Goal: Task Accomplishment & Management: Manage account settings

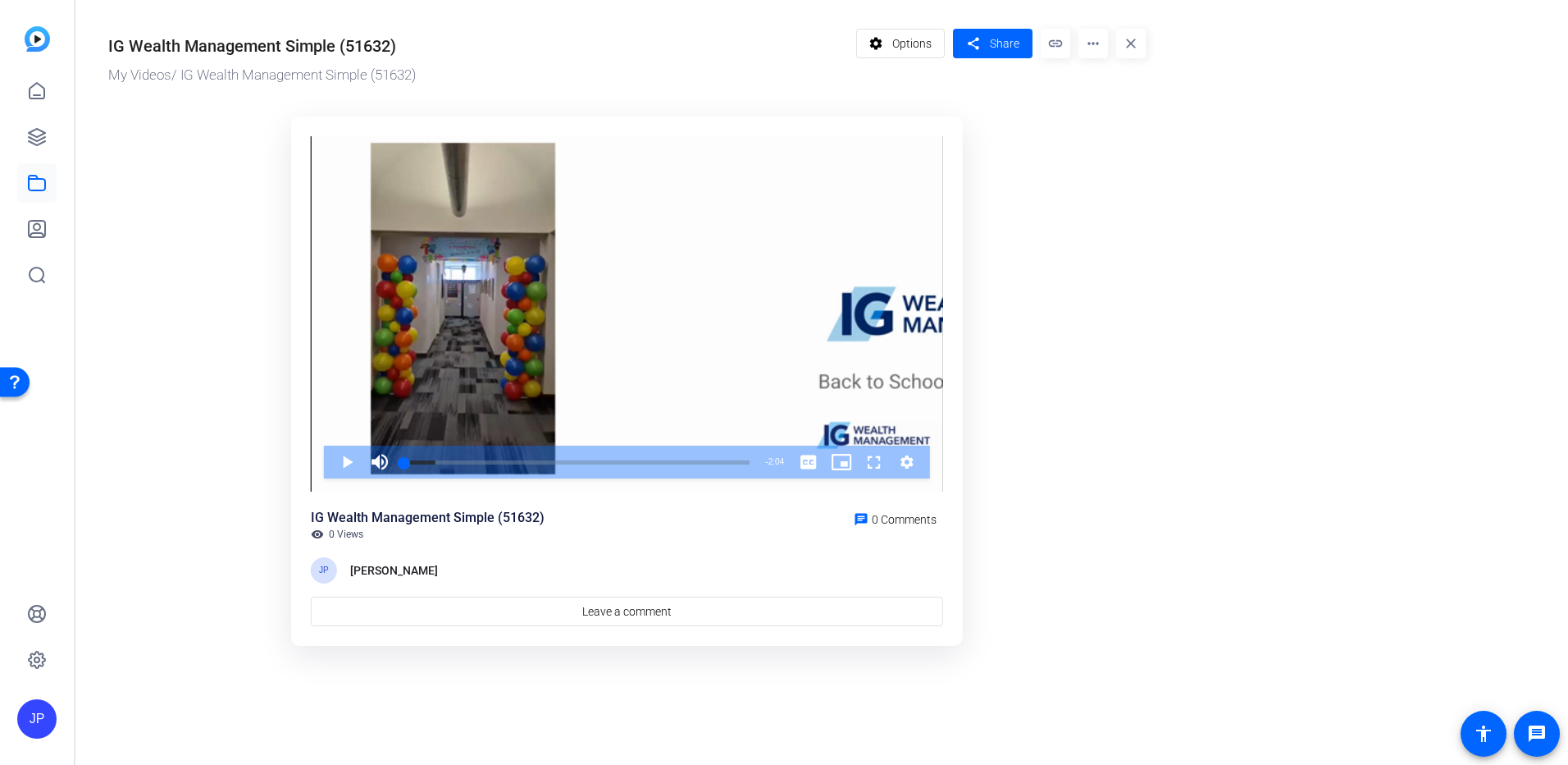
click at [397, 47] on div "IG Wealth Management Simple (51632)" at bounding box center [478, 43] width 740 height 29
drag, startPoint x: 396, startPoint y: 47, endPoint x: 106, endPoint y: 51, distance: 290.0
click at [106, 51] on div "IG Wealth Management Simple (51632) My Videos / IG Wealth Management Simple (51…" at bounding box center [619, 334] width 1087 height 669
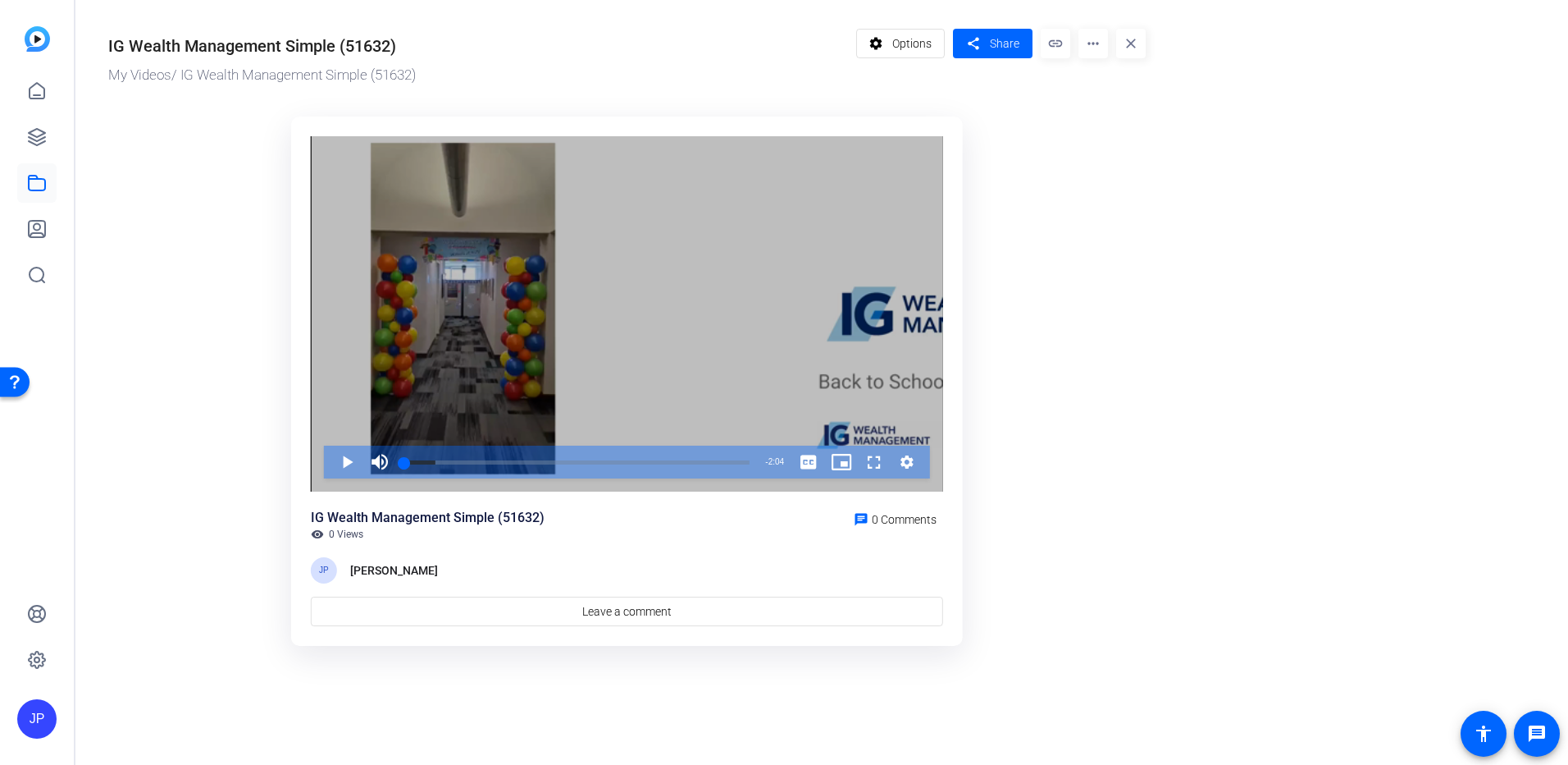
drag, startPoint x: 106, startPoint y: 51, endPoint x: 375, endPoint y: 157, distance: 289.1
click at [196, 184] on ktd-grid "Video Player is loading. Play Video Play Mute Current Time 0:00 / Duration 2:04…" at bounding box center [627, 381] width 1038 height 550
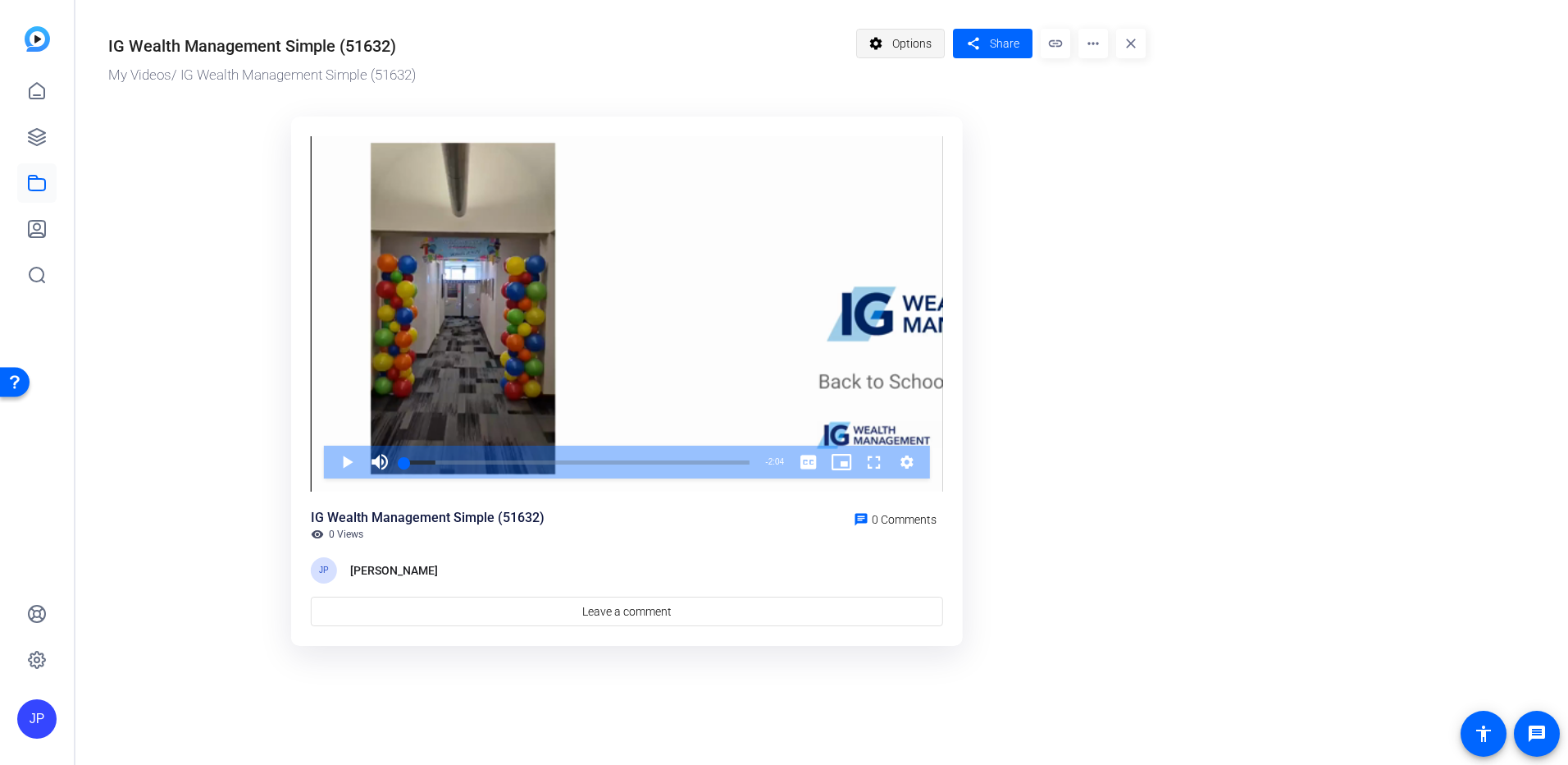
click at [931, 54] on span "Options" at bounding box center [912, 43] width 39 height 31
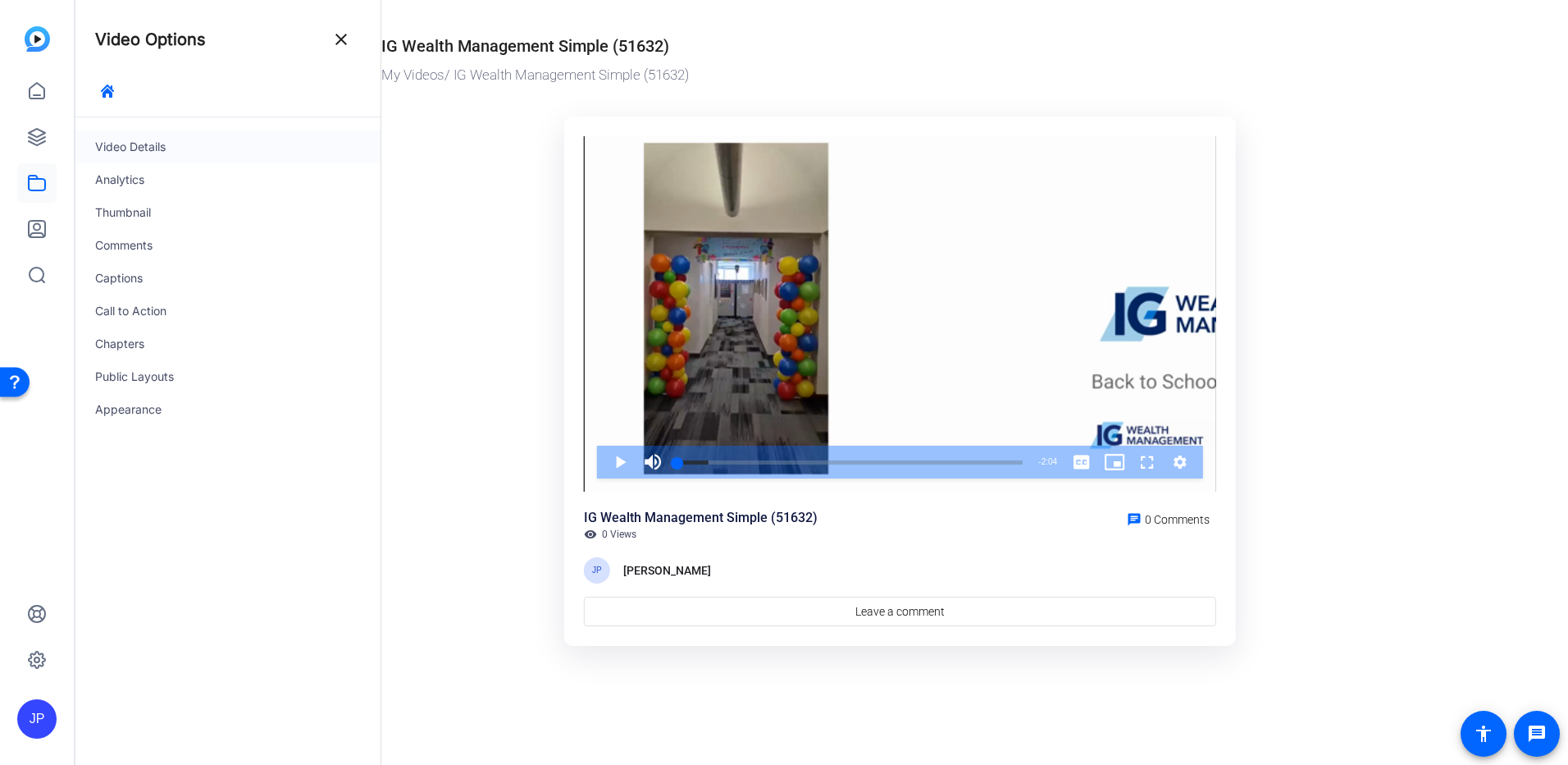
click at [145, 149] on div "Video Details" at bounding box center [229, 146] width 305 height 33
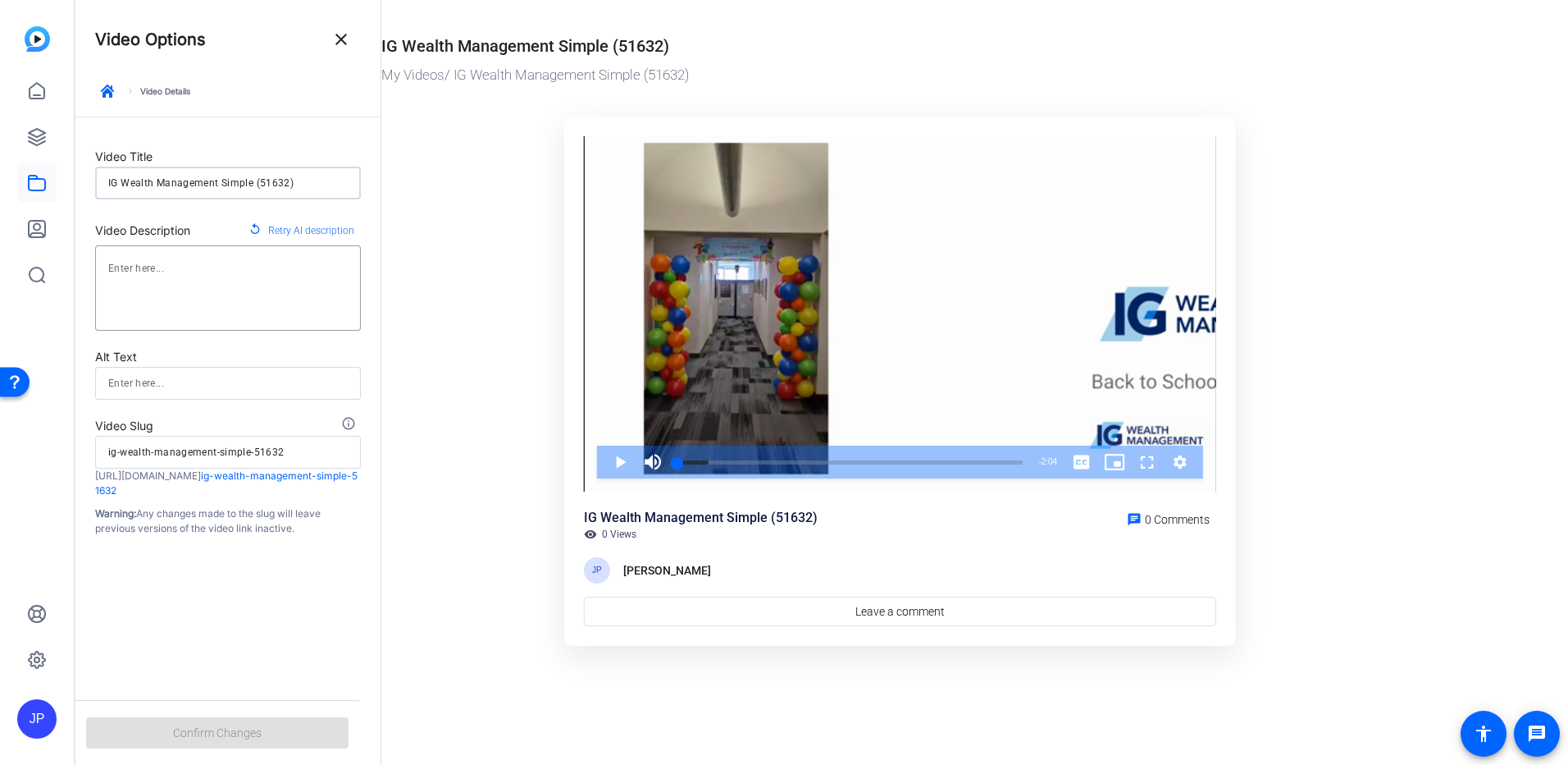
drag, startPoint x: 299, startPoint y: 176, endPoint x: 58, endPoint y: 182, distance: 241.1
click at [58, 182] on mat-sidenav-container "JP Video Options close keyboard_arrow_right Video Details Video Title IG Wealth…" at bounding box center [784, 382] width 1568 height 765
type input "B"
type input "b"
type input "Ba"
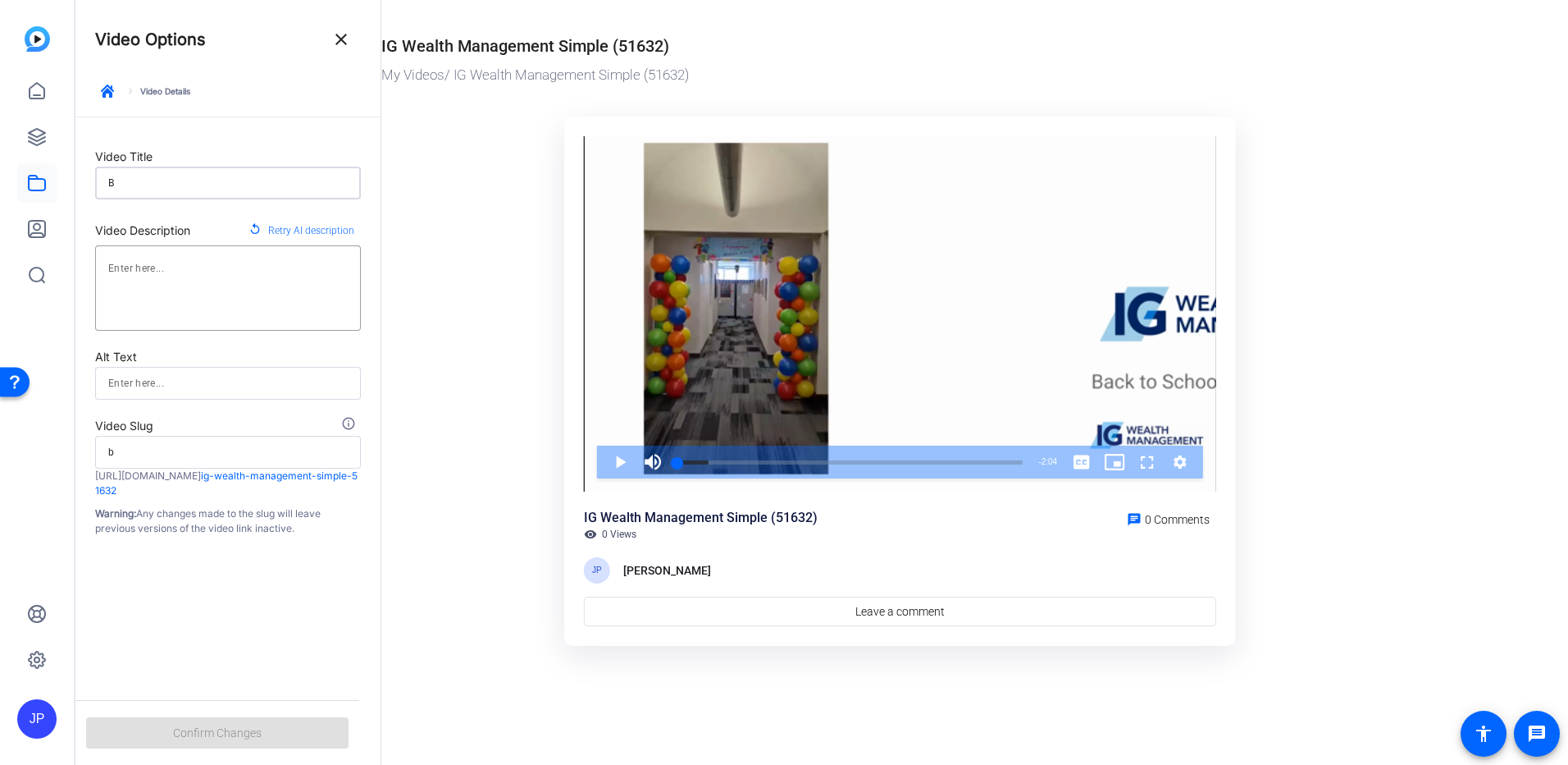
type input "ba"
type input "Bac"
type input "bac"
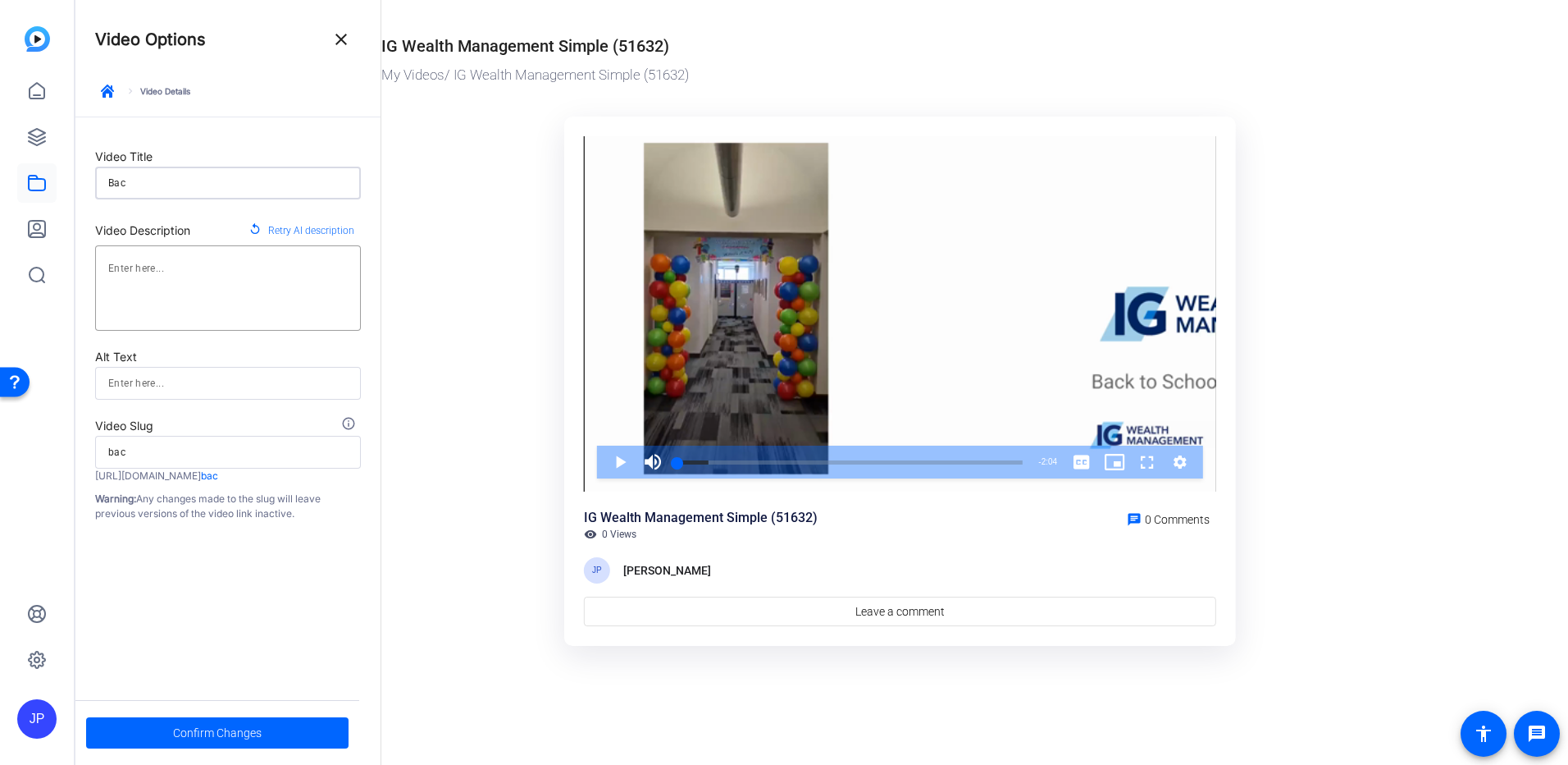
type input "Back"
type input "back"
type input "Backt"
type input "backt"
type input "Backt"
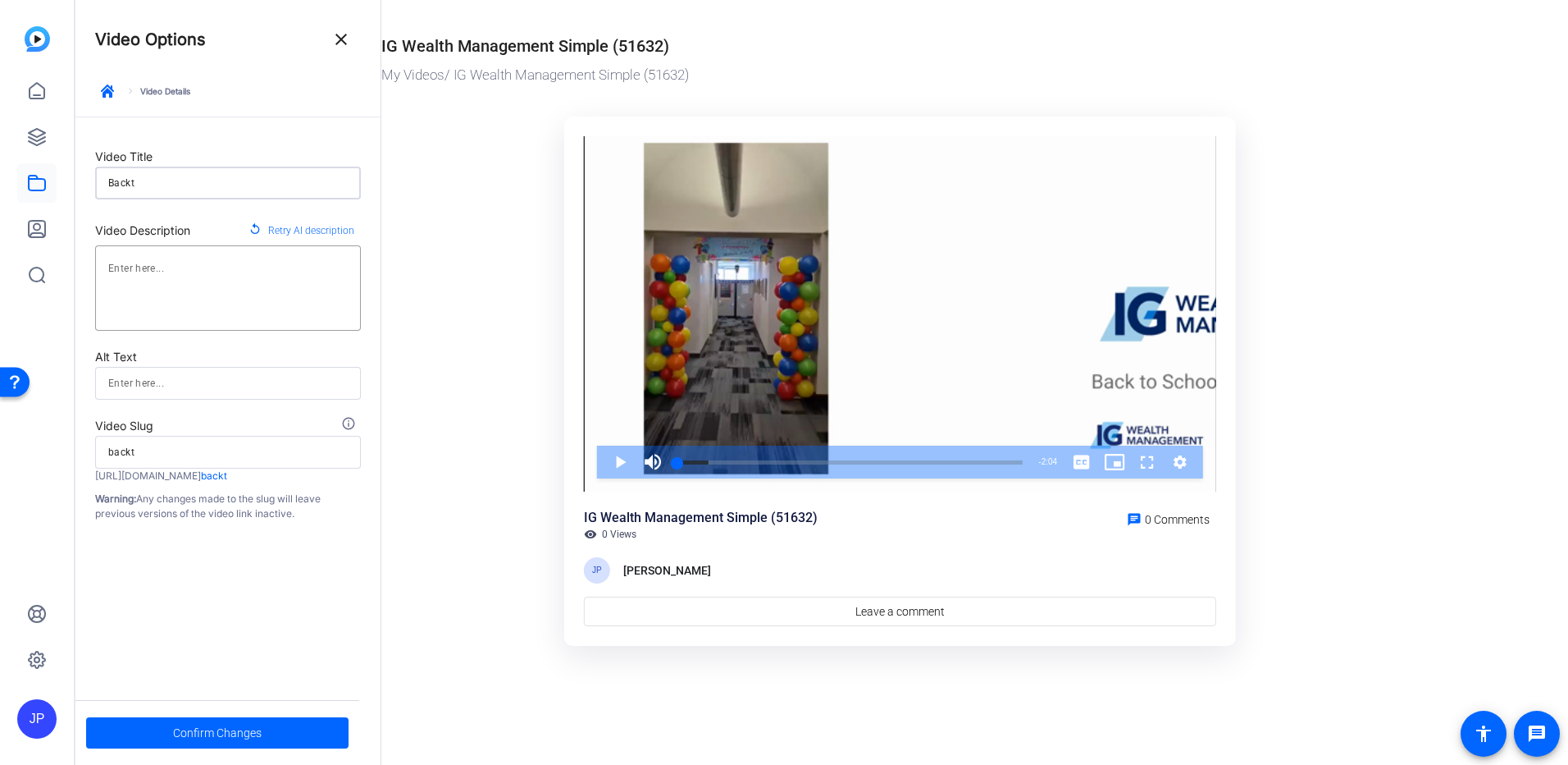
type input "backt"
type input "Backt"
type input "backt"
type input "Back"
type input "back"
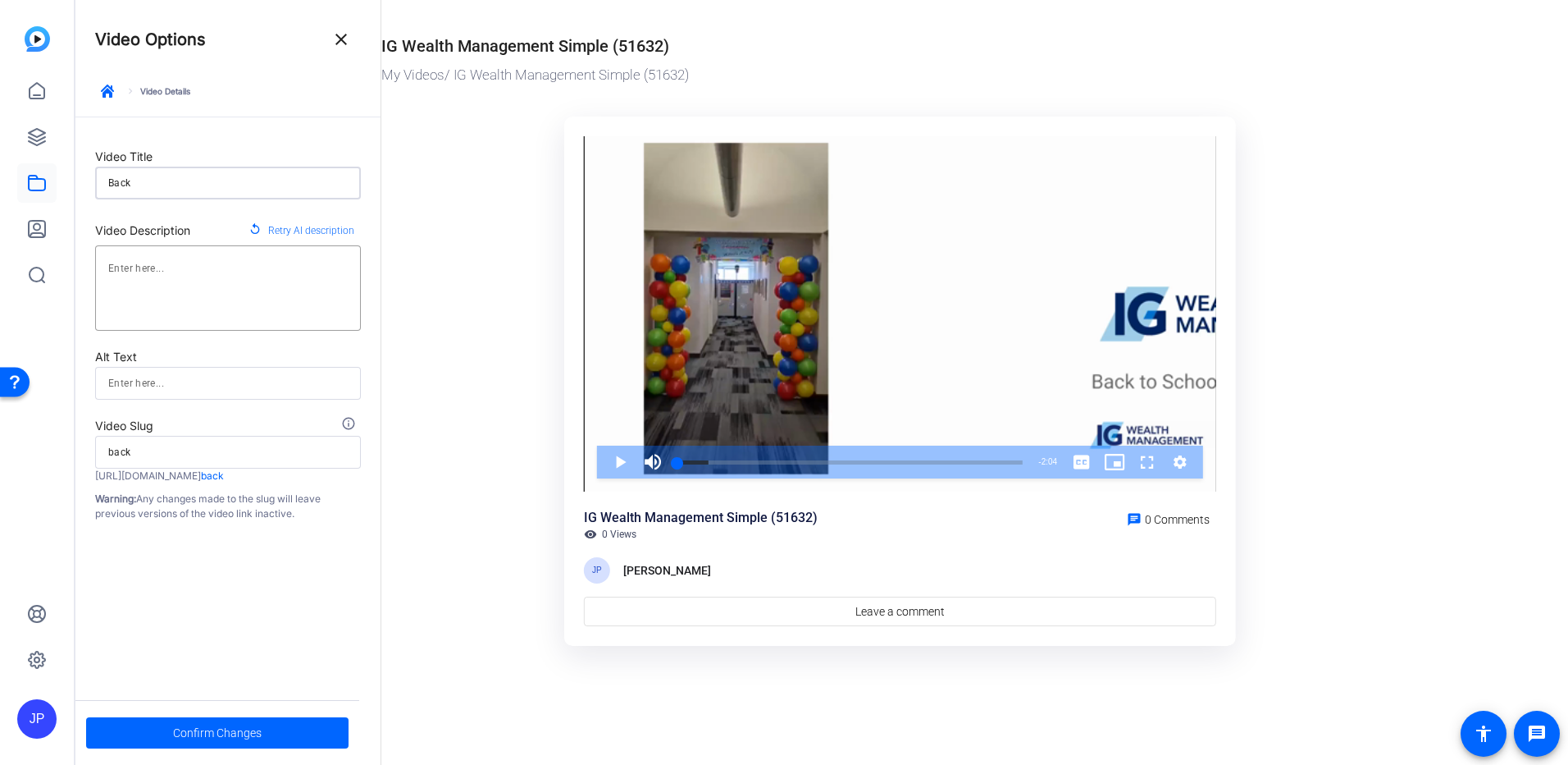
type input "Back"
type input "back"
type input "Back t"
type input "back-t"
type input "Back to"
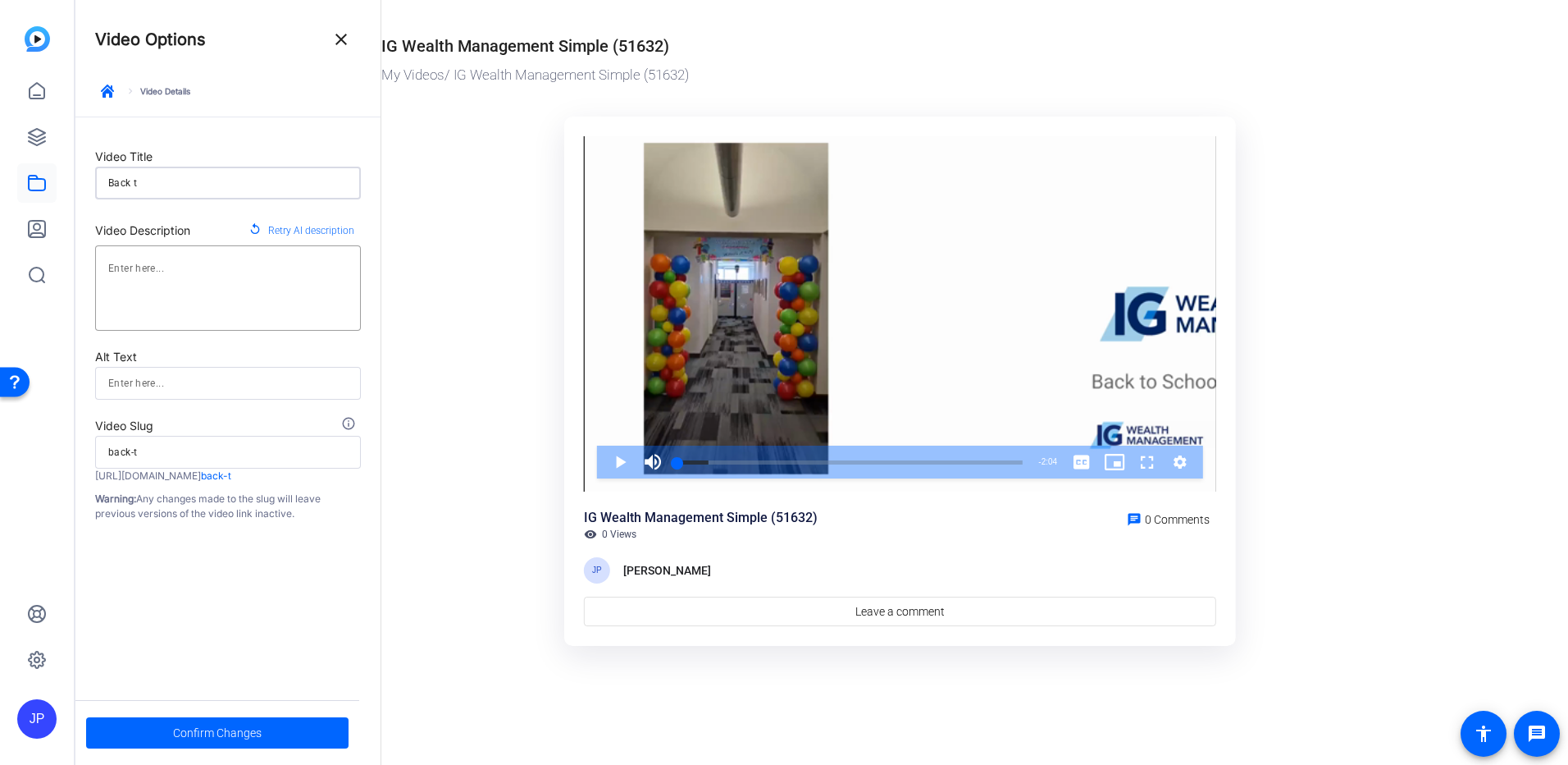
type input "back-to"
type input "Back to"
type input "back-to"
type input "Back to S"
type input "back-to-s"
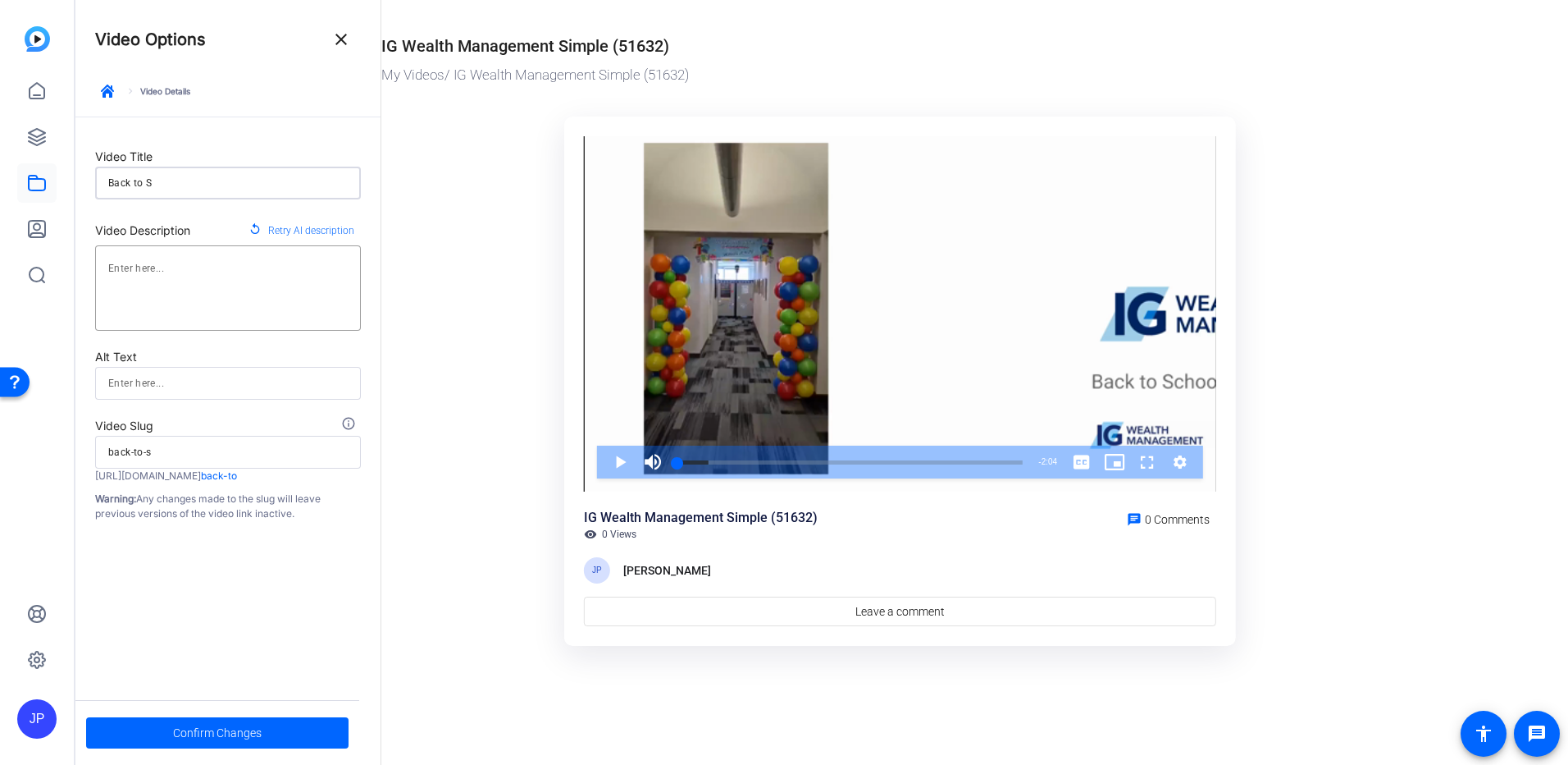
type input "Back to Sc"
type input "back-to-sc"
type input "Back to Sch"
type input "back-to-sch"
type input "Back to Scho"
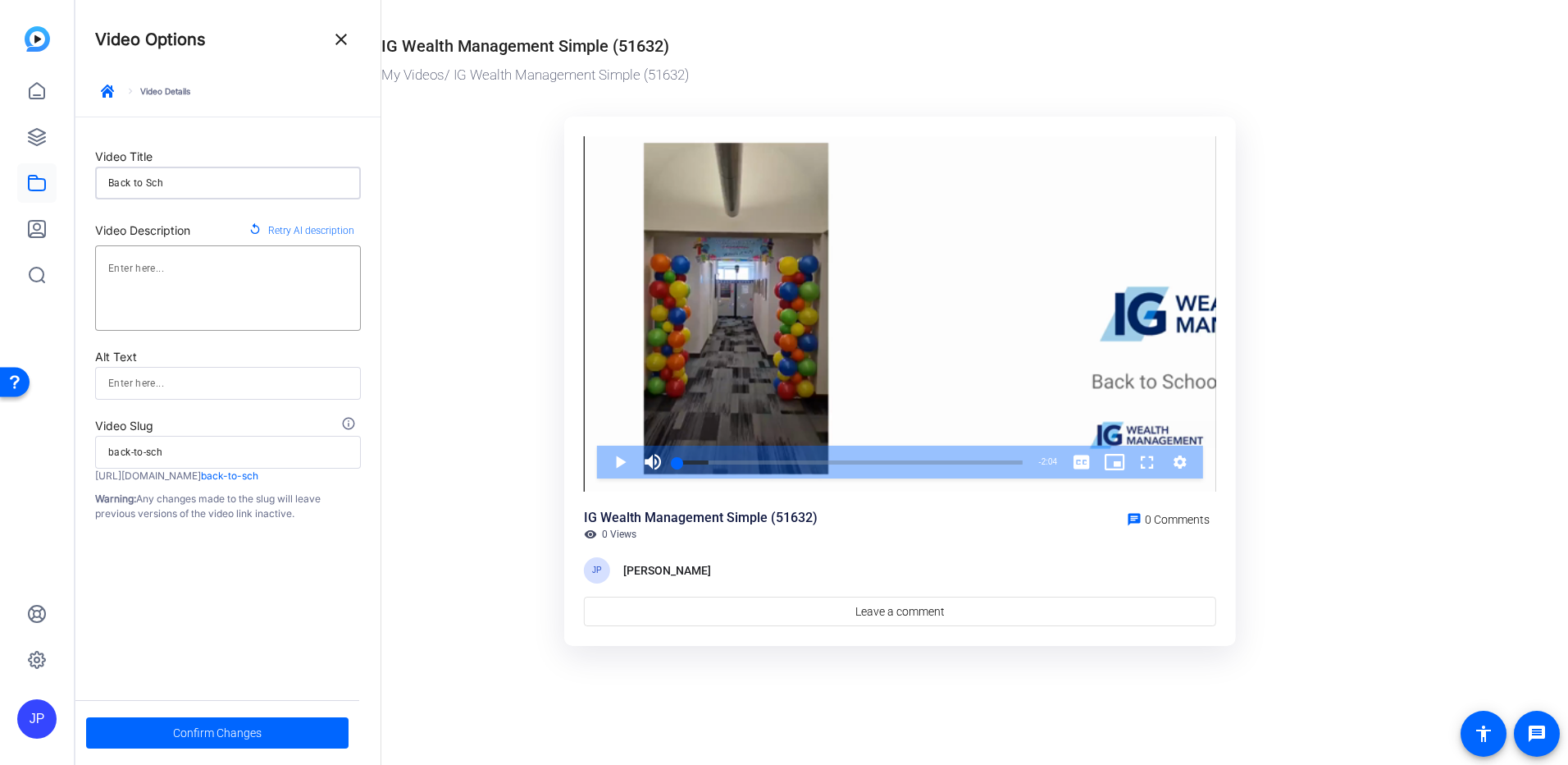
type input "back-to-scho"
type input "Back to Schoo"
type input "back-to-schoo"
type input "Back to School"
type input "back-to-school"
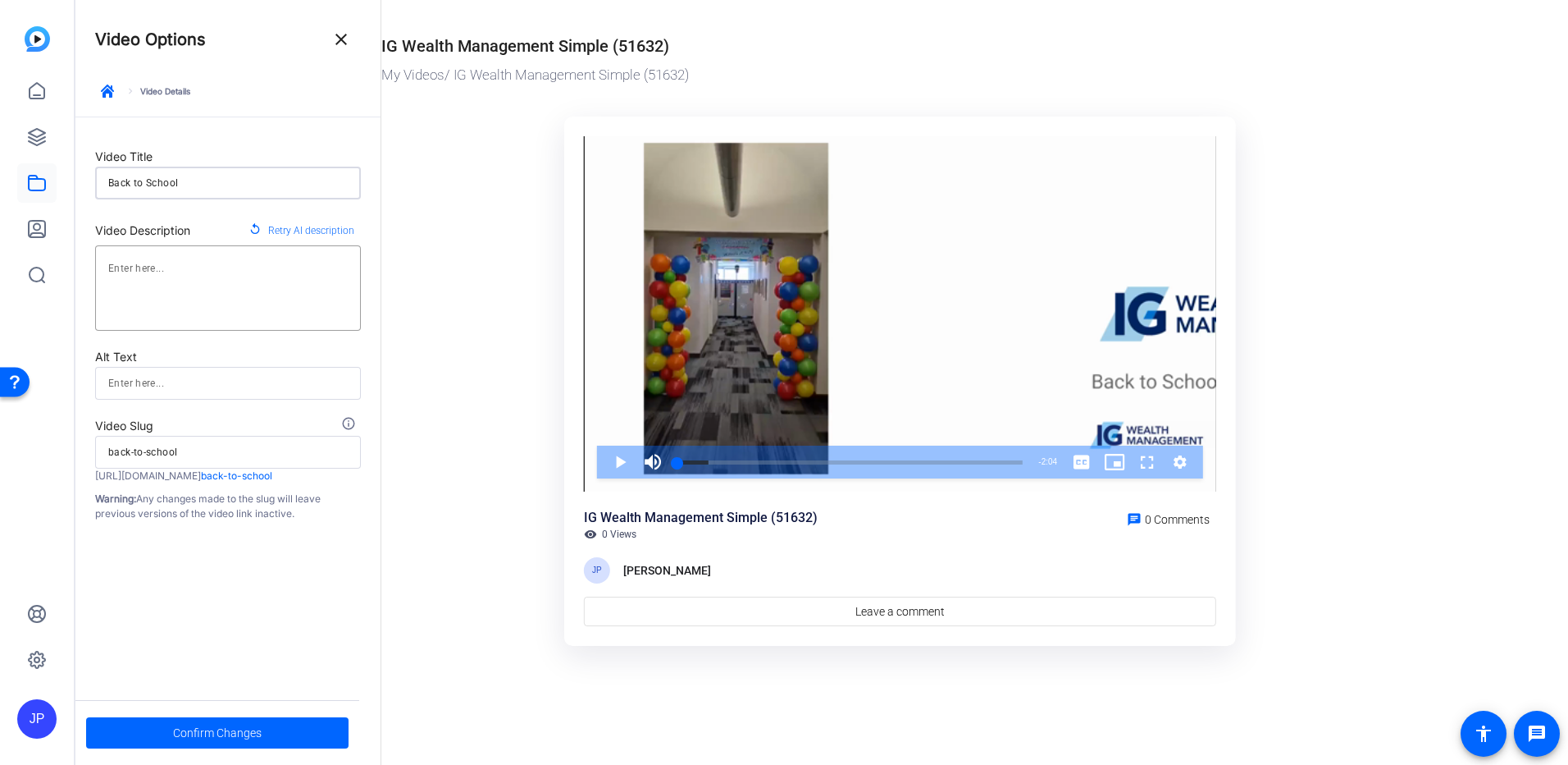
type input "Back to School"
type input "back-to-school"
type input "Back to School T"
type input "back-to-school-t"
type input "Back to School Th"
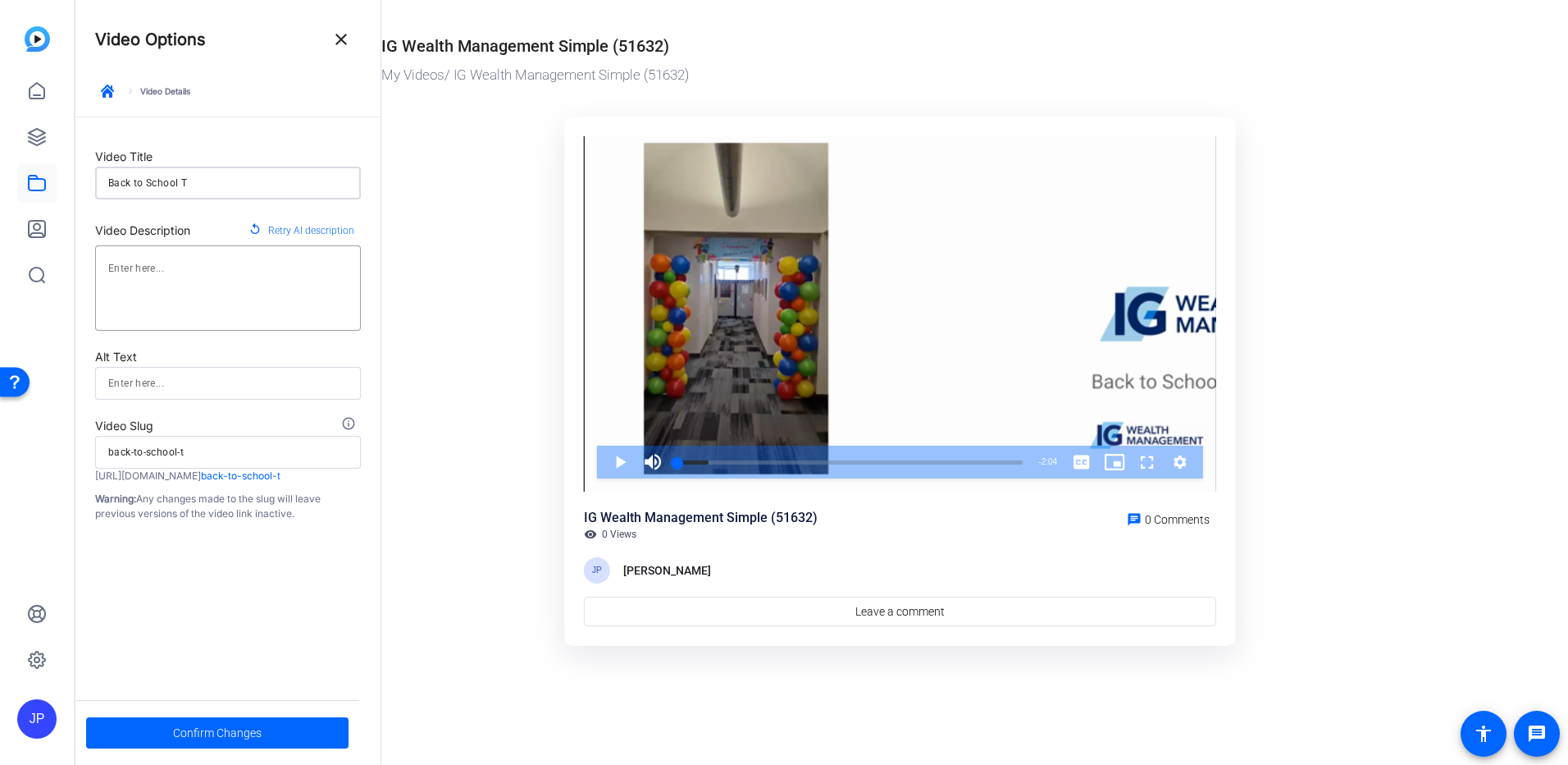
type input "back-to-school-th"
type input "Back to School The"
type input "back-to-school-the"
type input "Back to School Them"
type input "back-to-school-them"
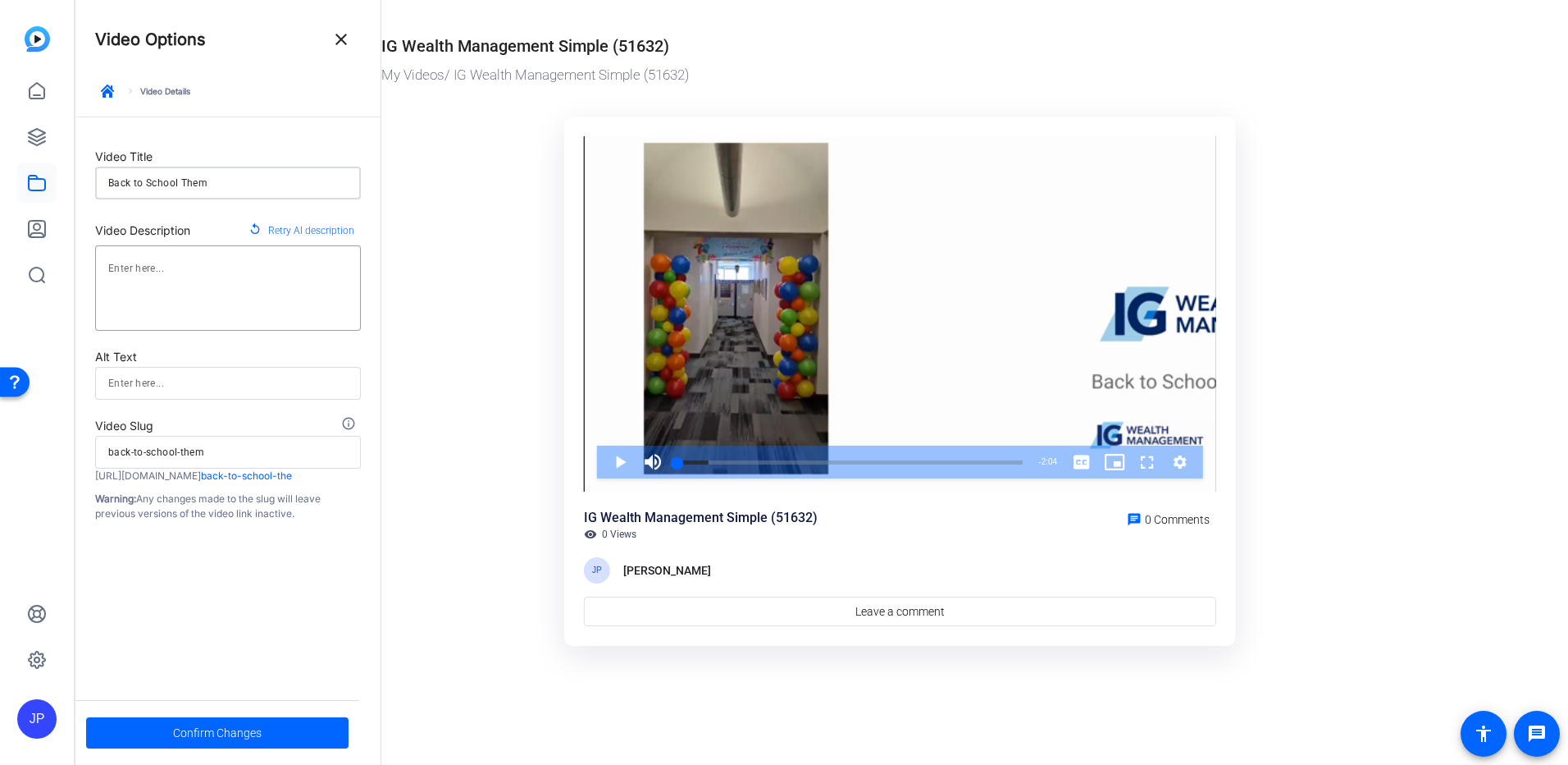
type input "Back to School Theme"
type input "back-to-school-theme"
type input "Back to School Themed"
type input "back-to-school-themed"
type input "Back to School Themed"
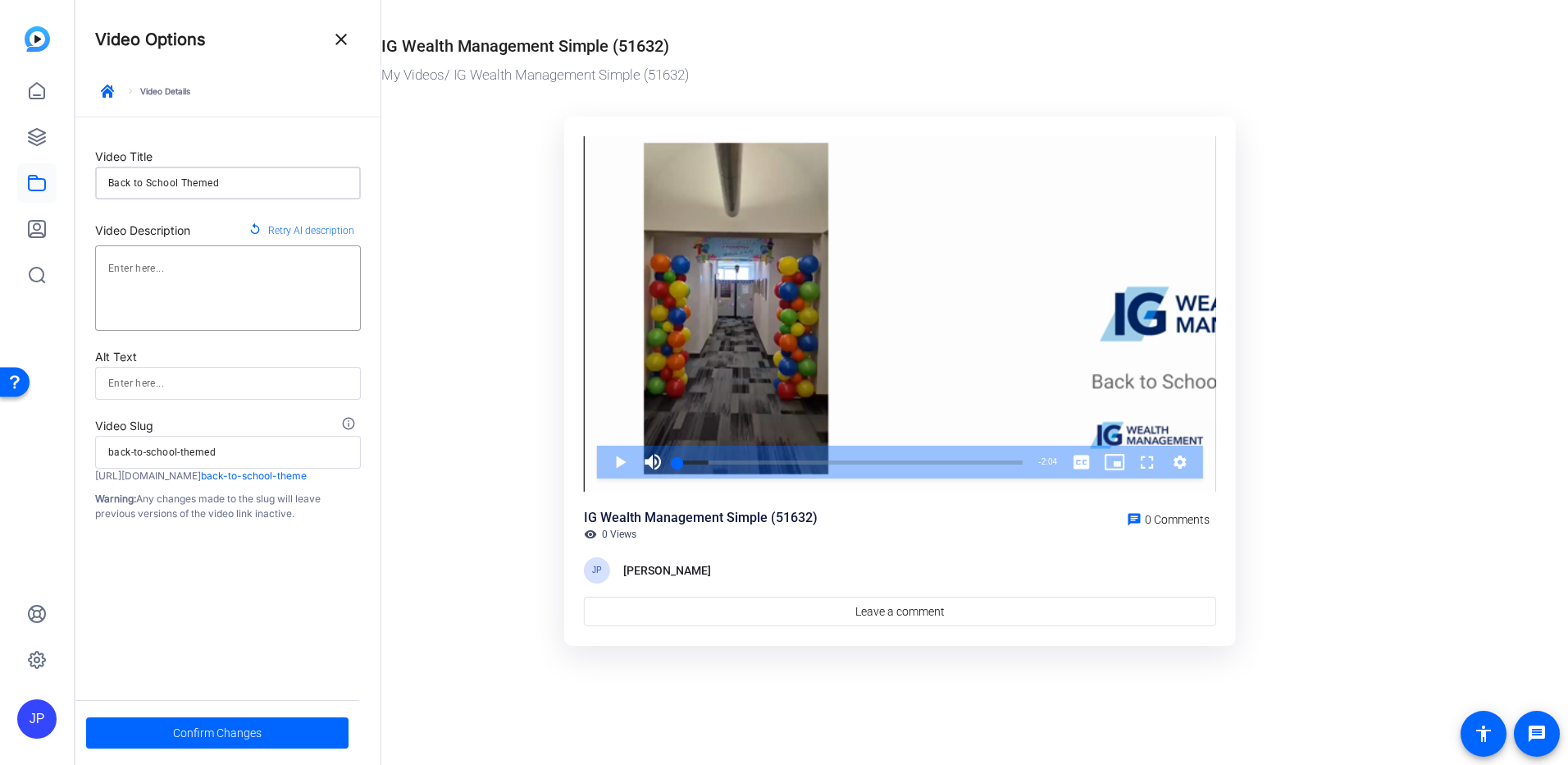
type input "back-to-school-themed"
type input "Back to School Themed W"
type input "back-to-school-themed-w"
type input "Back to School Themed WE"
type input "back-to-school-themed-we"
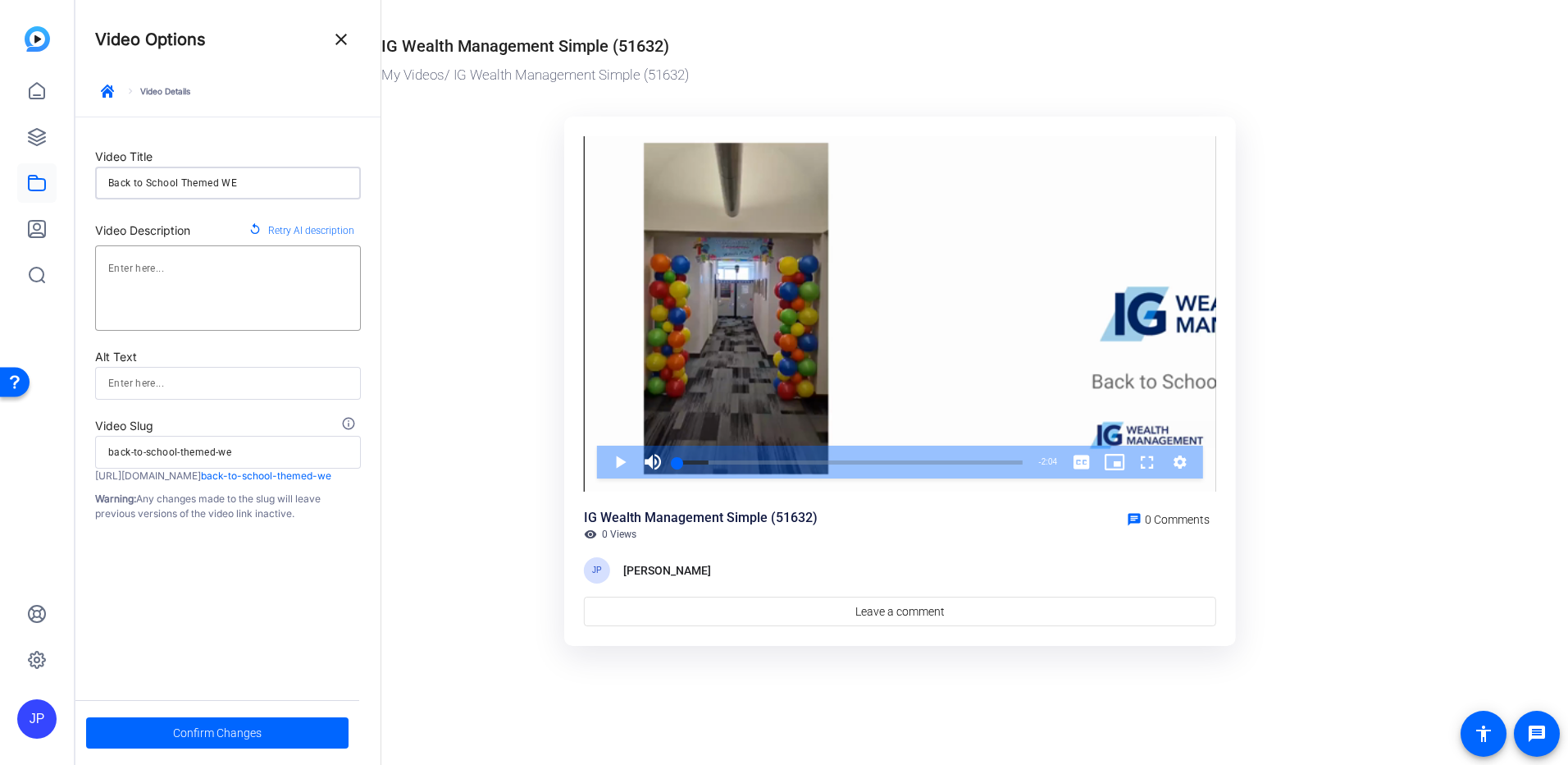
type input "Back to School Themed WEe"
type input "back-to-school-themed-wee"
type input "Back to School Themed WEek"
type input "back-to-school-themed-week"
type input "Back to School Themed WEek"
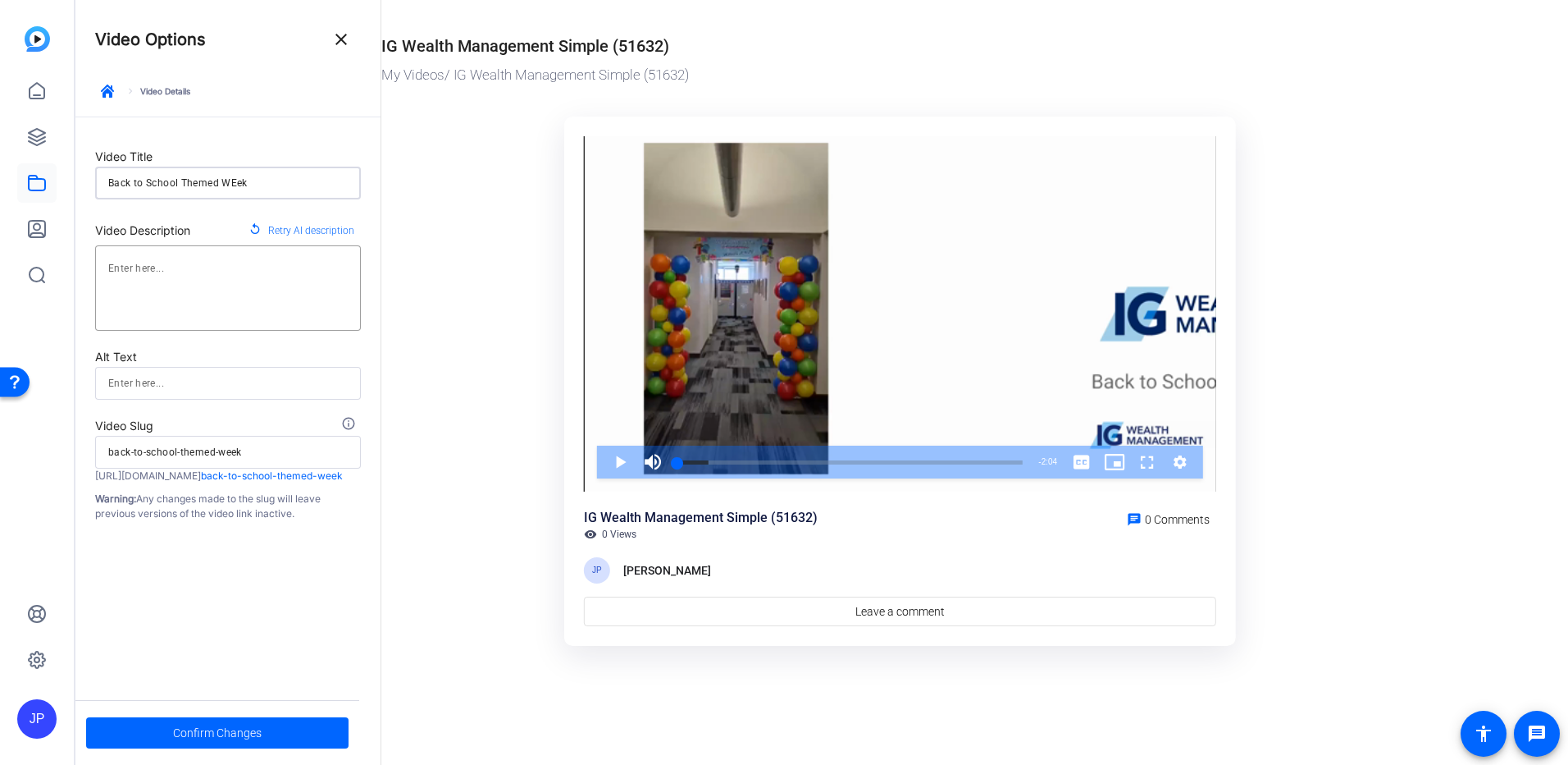
type input "back-to-school-themed-week"
type input "Back to School Themed WEek"
type input "back-to-school-themed-week"
type input "Back to School Themed WEe"
type input "back-to-school-themed-wee"
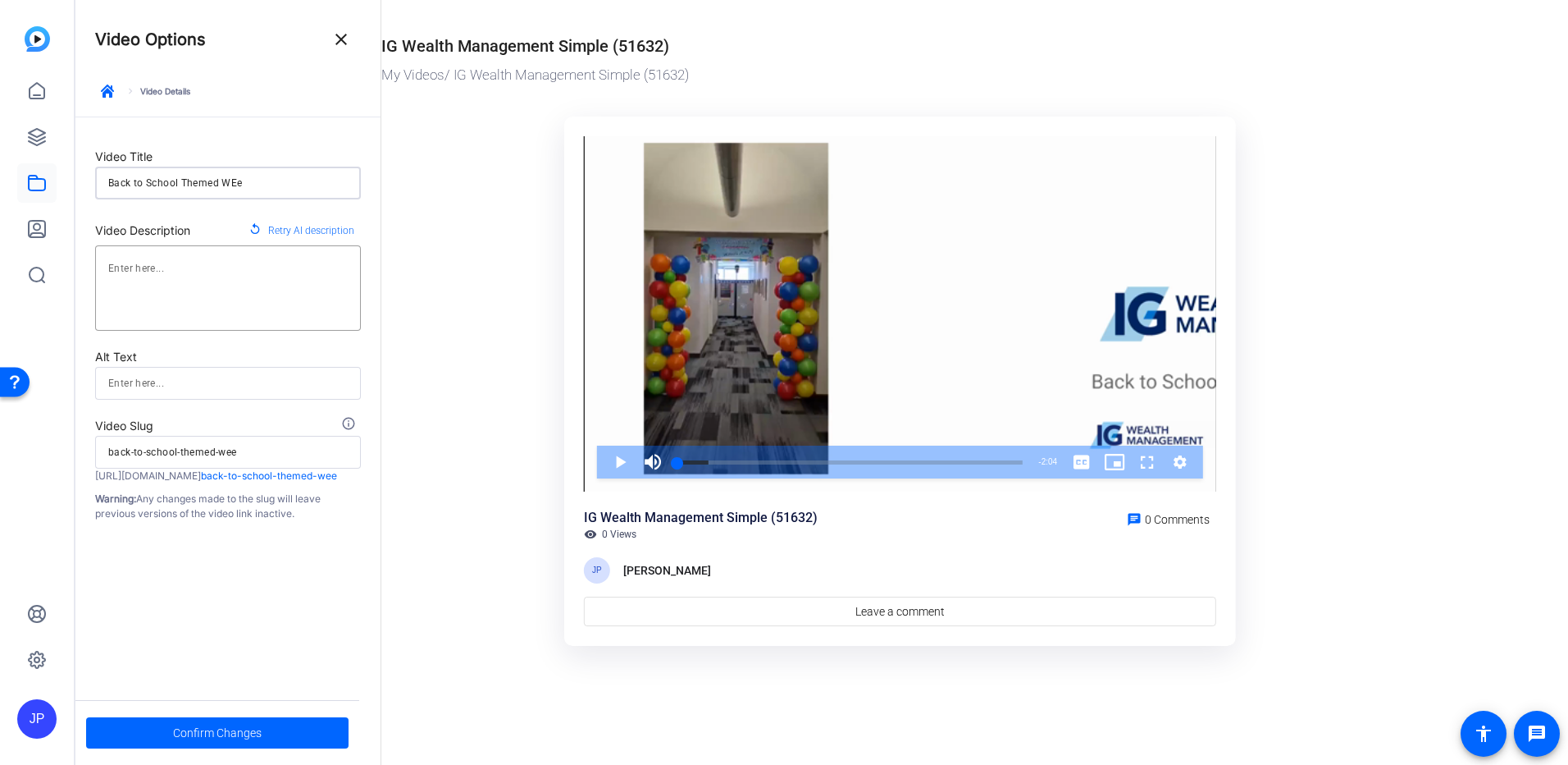
type input "Back to School Themed WE"
type input "back-to-school-themed-we"
type input "Back to School Themed W"
type input "back-to-school-themed-w"
type input "Back to School Themed"
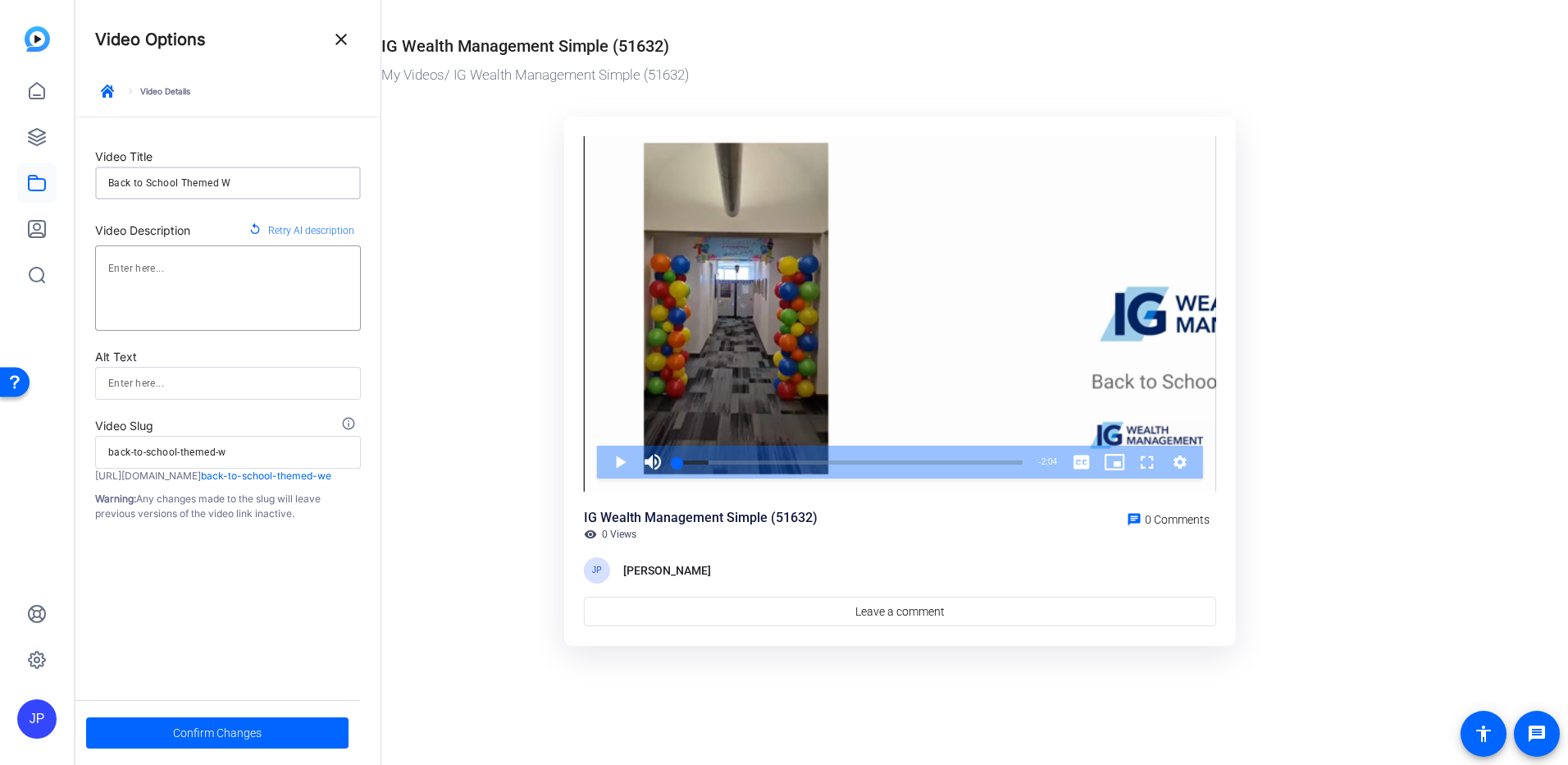
type input "back-to-school-themed"
type input "Back to School Themed"
type input "back-to-school-themed"
type input "Back to School Theme"
type input "back-to-school-theme"
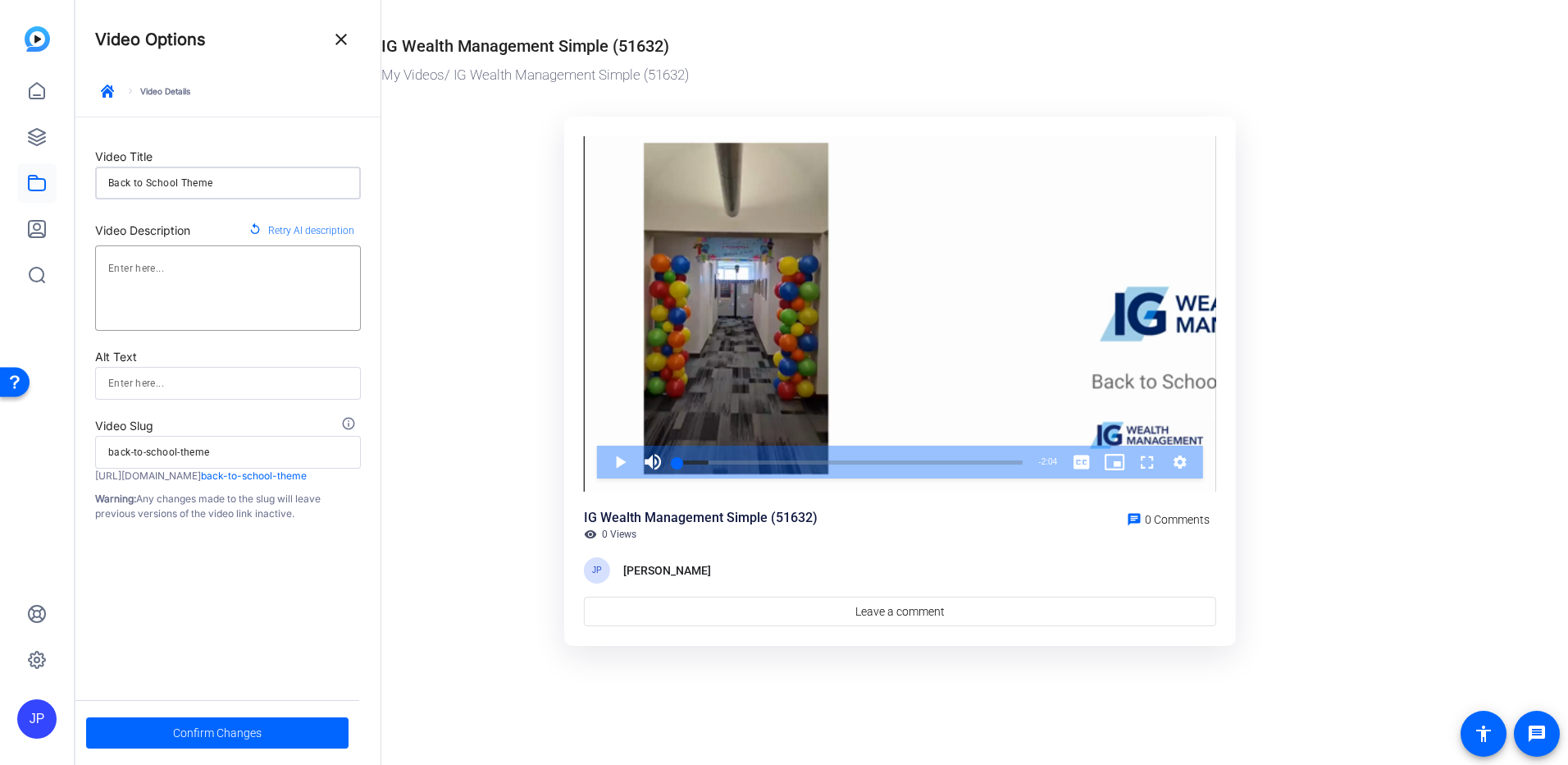
type input "Back to School Them"
type input "back-to-school-them"
type input "Back to School The"
type input "back-to-school-the"
type input "Back to School Th"
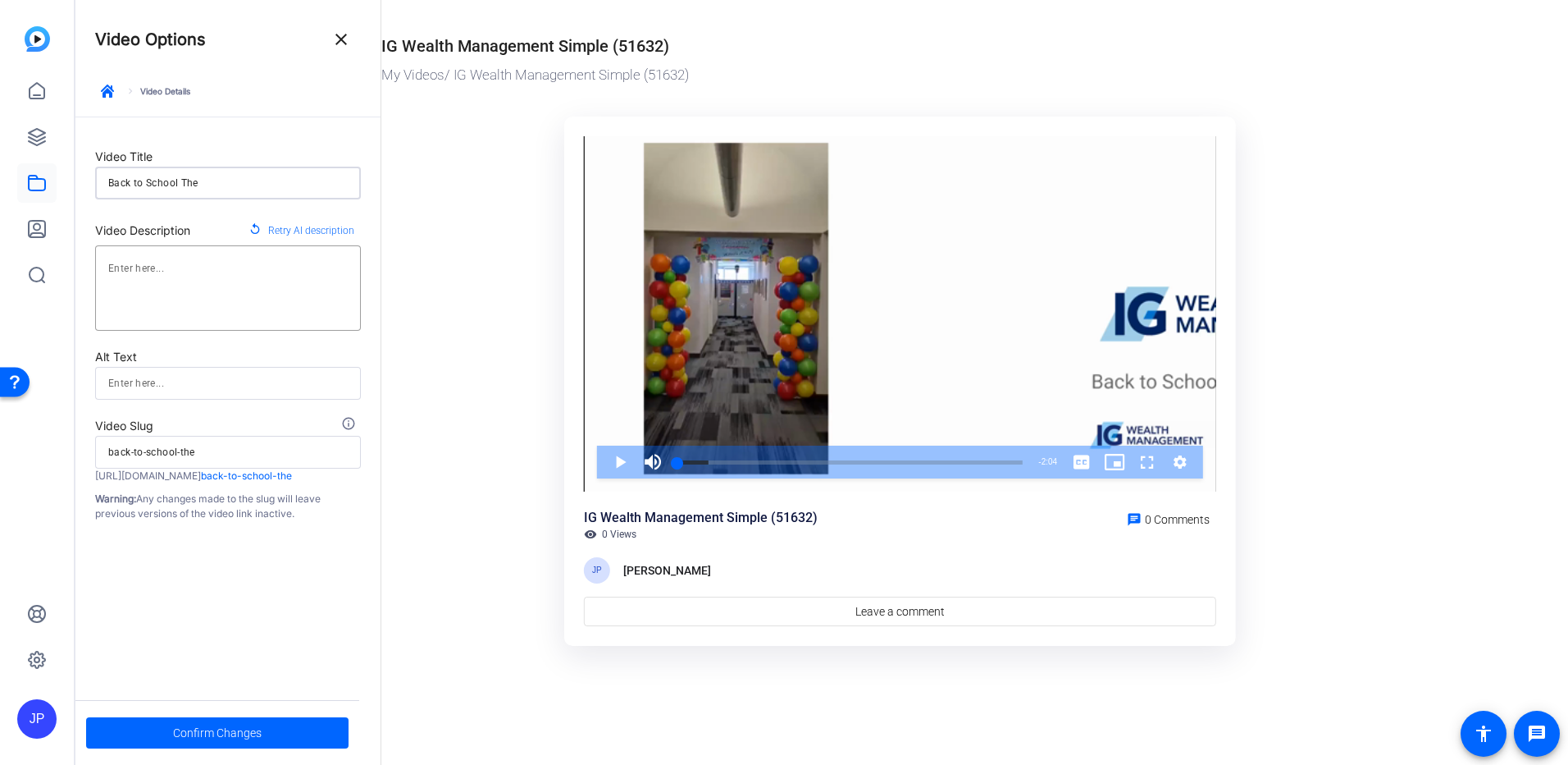
type input "back-to-school-th"
type input "Back to School T"
type input "back-to-school-t"
type input "Back to School"
type input "back-to-school"
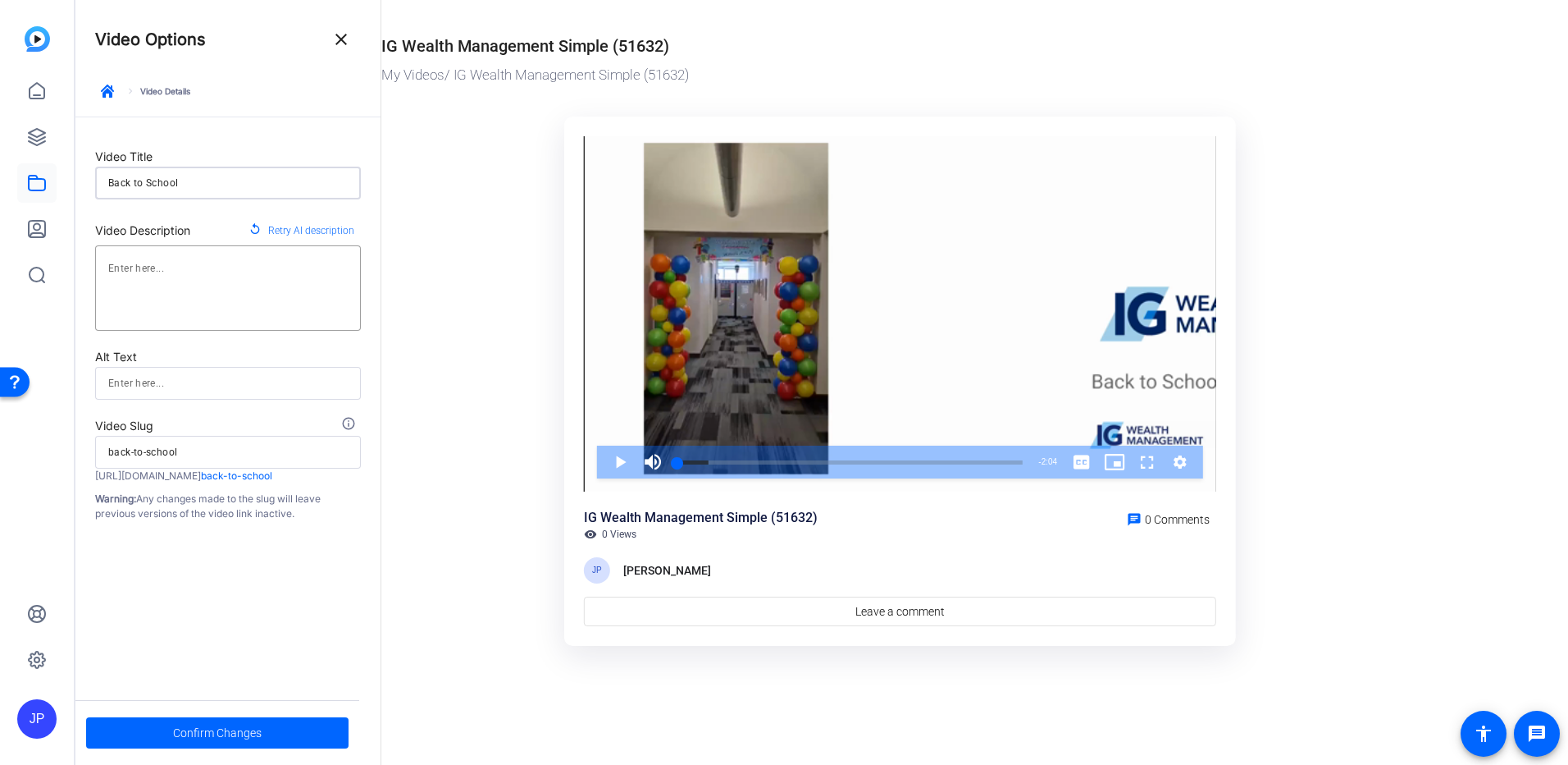
type input "Back to School W"
type input "back-to-school-w"
type input "Back to School WE"
type input "back-to-school-we"
type input "Back to School WEe"
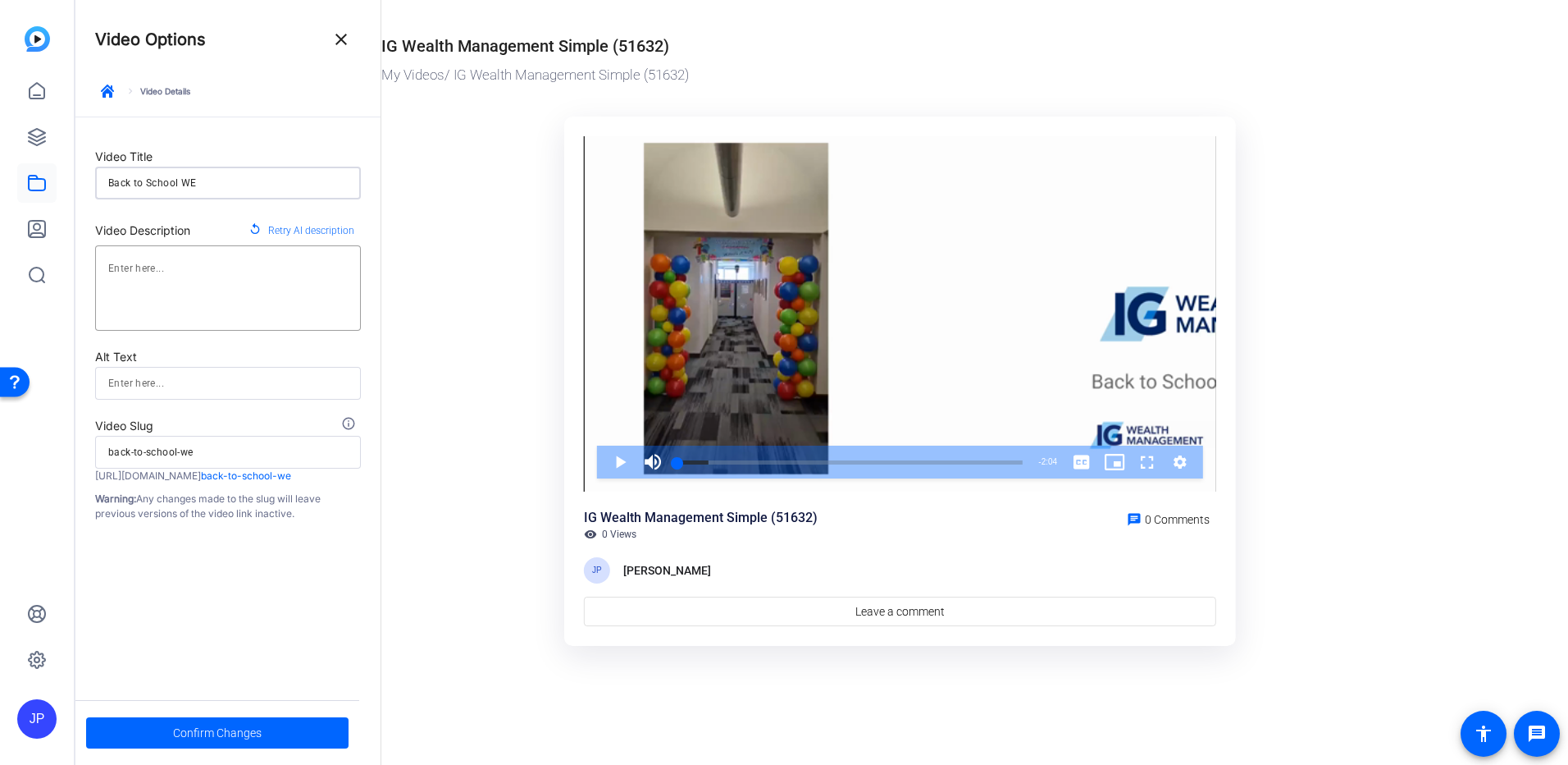
type input "back-to-school-wee"
type input "Back to School WEek"
type input "back-to-school-week"
type input "Back to School WEek"
type input "back-to-school-week"
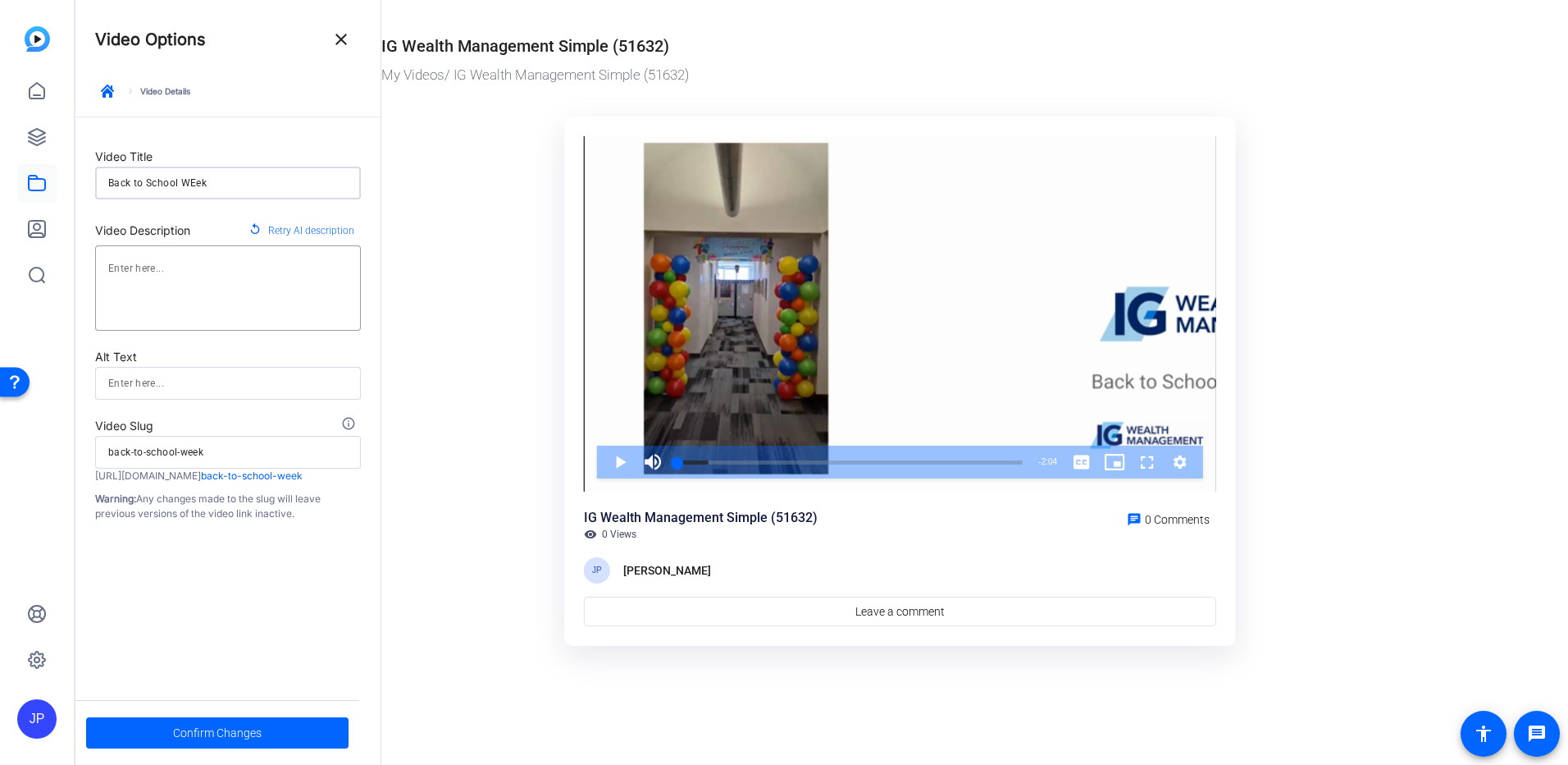
type input "Back to School WEek"
type input "back-to-school-week"
type input "Back to School WEe"
type input "back-to-school-wee"
type input "Back to School WE"
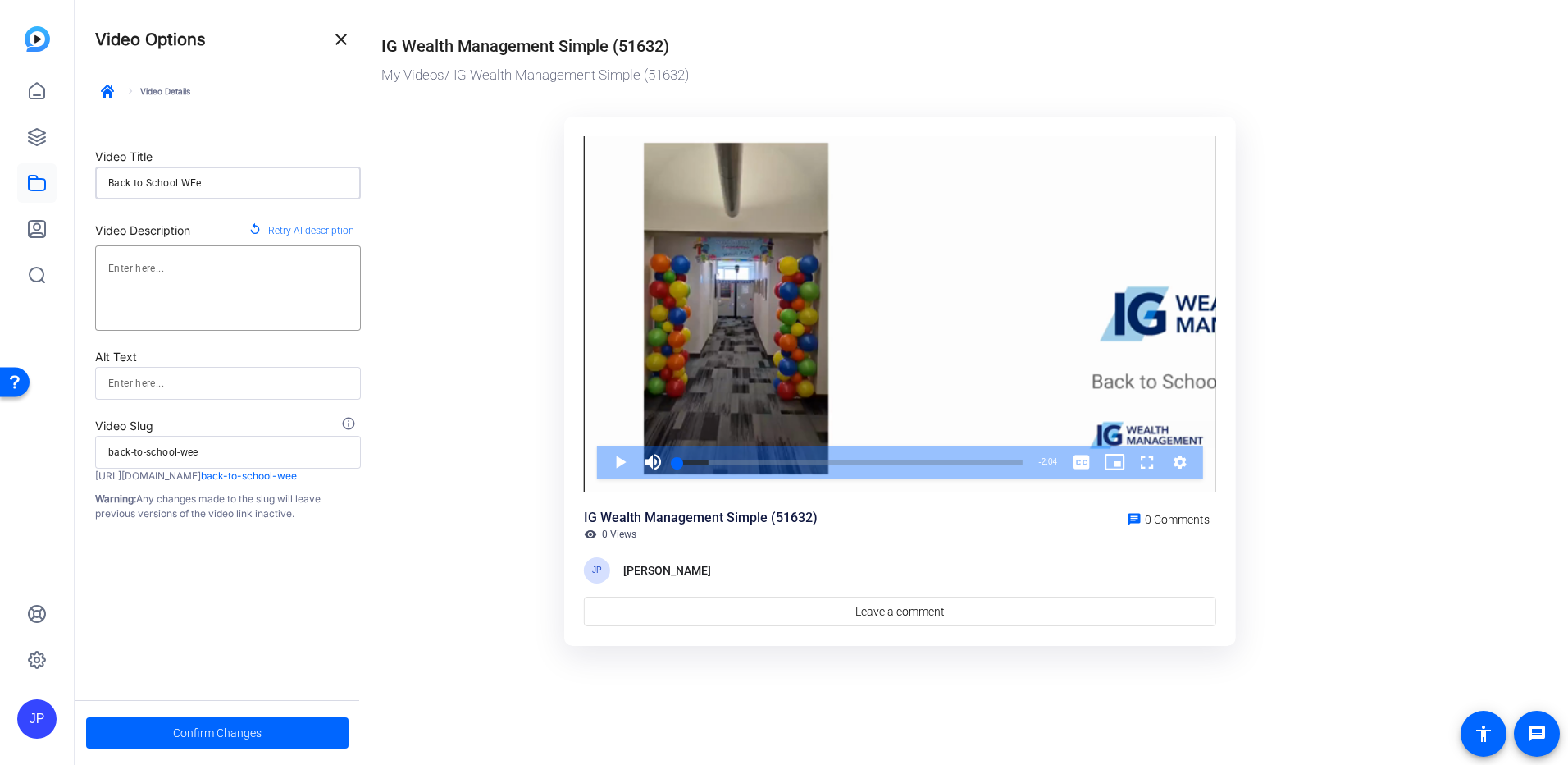
type input "back-to-school-we"
type input "Back to School W"
type input "back-to-school-w"
type input "Back to School We"
type input "back-to-school-we"
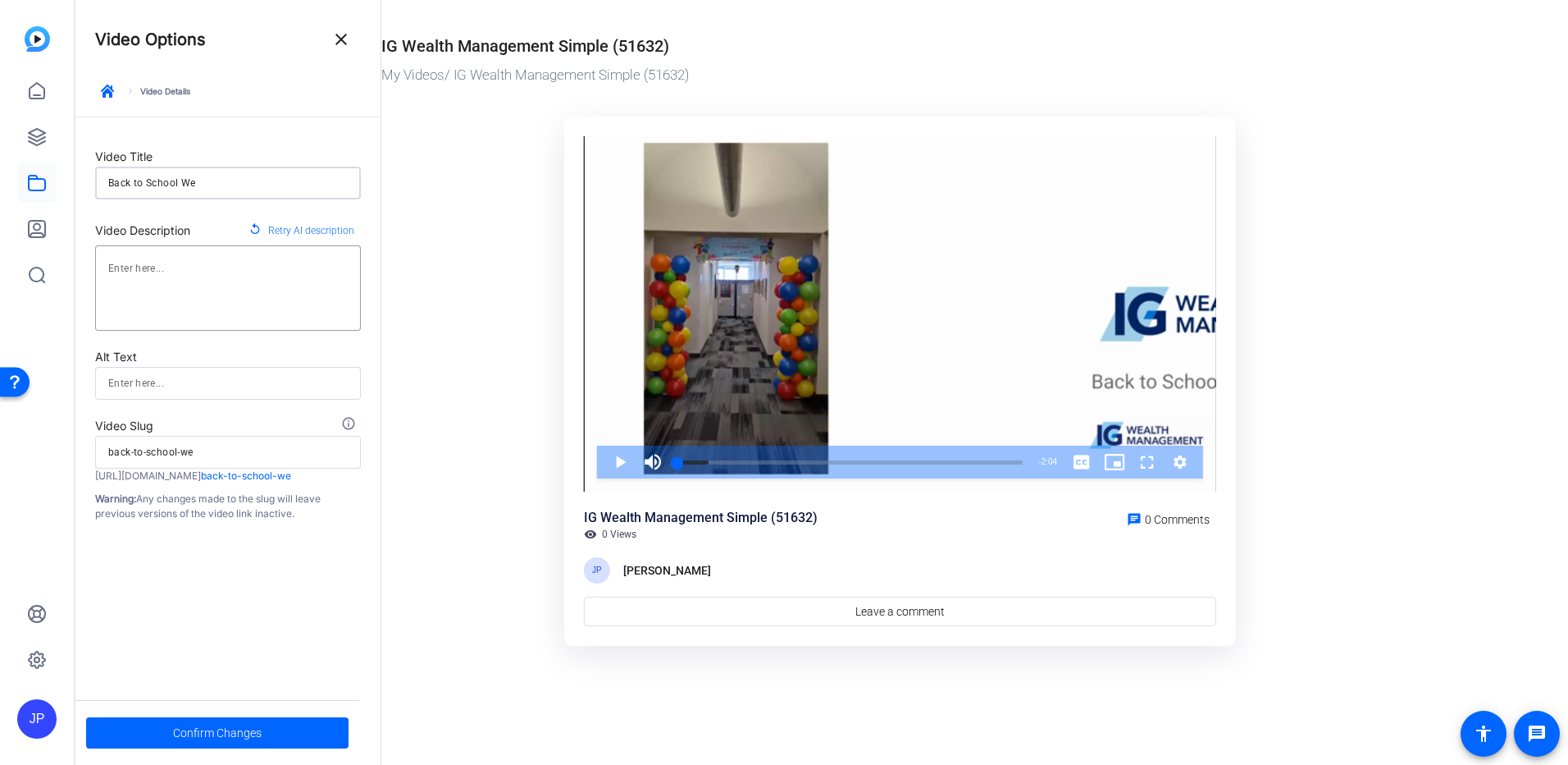
type input "Back to School Wee"
type input "back-to-school-wee"
type input "Back to School Week"
type input "back-to-school-week"
type input "Back to School Week"
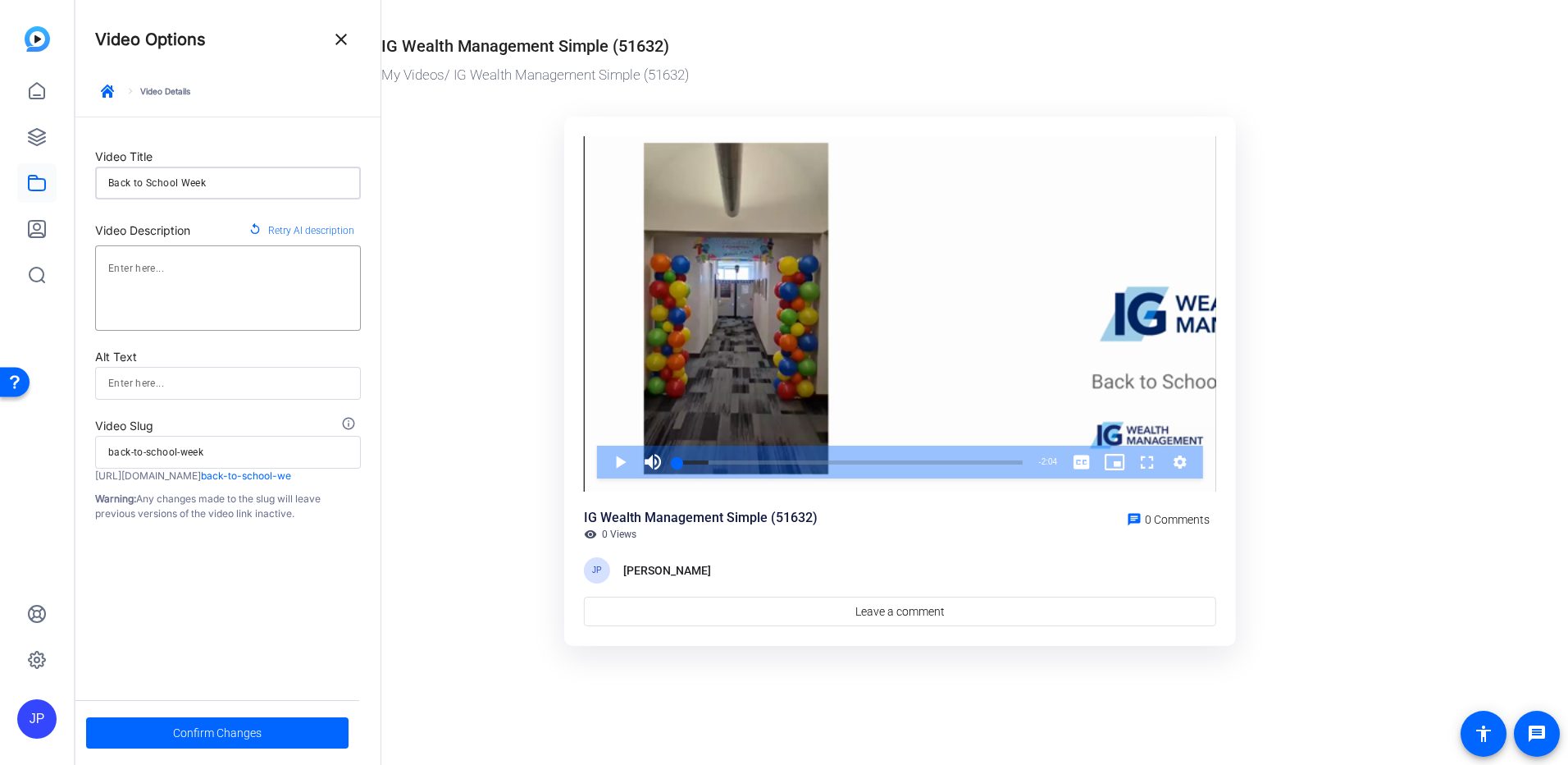
type input "back-to-school-week"
type input "Back to School Week 2"
type input "back-to-school-week-2"
type input "Back to School Week 20"
type input "back-to-school-week-20"
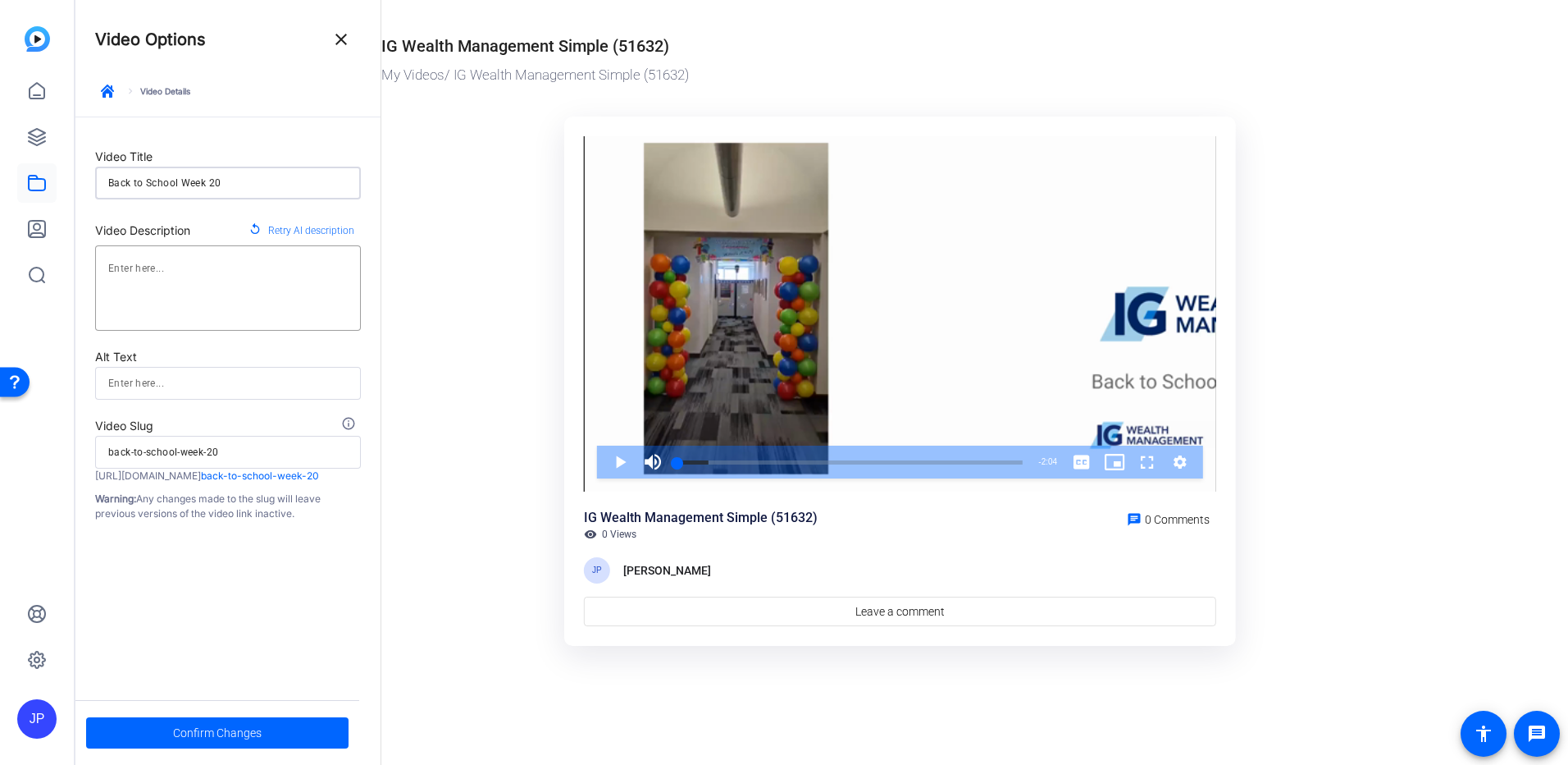
type input "Back to School Week 202"
type input "back-to-school-week-202"
type input "Back to School Week 2025"
type input "back-to-school-week-2025"
type input "Back to School Week 2025"
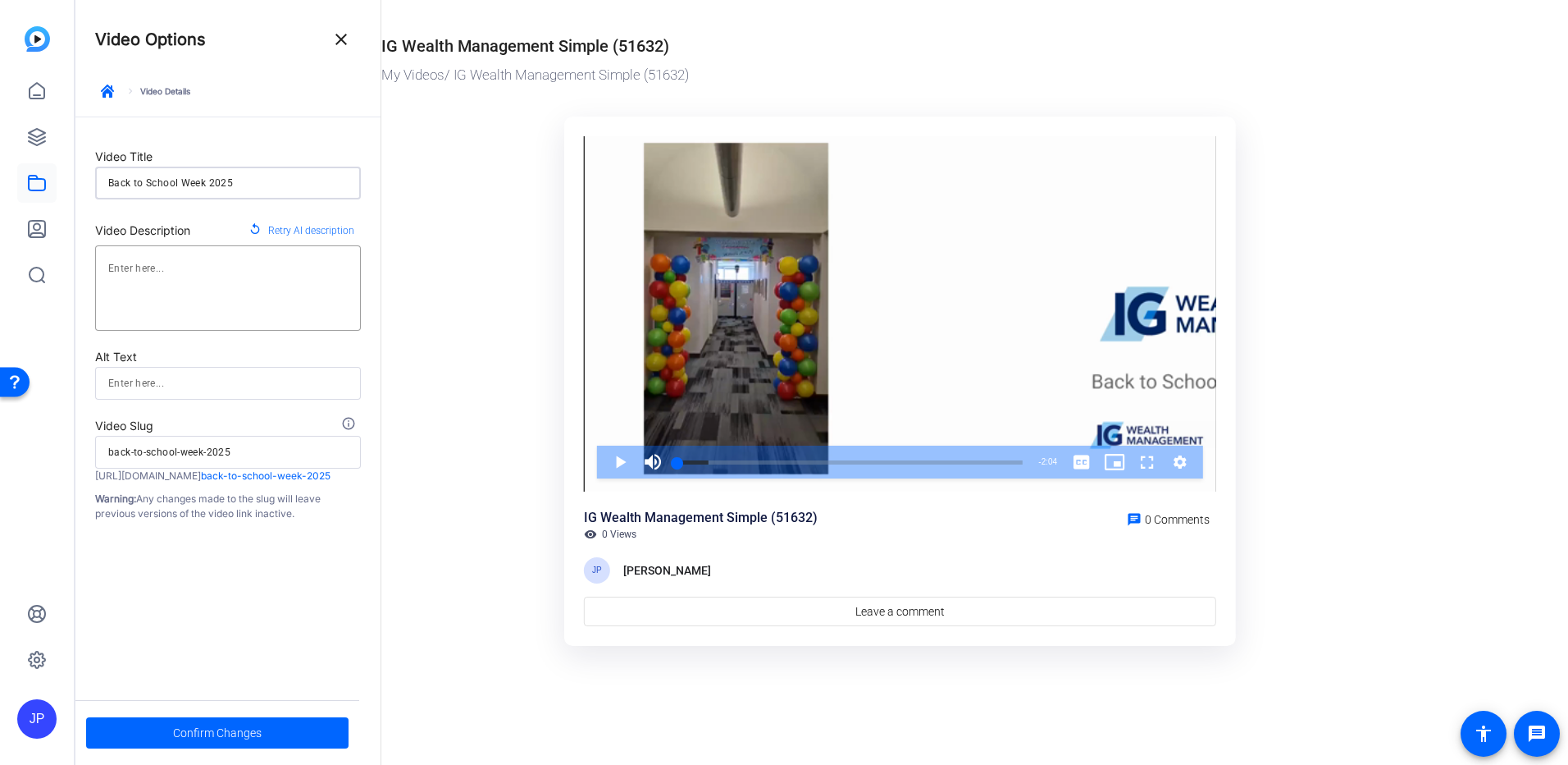
click at [455, 241] on ktd-grid "Video Player is loading. Play Video Play Mute Current Time 0:00 / Duration 2:04…" at bounding box center [900, 381] width 1038 height 550
click at [190, 735] on span "Confirm Changes" at bounding box center [216, 733] width 88 height 31
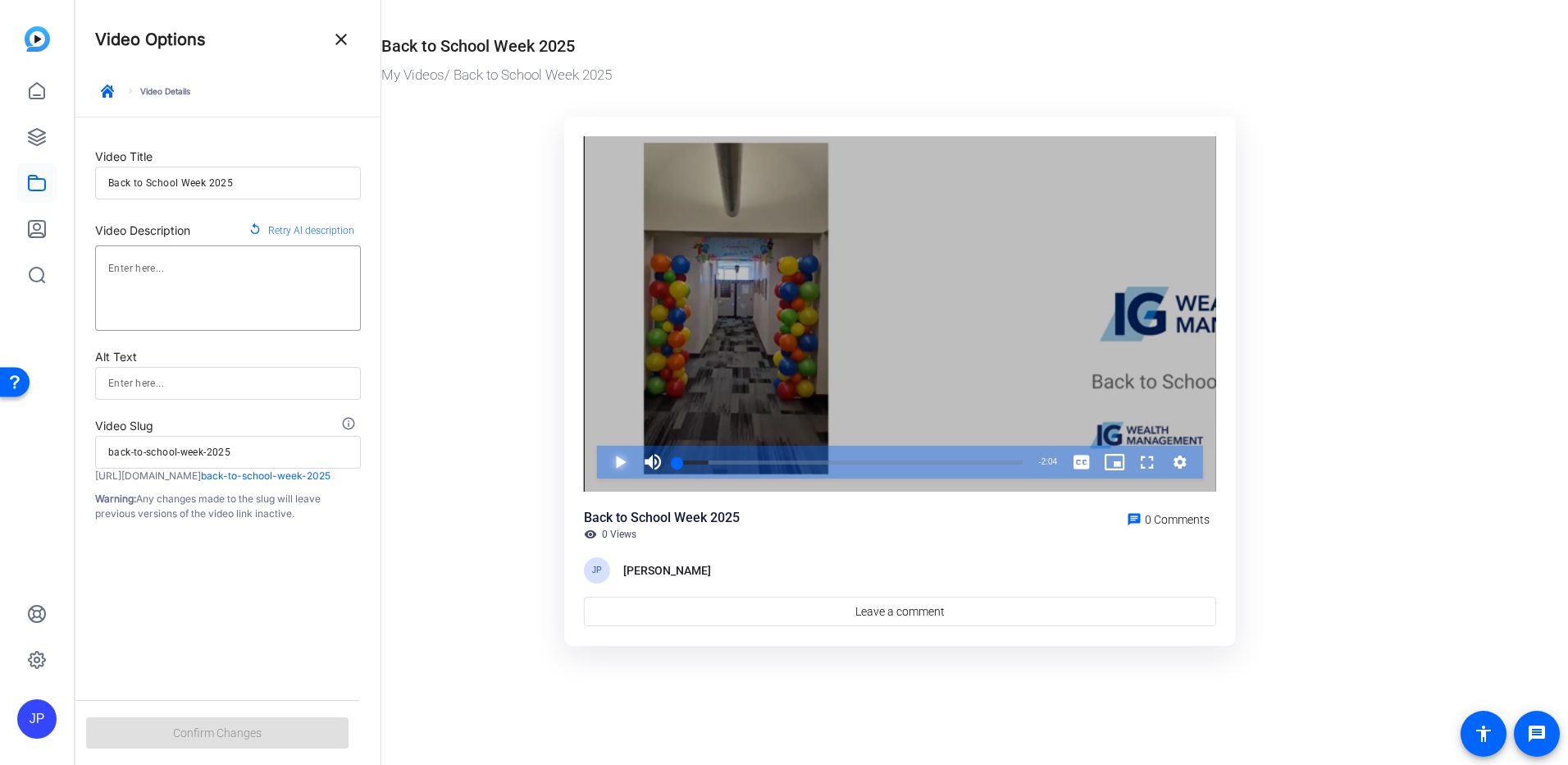
click at [603, 460] on span "Video Player" at bounding box center [603, 461] width 0 height 33
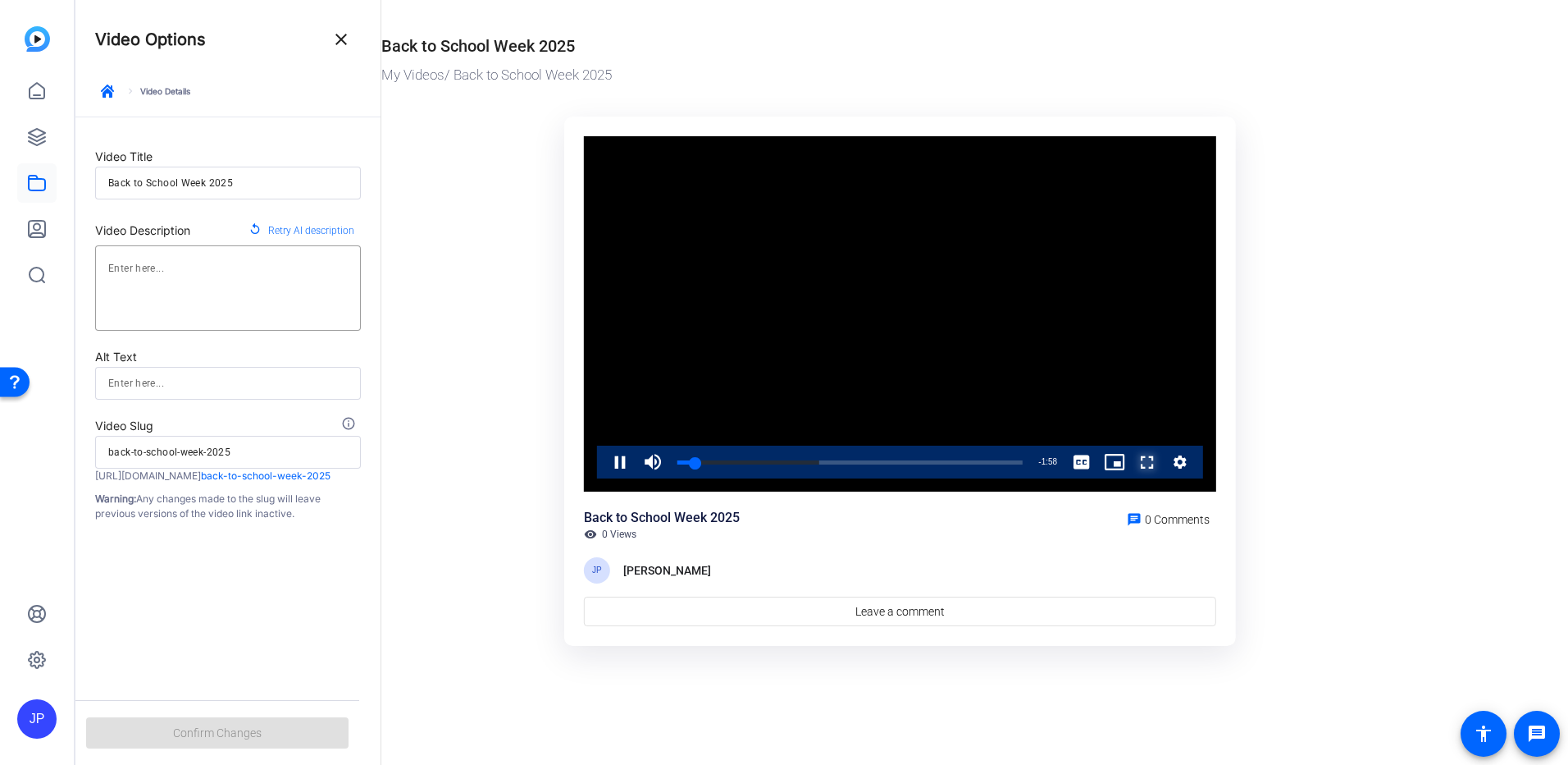
click at [1131, 467] on span "Video Player" at bounding box center [1131, 461] width 0 height 33
click at [342, 43] on mat-icon "close" at bounding box center [341, 39] width 20 height 20
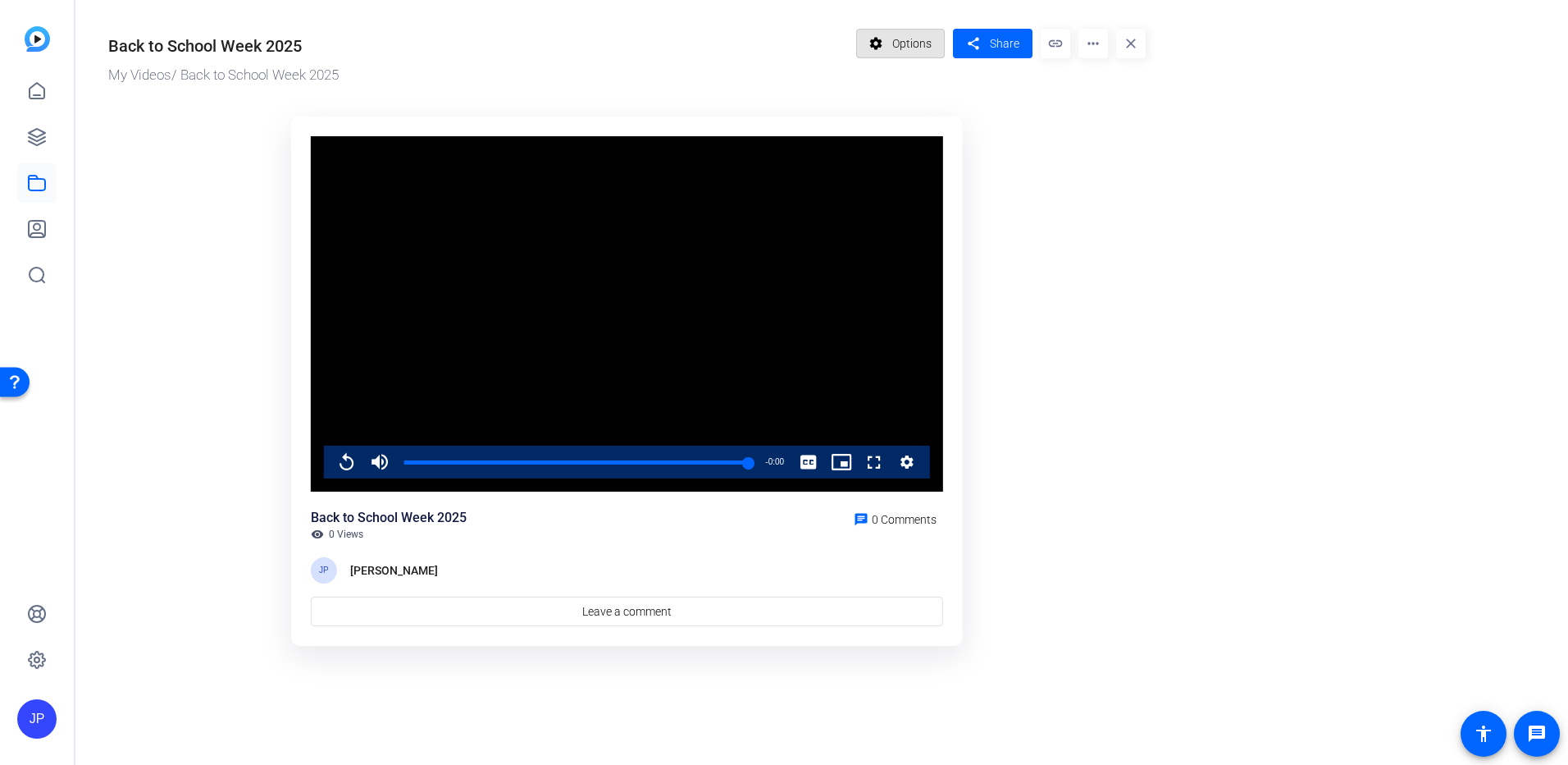
drag, startPoint x: 914, startPoint y: 47, endPoint x: 795, endPoint y: 51, distance: 119.1
click at [914, 46] on span "Options" at bounding box center [912, 43] width 39 height 31
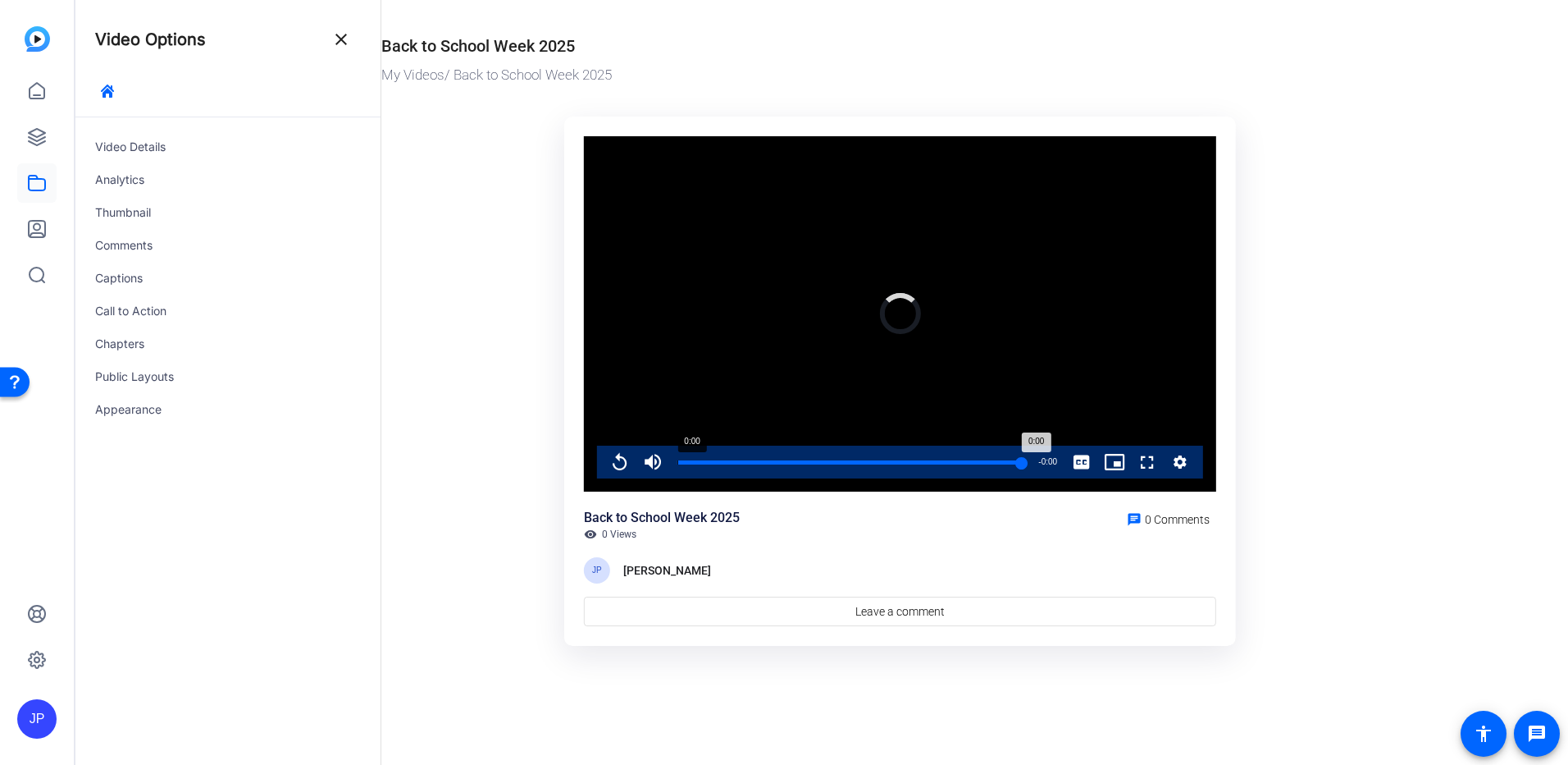
click at [677, 461] on div "Loaded : 100.00% 0:00 0:00" at bounding box center [850, 462] width 345 height 4
click at [344, 41] on mat-icon "close" at bounding box center [341, 39] width 20 height 20
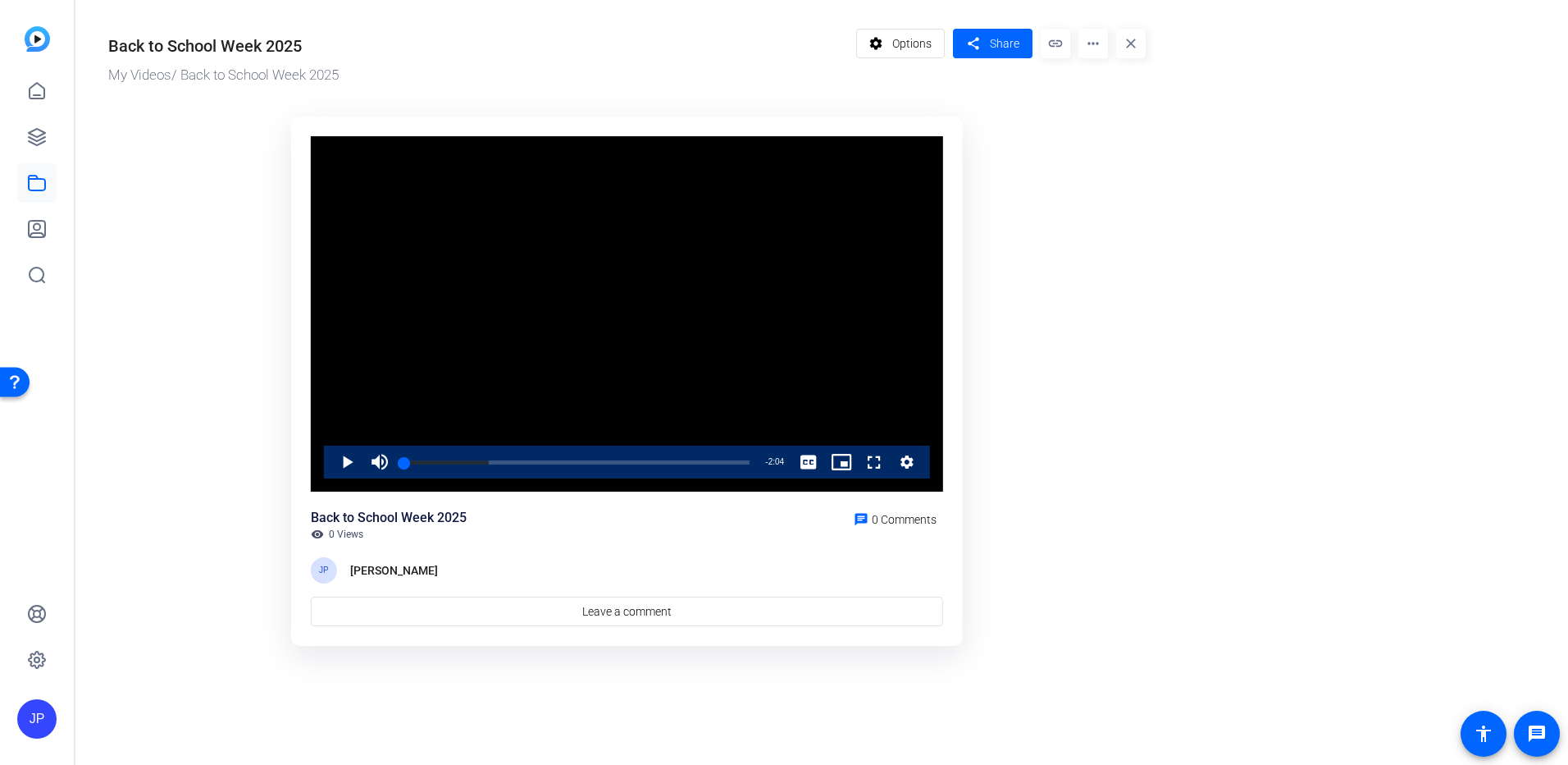
click at [1051, 45] on mat-icon "link" at bounding box center [1055, 43] width 29 height 29
click at [923, 53] on span "Options" at bounding box center [912, 43] width 39 height 31
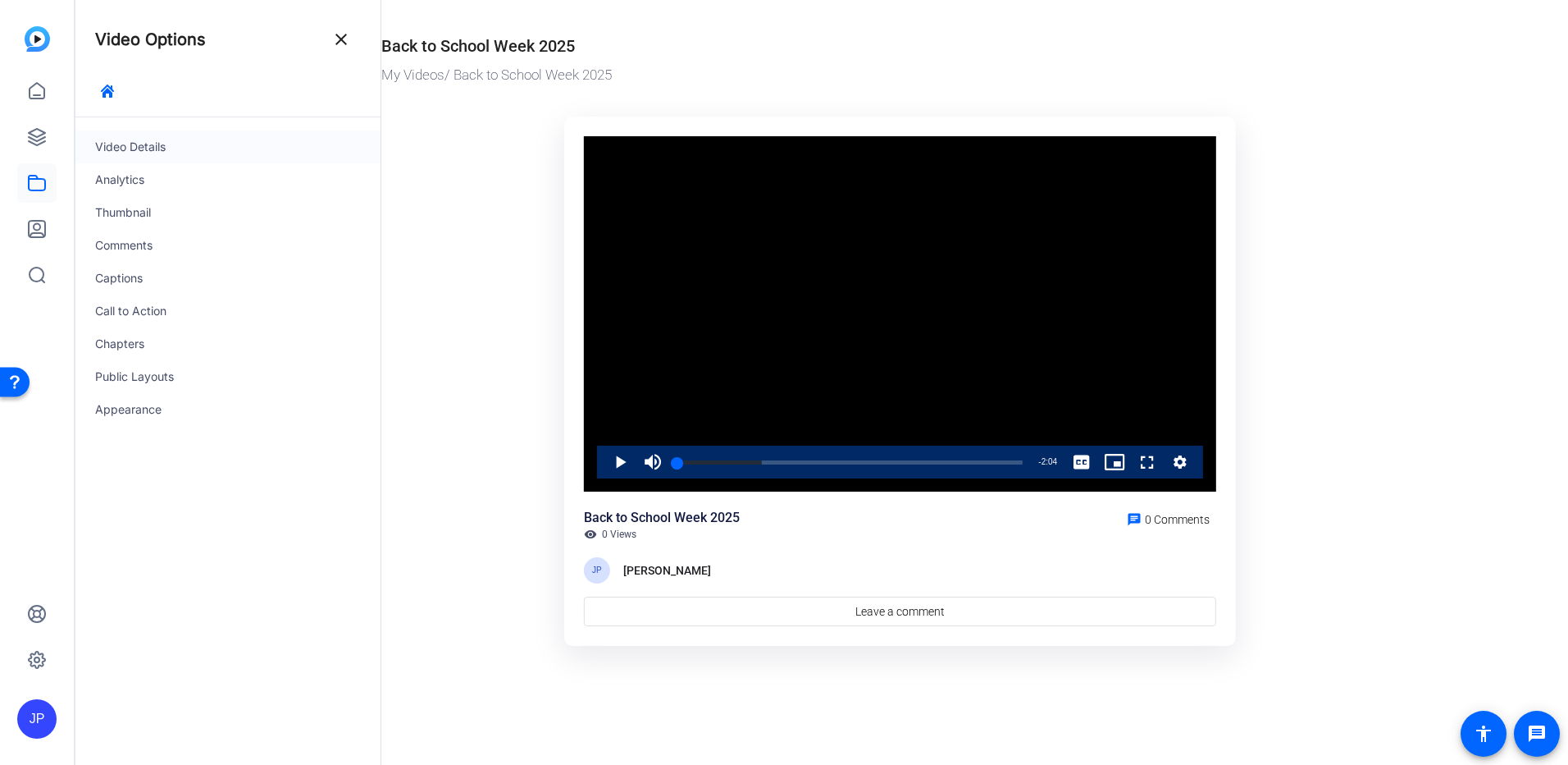
click at [166, 153] on div "Video Details" at bounding box center [229, 146] width 305 height 33
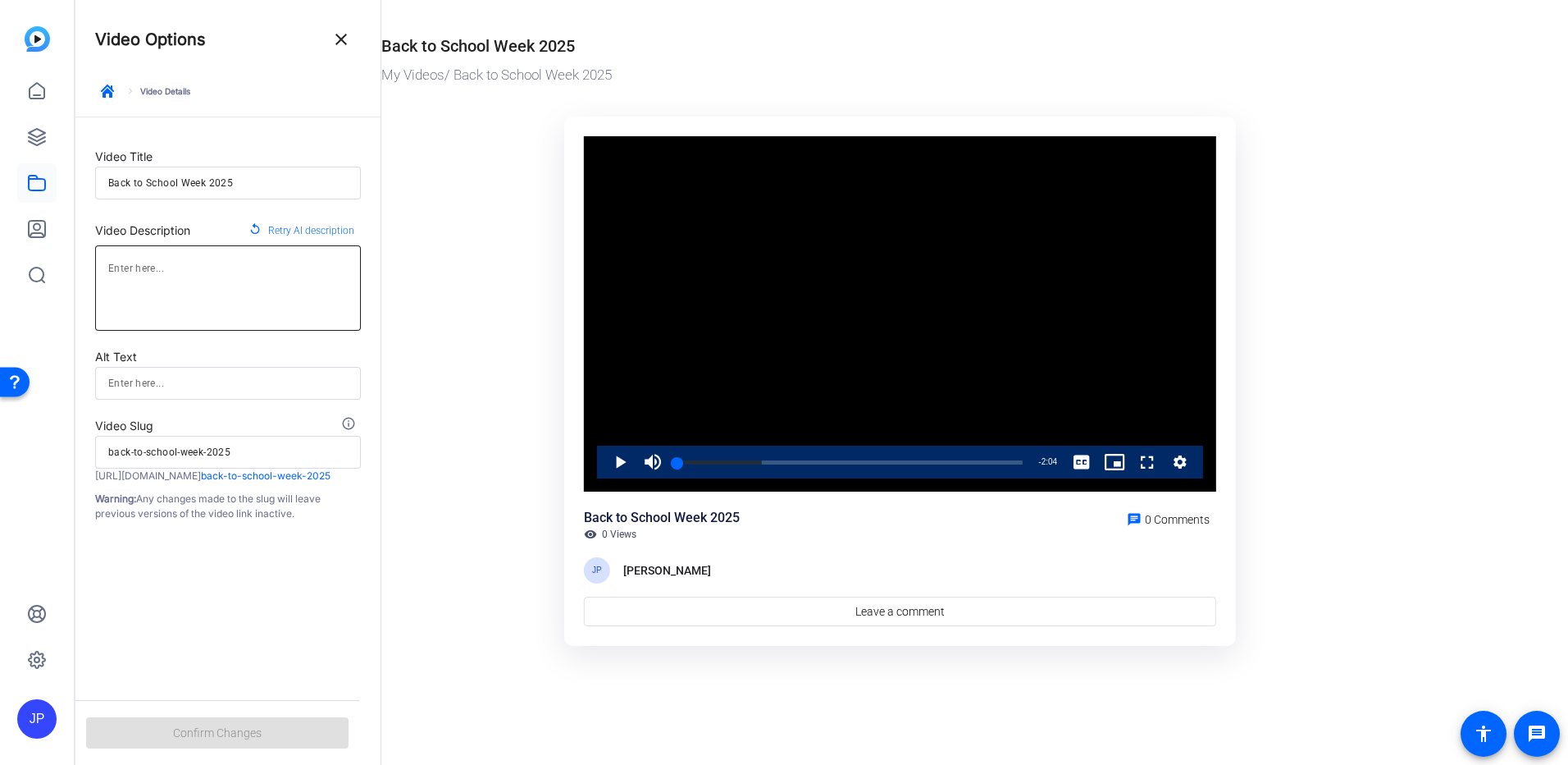
click at [161, 264] on textarea at bounding box center [228, 288] width 239 height 59
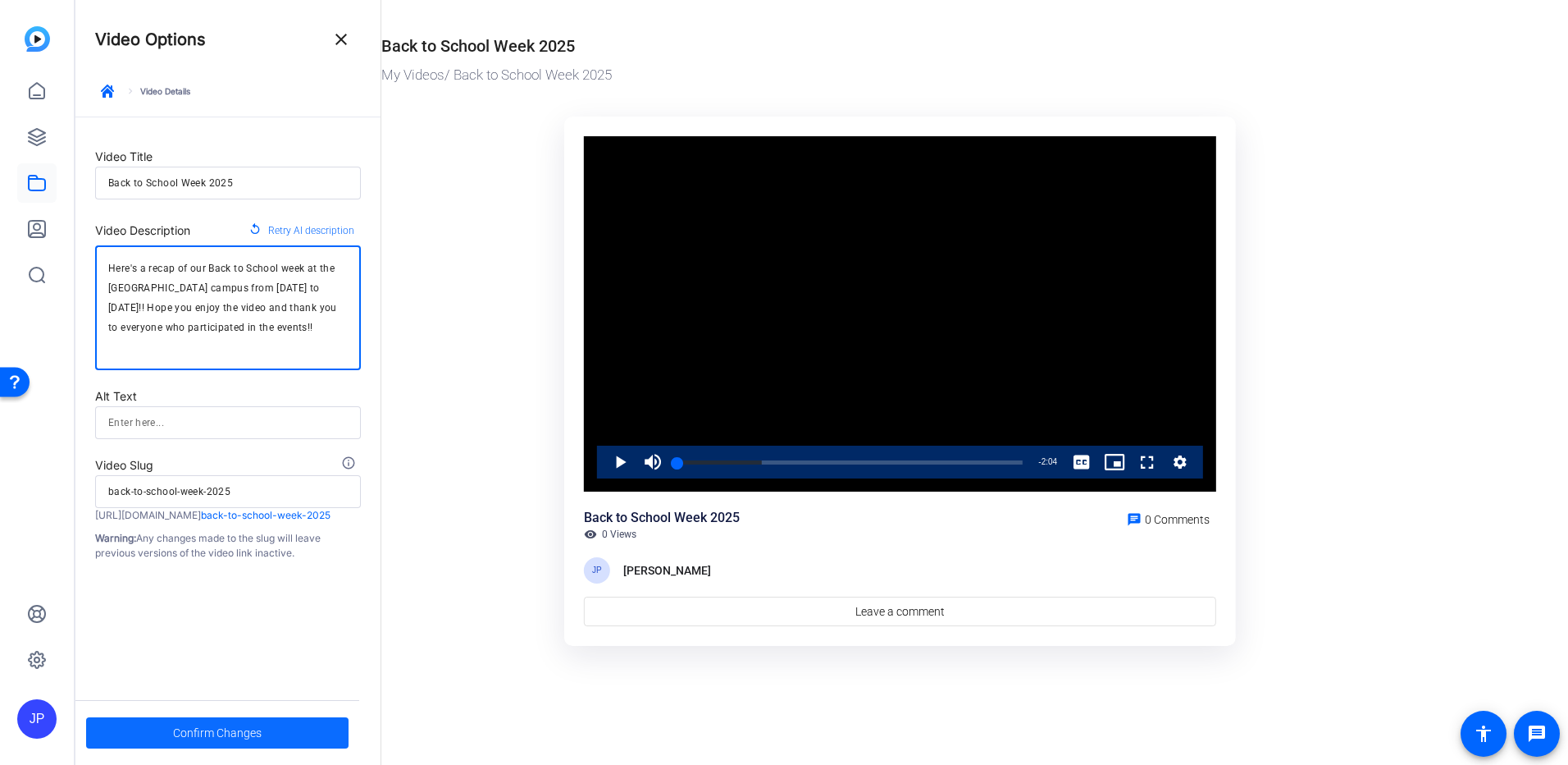
type textarea "Here's a recap of our Back to School week at the [GEOGRAPHIC_DATA] campus from …"
click at [242, 736] on span "Confirm Changes" at bounding box center [216, 733] width 88 height 31
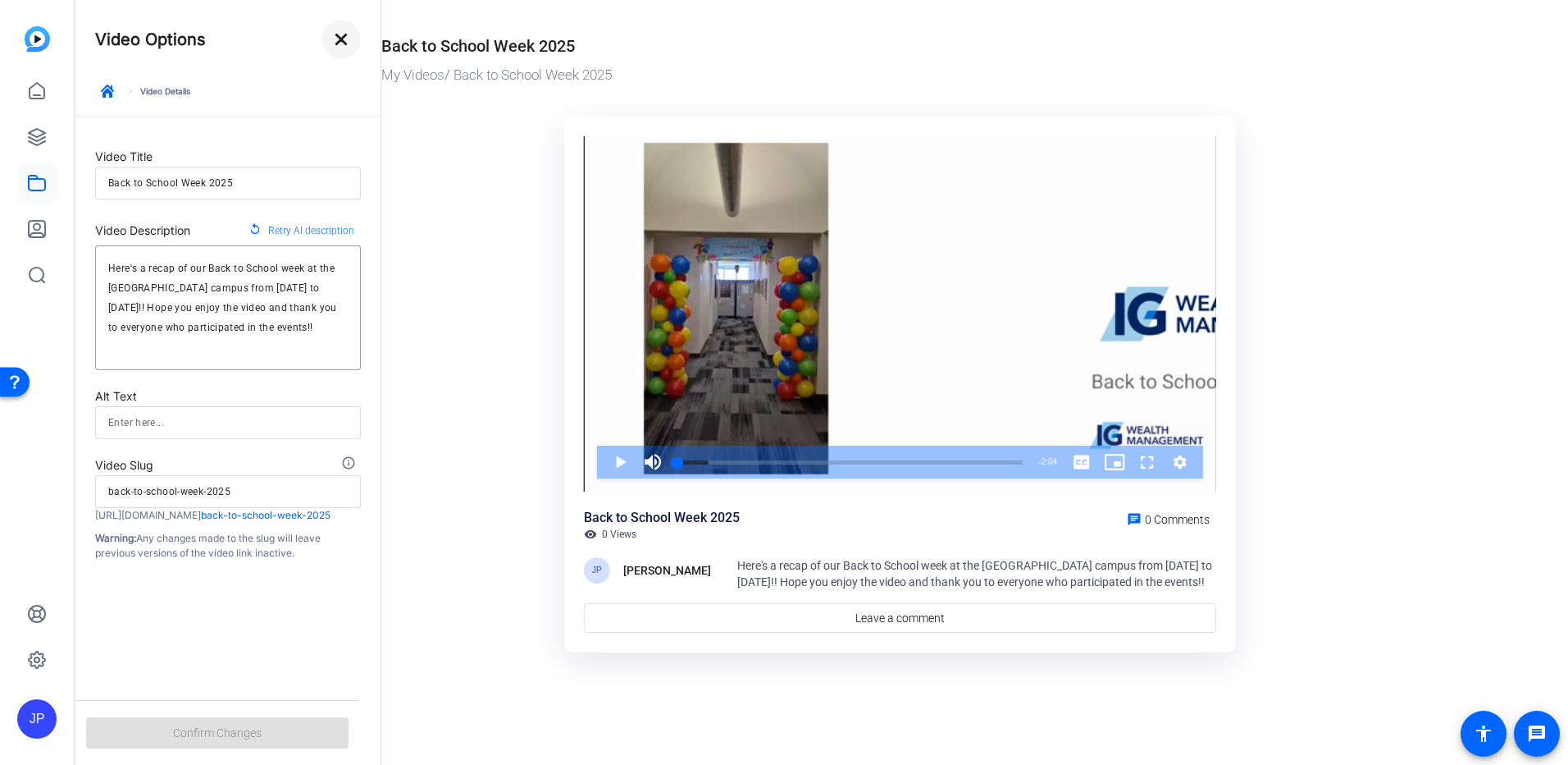
click at [350, 39] on mat-icon "close" at bounding box center [341, 39] width 20 height 20
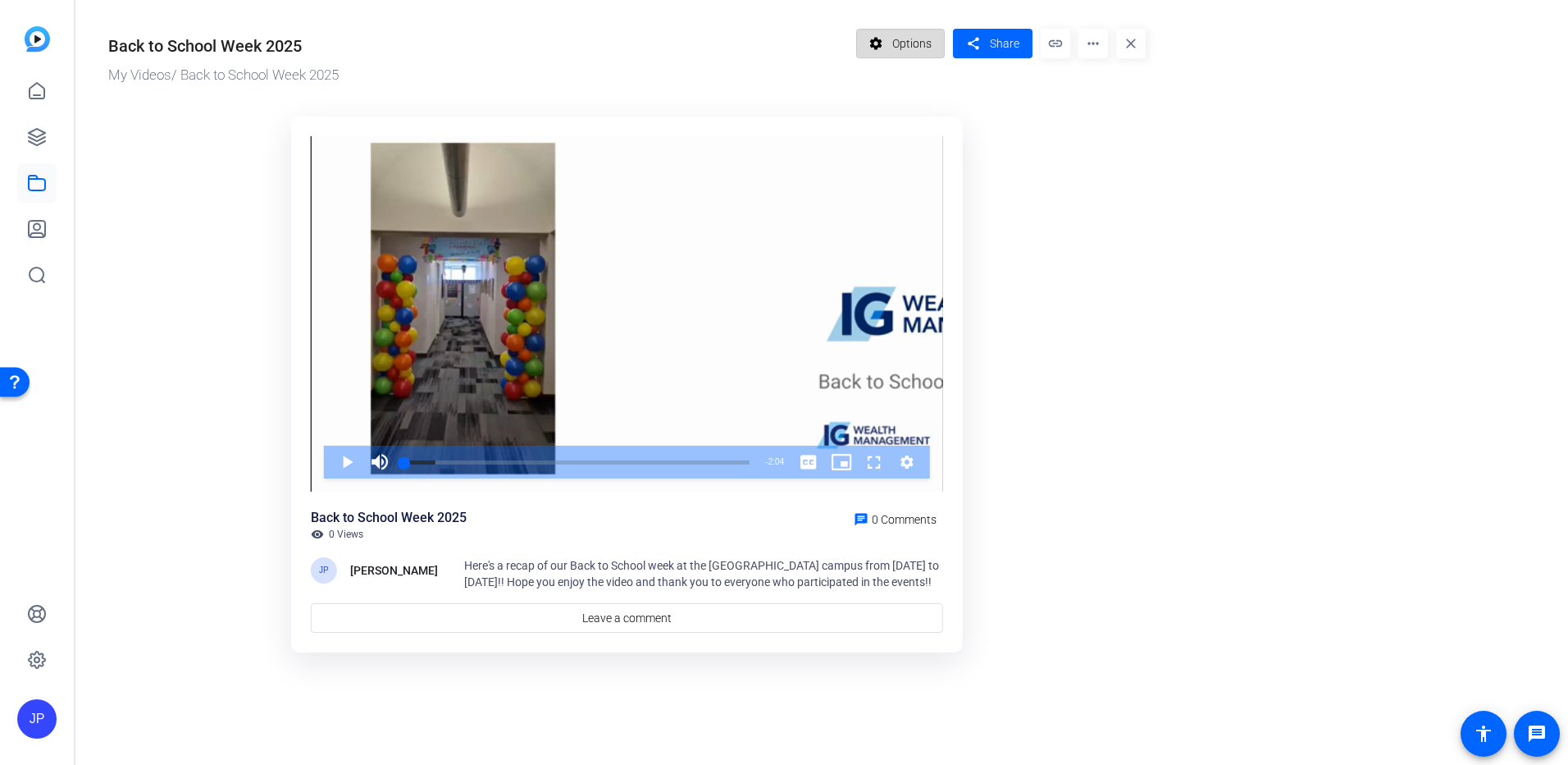
click at [917, 58] on span "Options" at bounding box center [912, 43] width 39 height 31
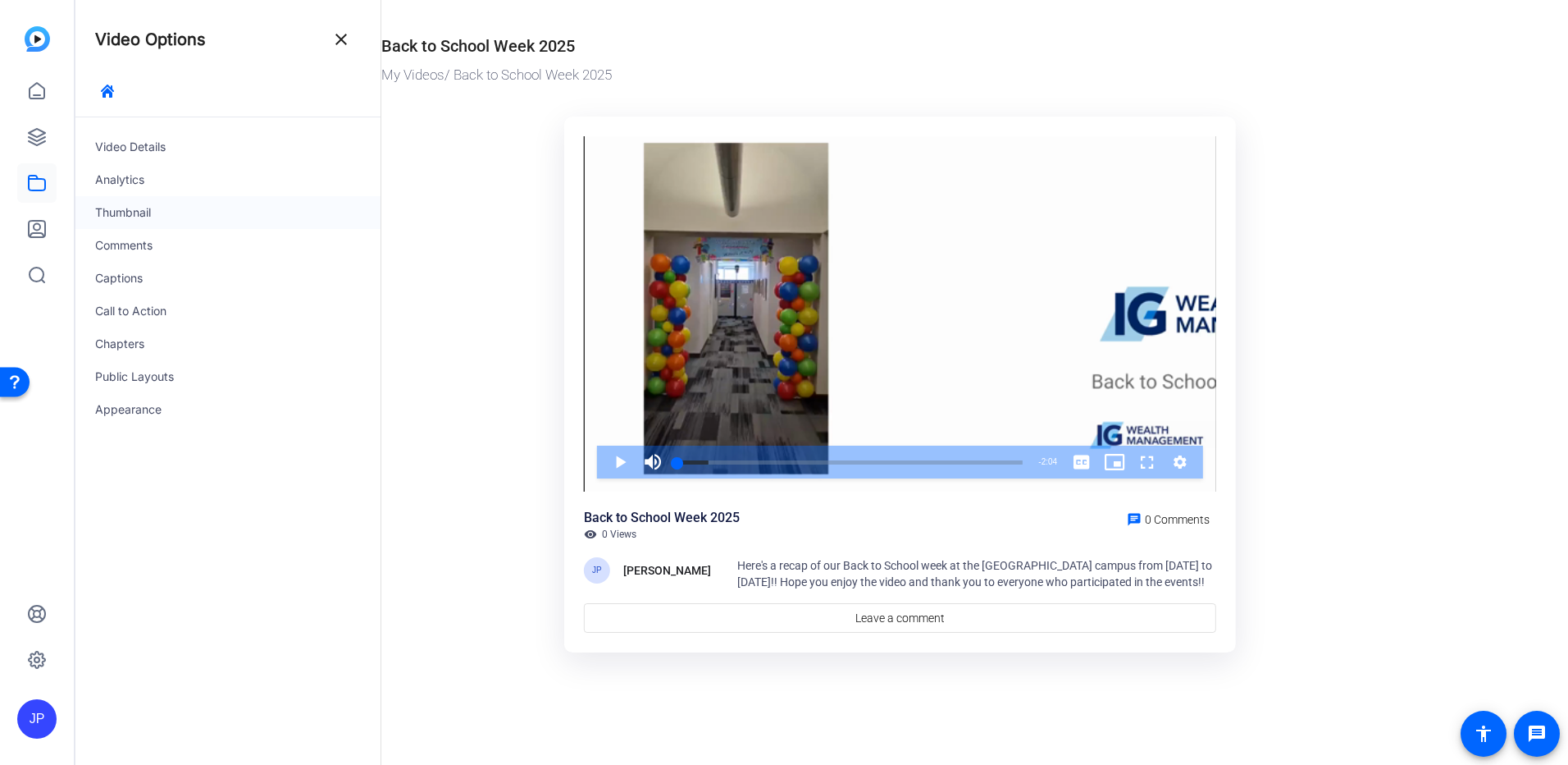
click at [138, 210] on div "Thumbnail" at bounding box center [229, 213] width 305 height 33
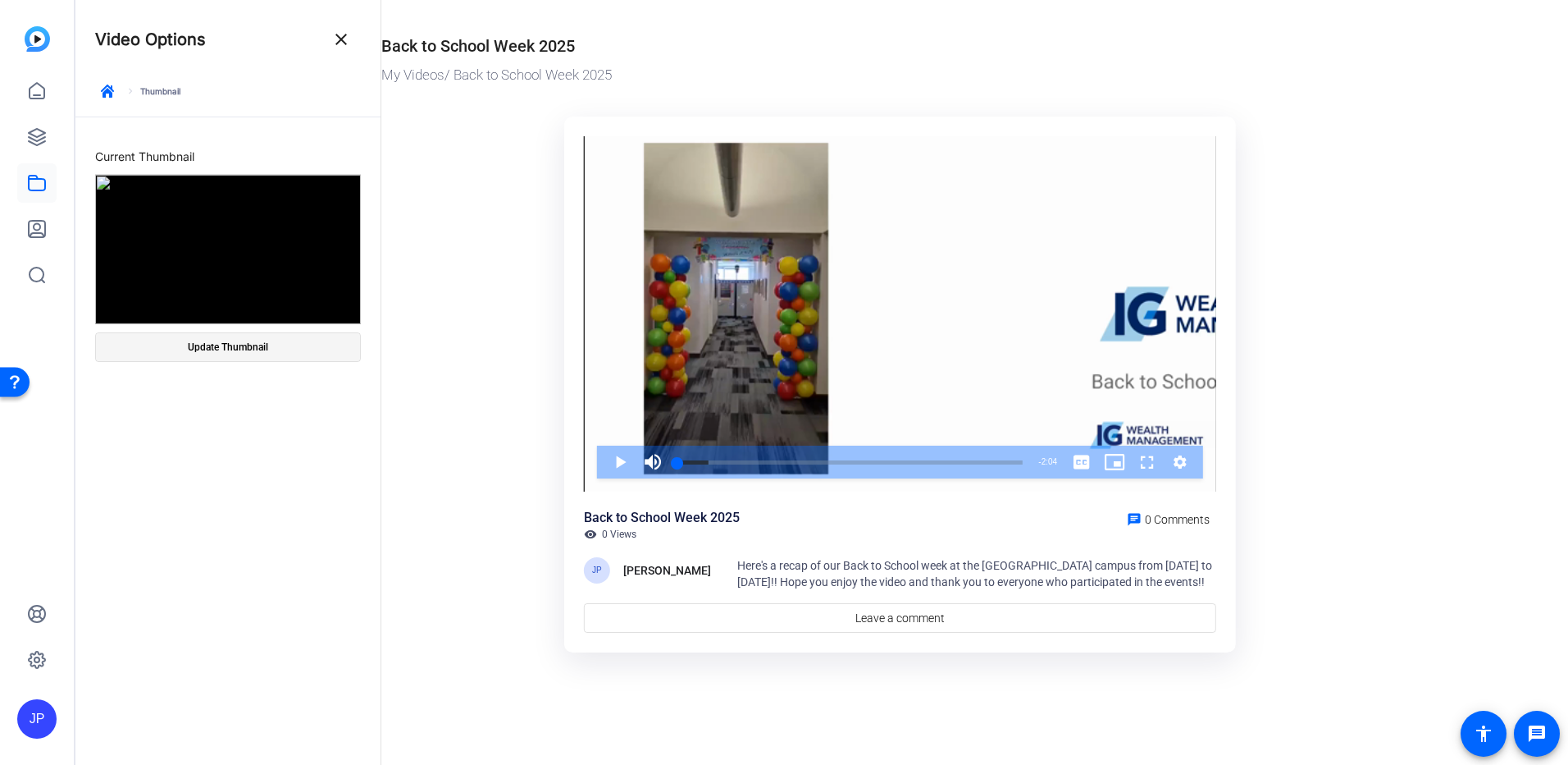
click at [238, 349] on span "Update Thumbnail" at bounding box center [228, 347] width 81 height 13
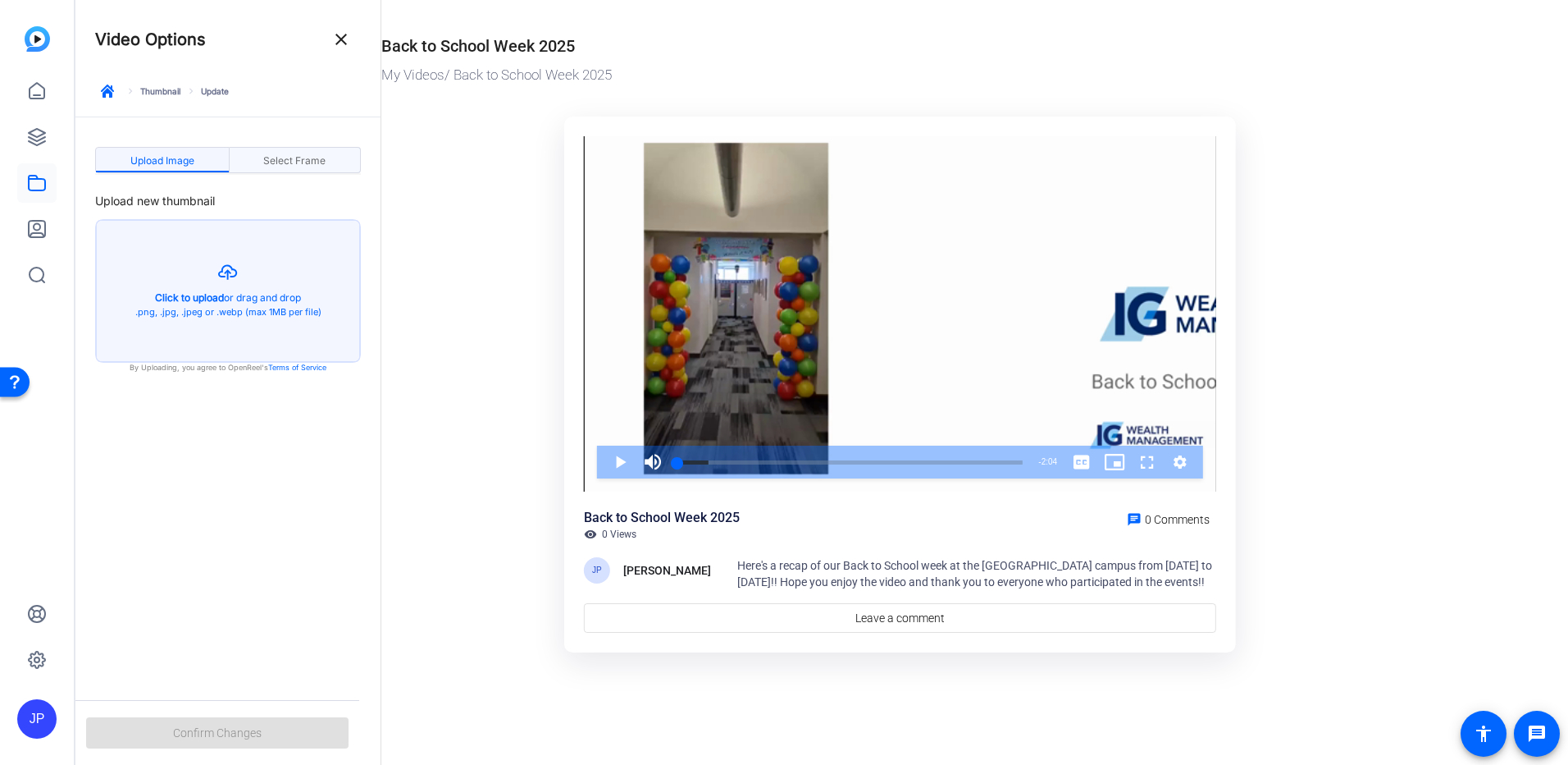
click at [285, 163] on span "Select Frame" at bounding box center [295, 160] width 63 height 9
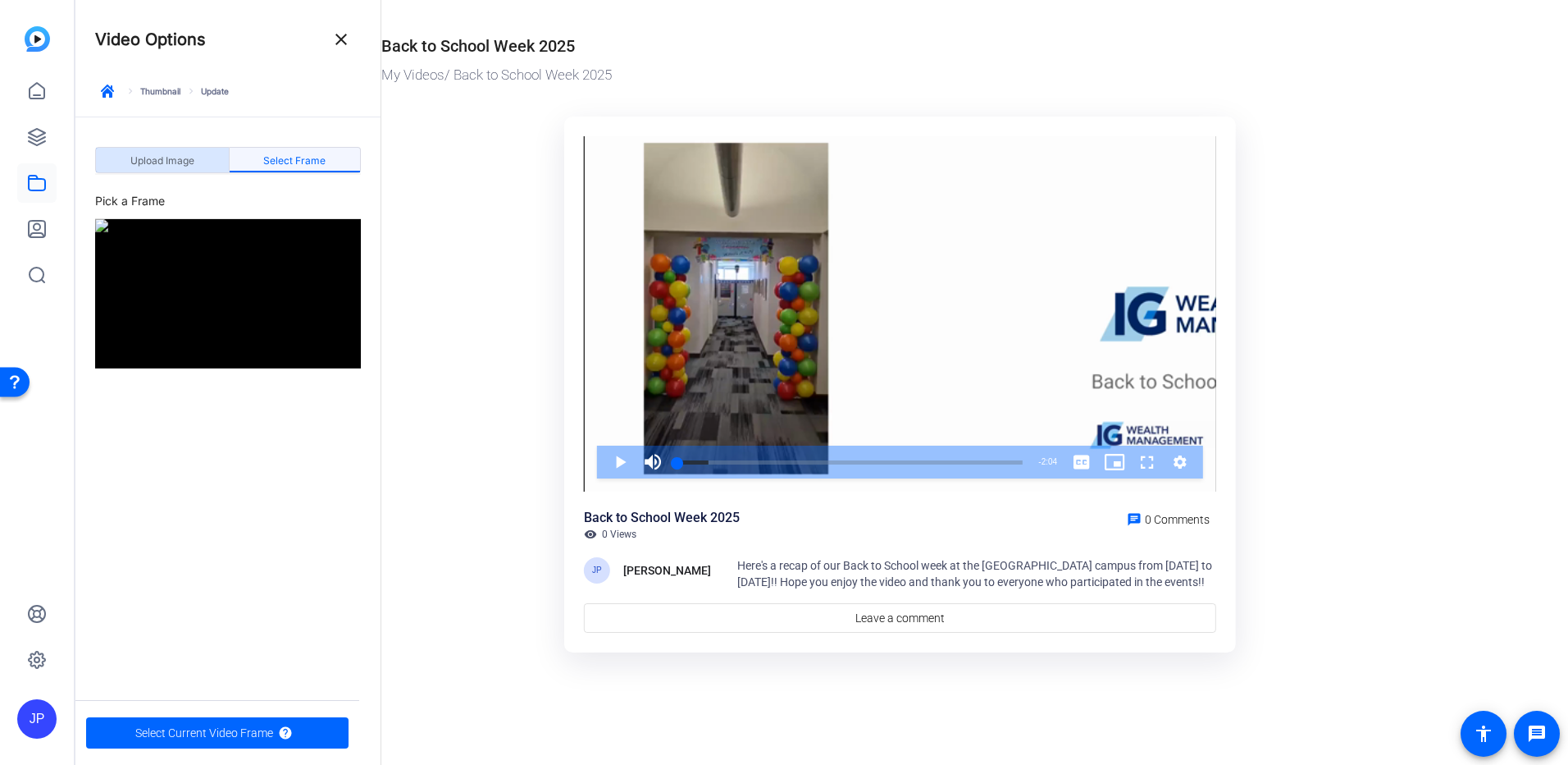
click at [165, 161] on span "Upload Image" at bounding box center [161, 160] width 64 height 9
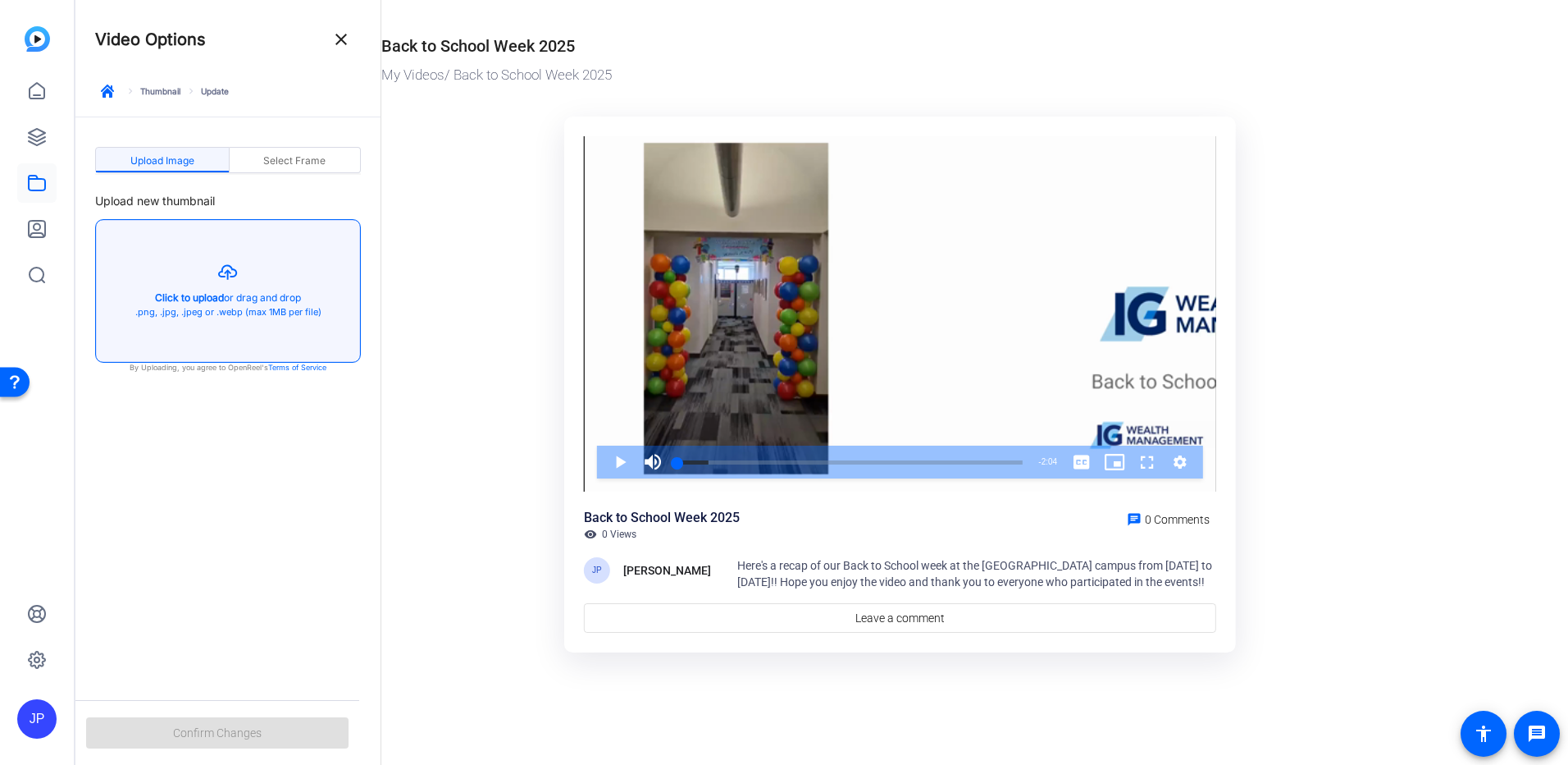
click at [226, 272] on button "button" at bounding box center [228, 291] width 264 height 142
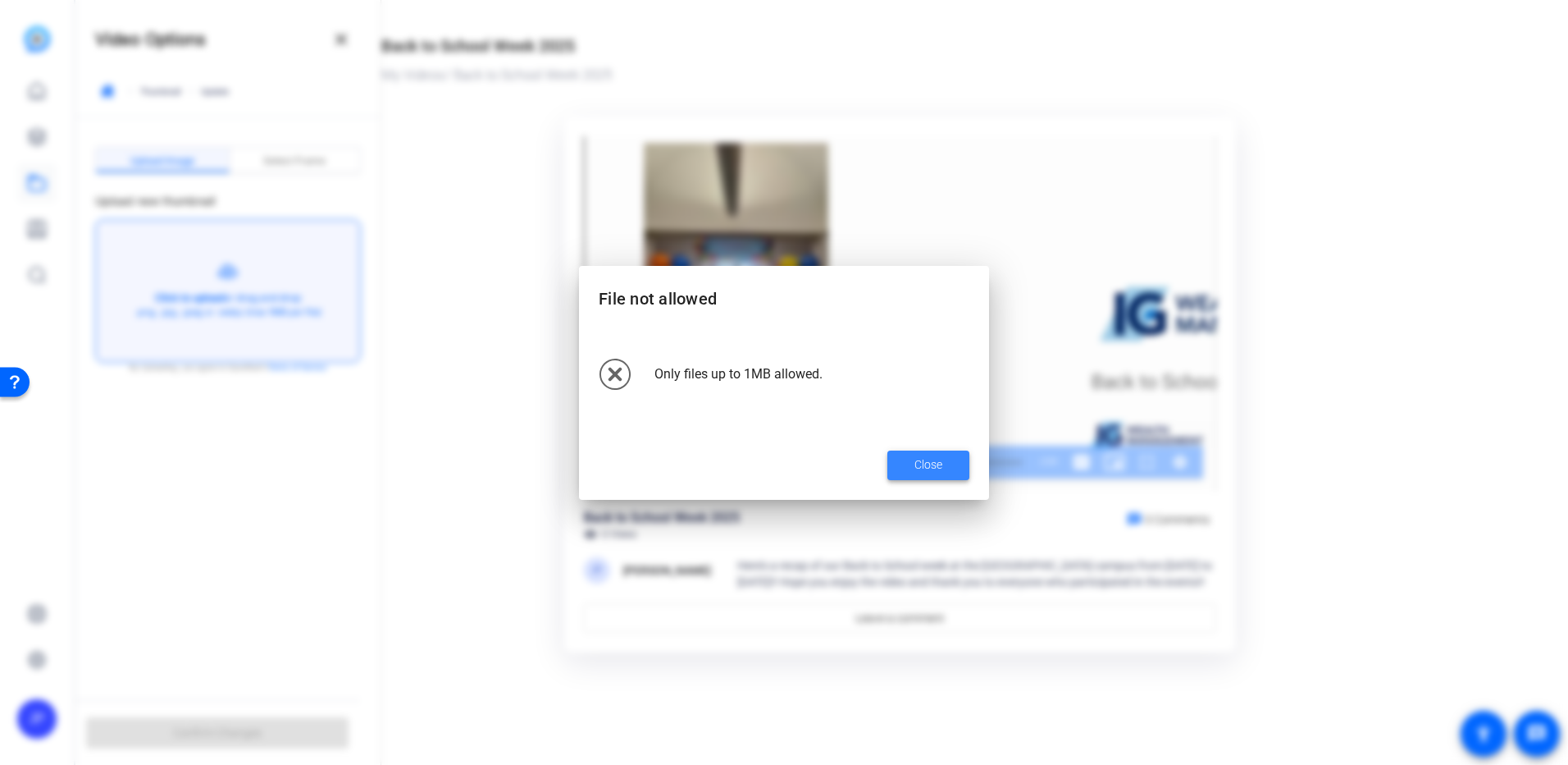
click at [950, 473] on span at bounding box center [928, 464] width 82 height 39
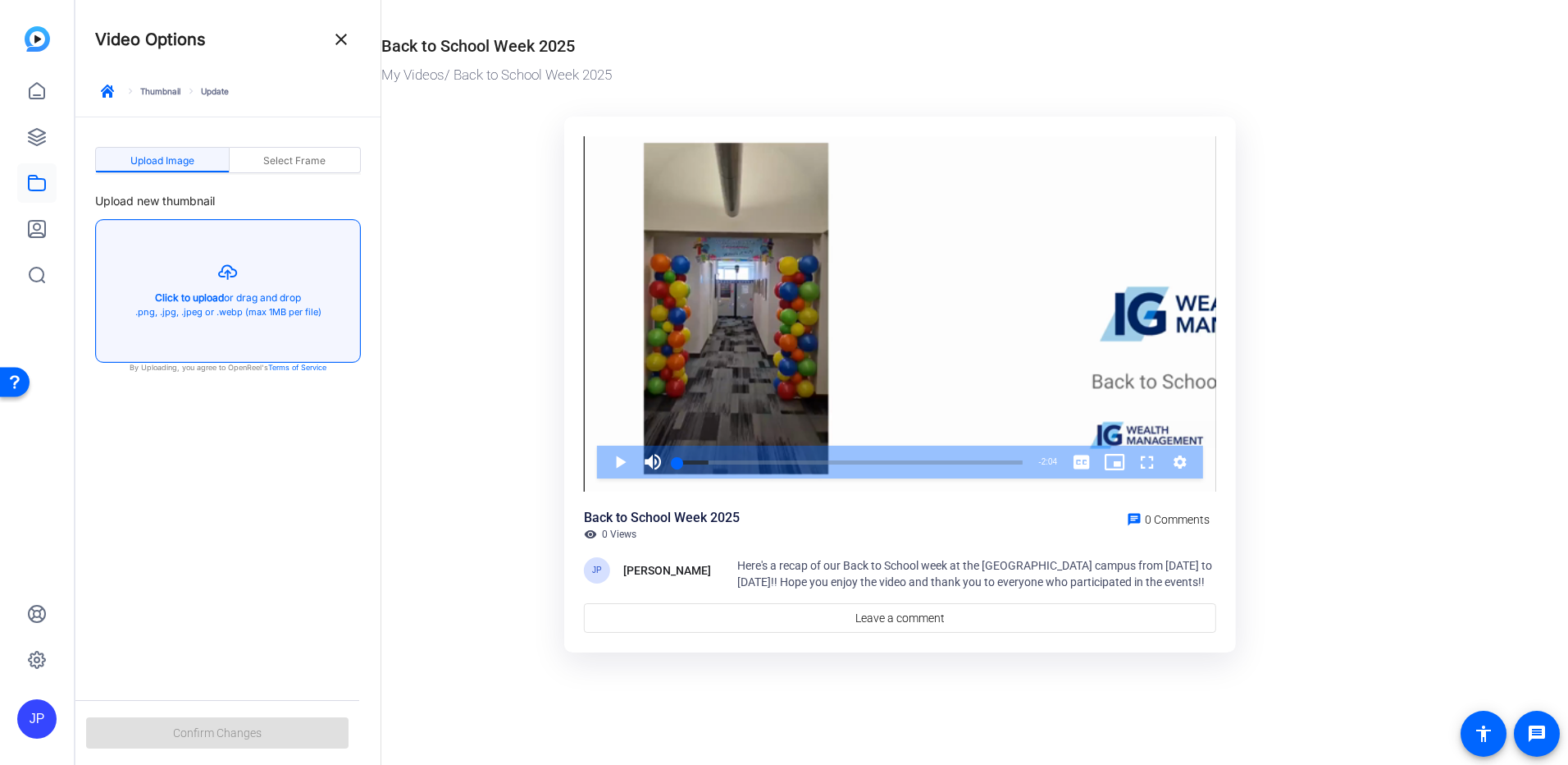
click at [227, 271] on button "button" at bounding box center [228, 291] width 264 height 142
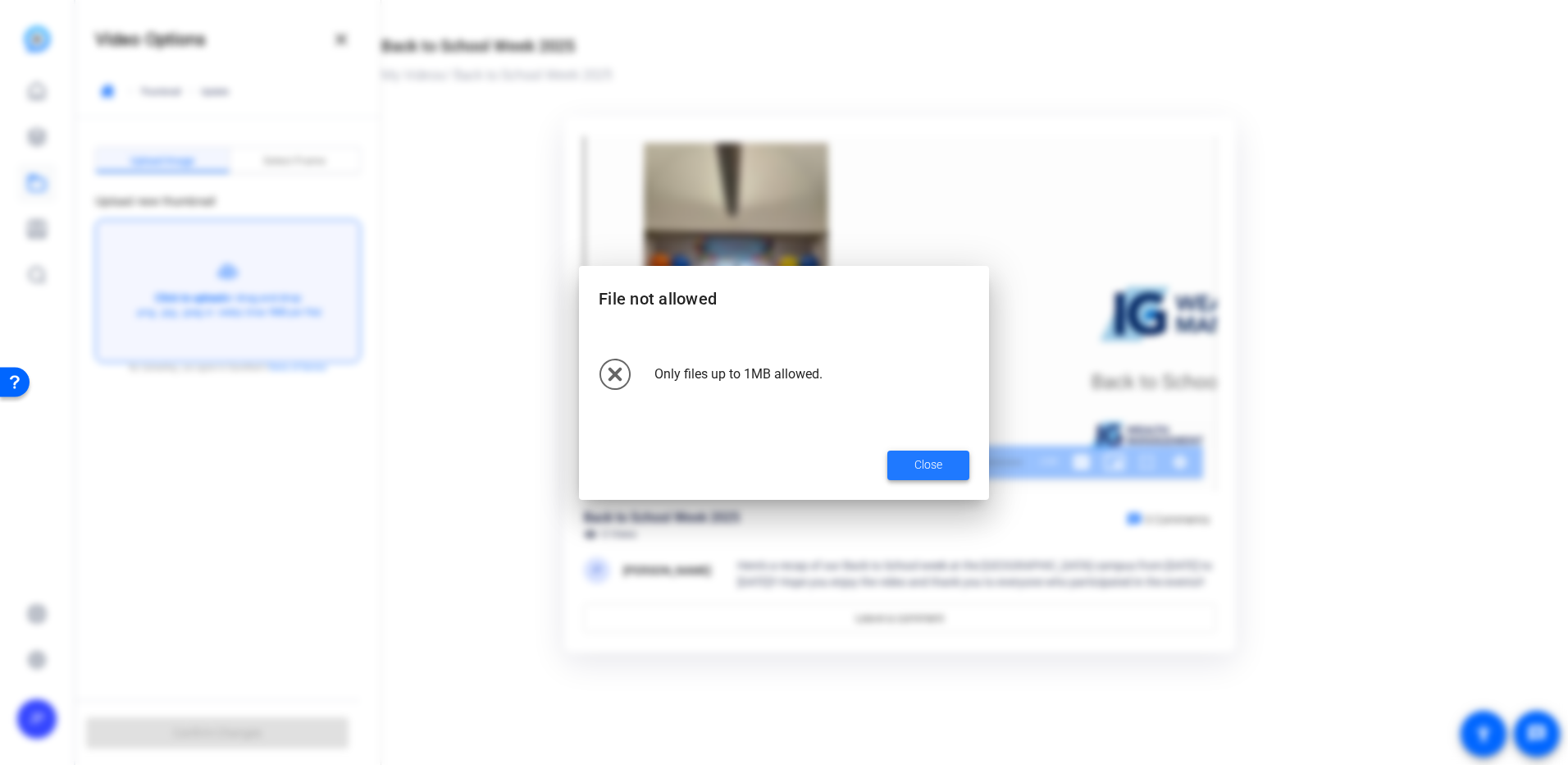
click at [928, 463] on span "Close" at bounding box center [928, 465] width 28 height 17
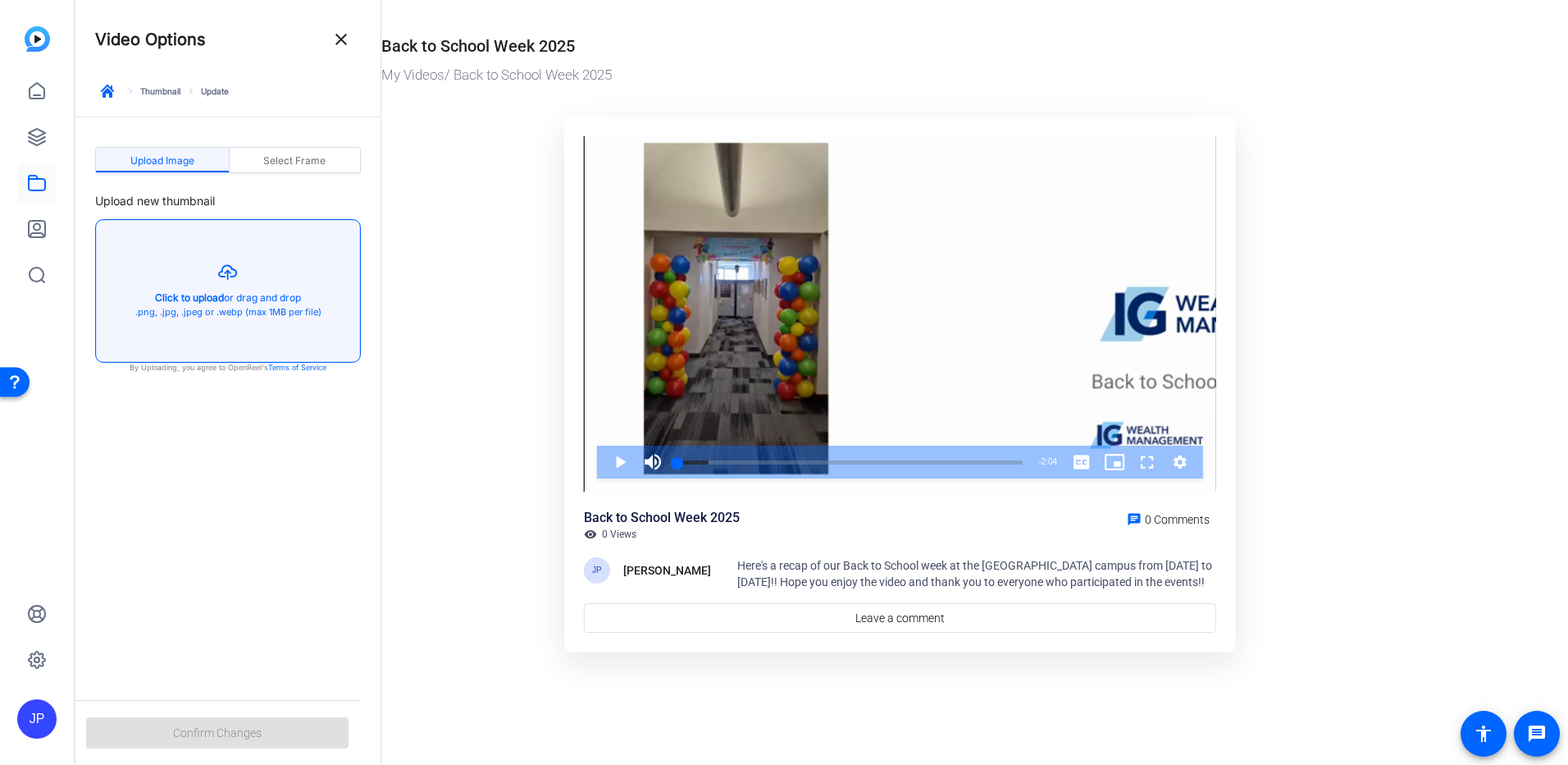
click at [216, 269] on button "button" at bounding box center [228, 291] width 264 height 142
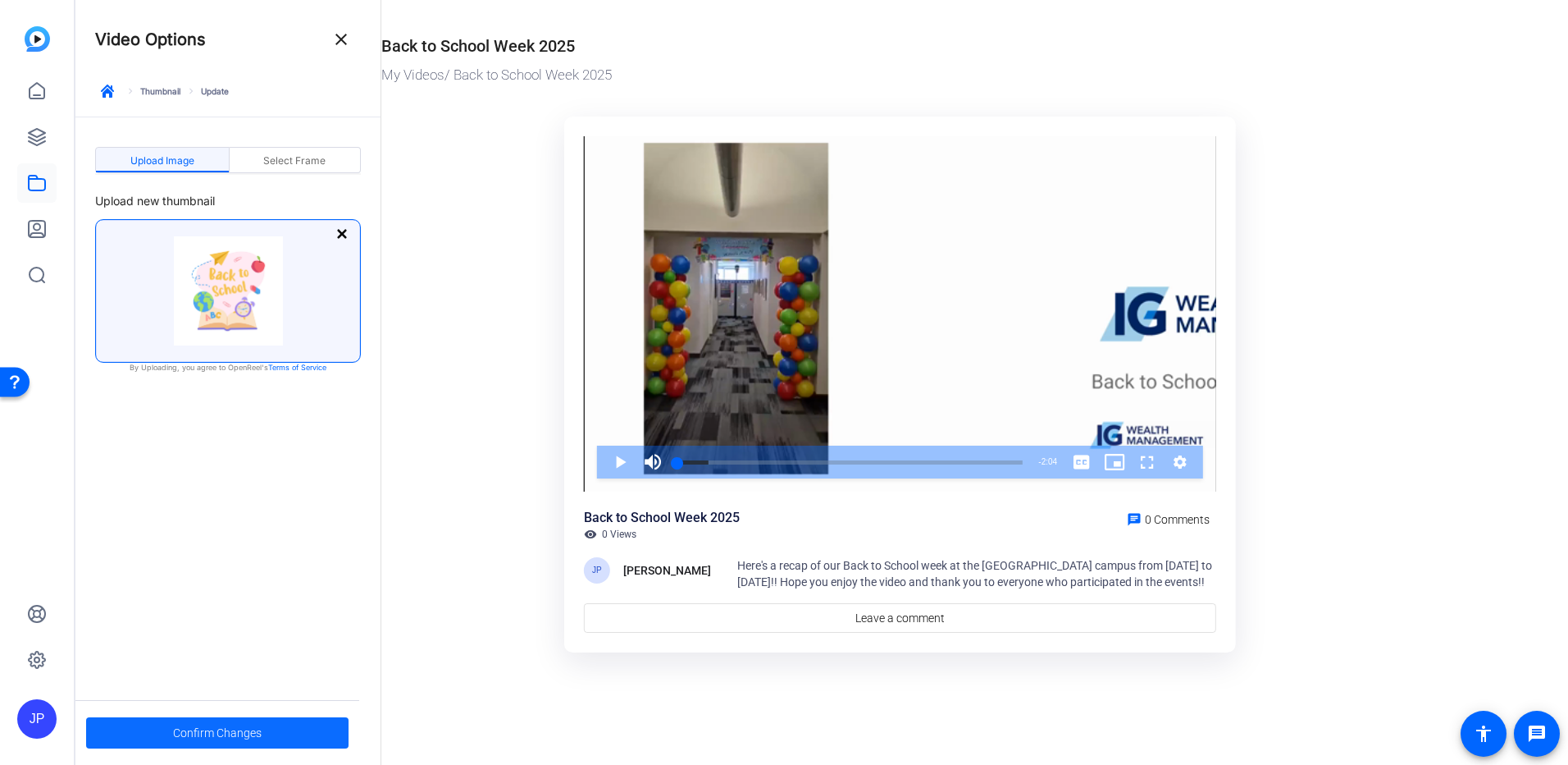
click at [224, 729] on span "Confirm Changes" at bounding box center [216, 733] width 88 height 31
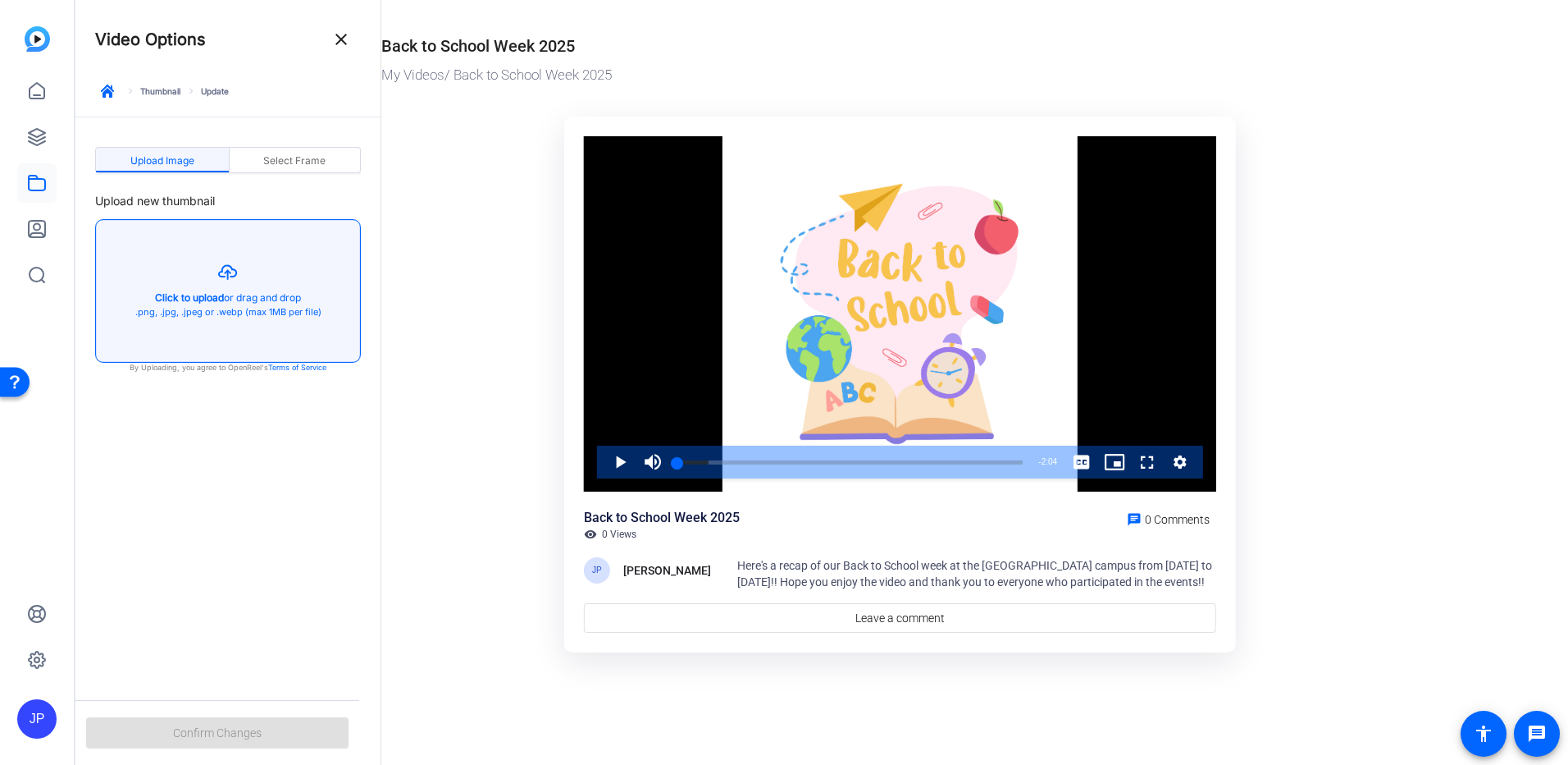
click at [447, 334] on ktd-grid "Video Player is loading. Play Video Play Mute Current Time 0:00 / Duration 2:04…" at bounding box center [900, 393] width 1038 height 574
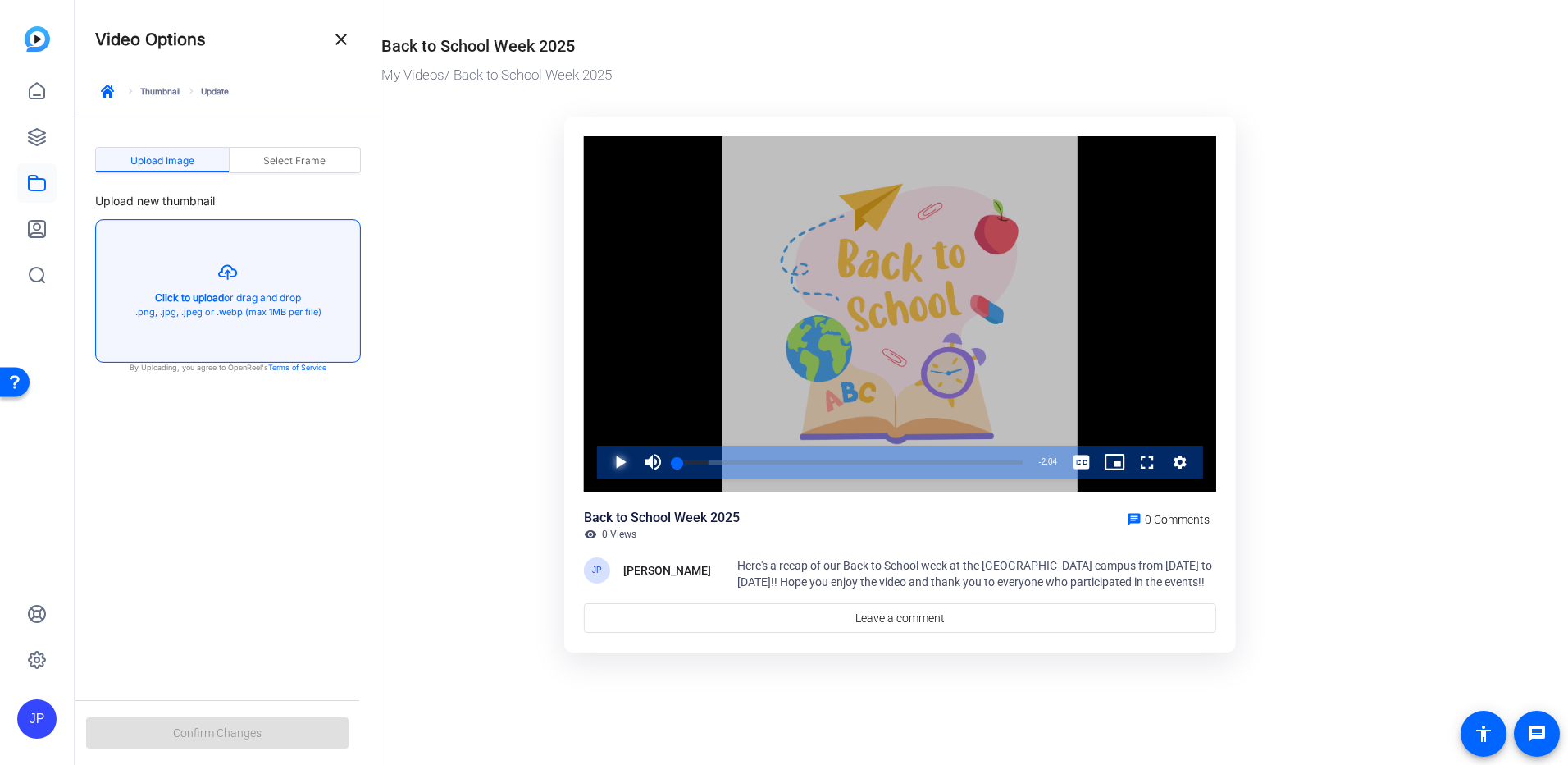
click at [603, 463] on span "Video Player" at bounding box center [603, 461] width 0 height 33
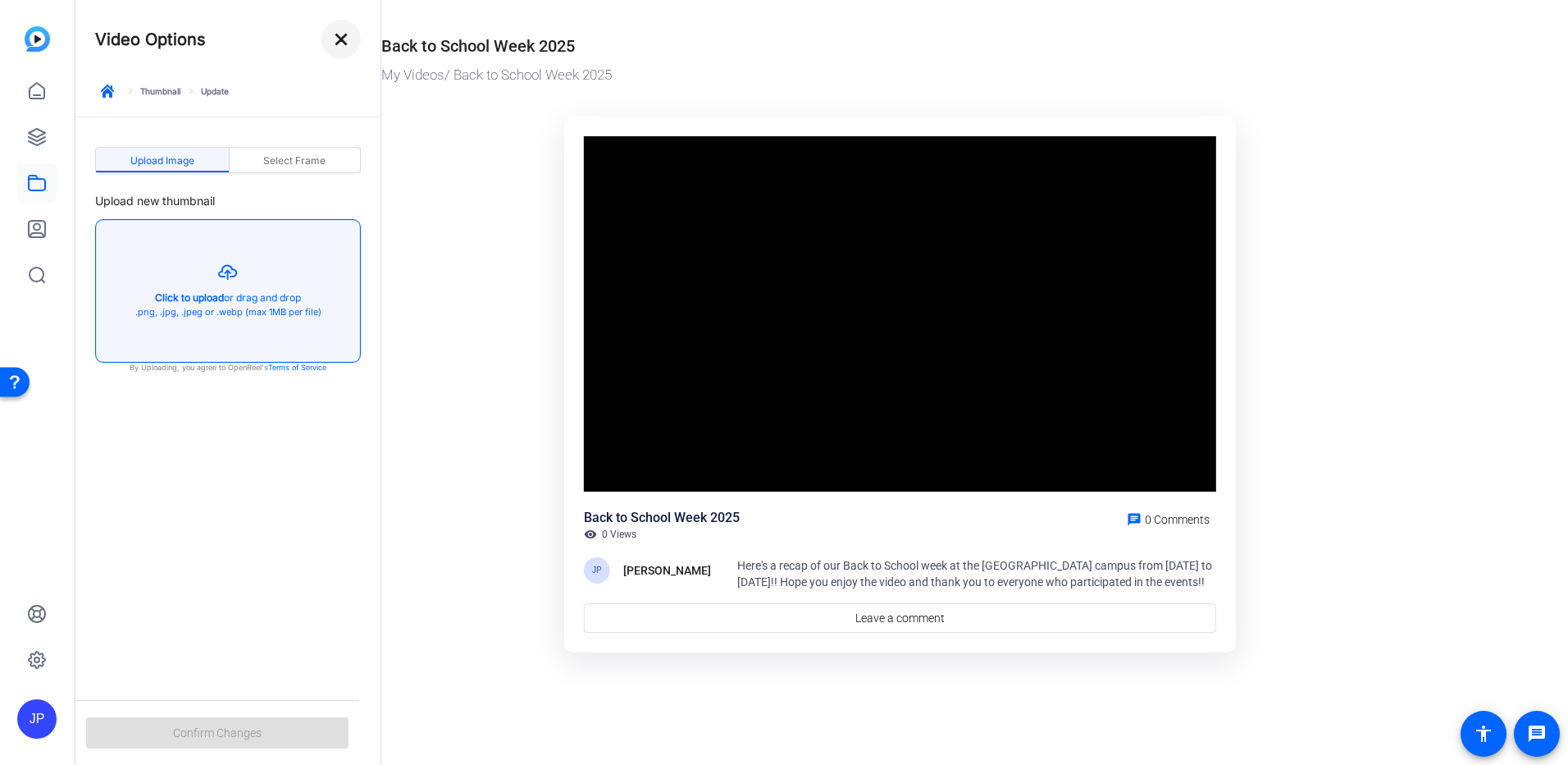
click at [341, 44] on mat-icon "close" at bounding box center [341, 39] width 20 height 20
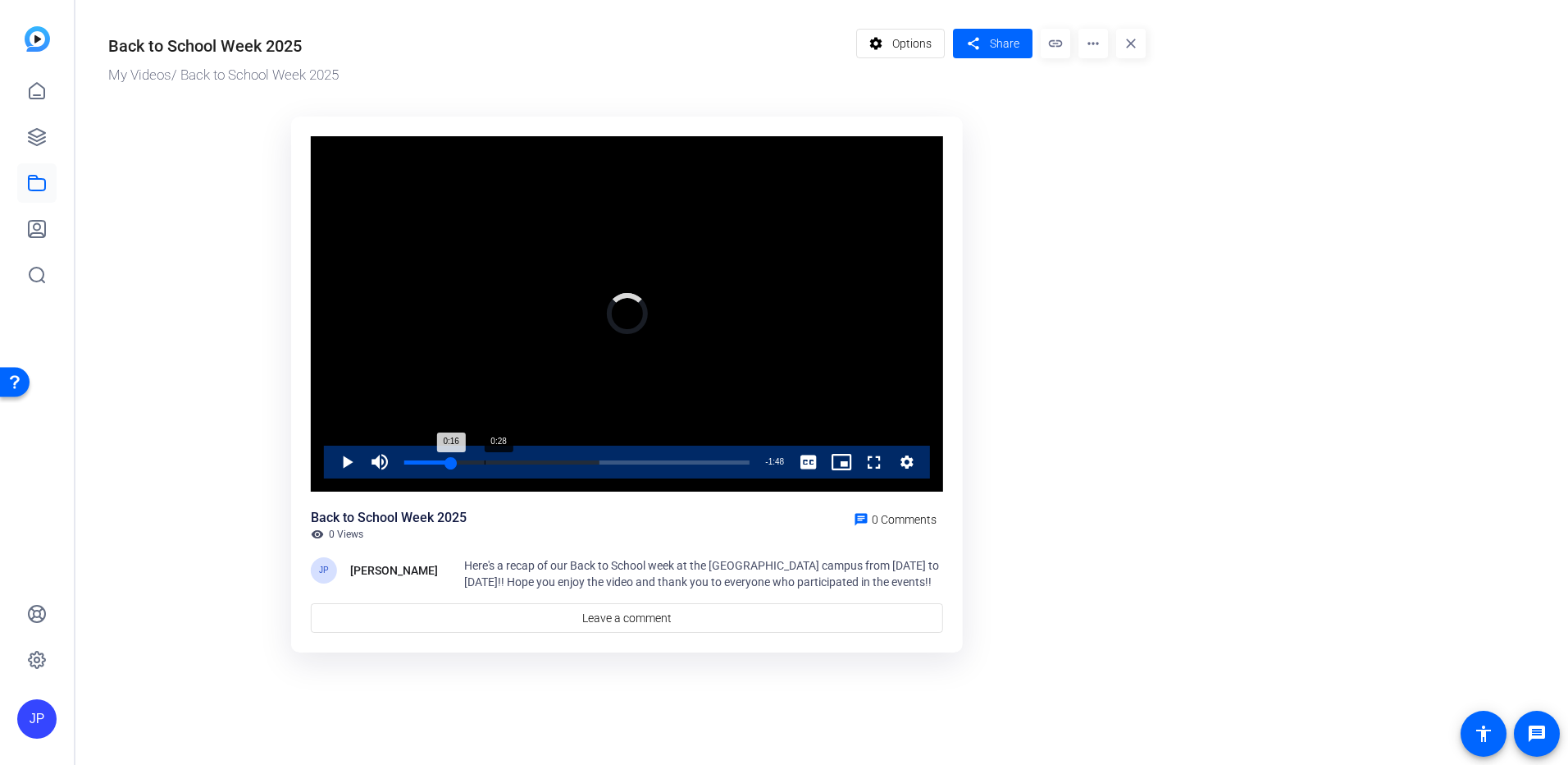
click at [486, 461] on div "Loaded : 56.71% 0:28 0:16" at bounding box center [577, 462] width 345 height 4
click at [507, 463] on div "Loaded : 73.48% 0:36 0:30" at bounding box center [577, 462] width 345 height 4
click at [536, 460] on div "Loaded : 88.96% 0:47 0:41" at bounding box center [577, 462] width 345 height 4
click at [330, 469] on span "Video Player" at bounding box center [330, 461] width 0 height 33
click at [858, 461] on span "Video Player" at bounding box center [858, 461] width 0 height 33
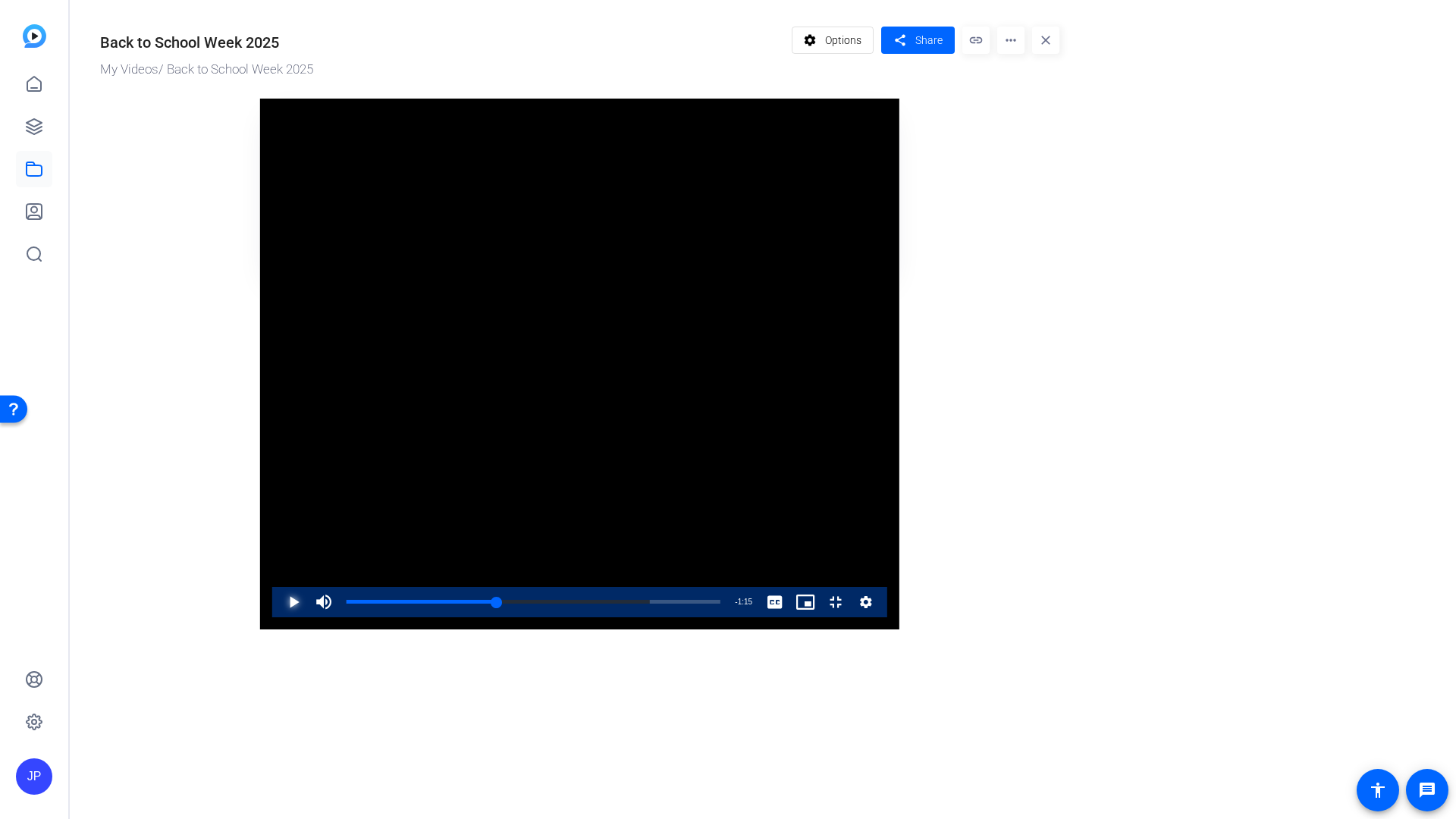
drag, startPoint x: 36, startPoint y: 792, endPoint x: 47, endPoint y: 785, distance: 13.0
click at [278, 617] on span "Video Player" at bounding box center [278, 602] width 0 height 31
click at [587, 603] on div "Loaded : 96.70% 0:52 0:53" at bounding box center [533, 602] width 374 height 4
click at [278, 617] on span "Video Player" at bounding box center [278, 602] width 0 height 31
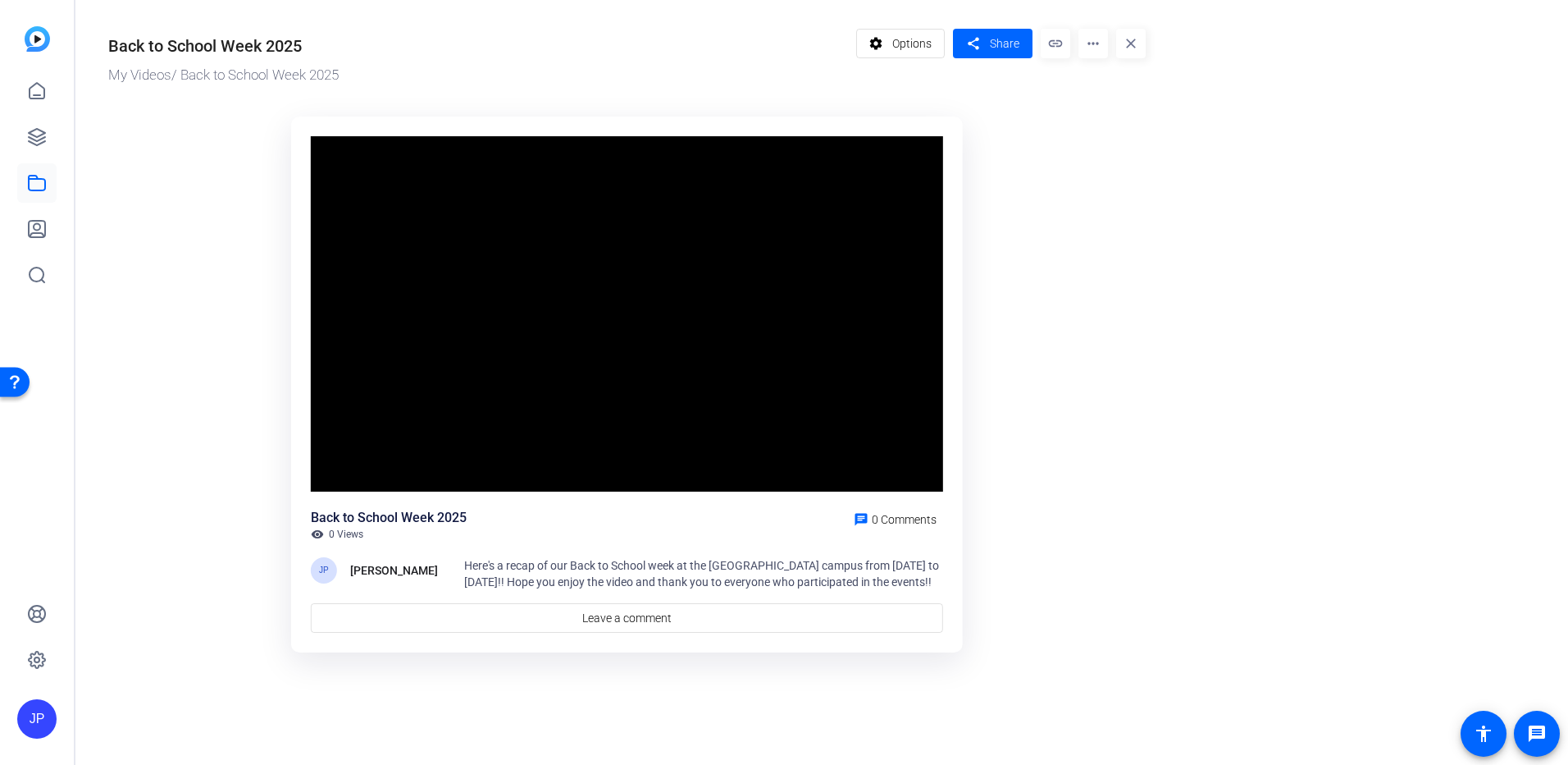
click at [1090, 48] on mat-icon "more_horiz" at bounding box center [1093, 43] width 29 height 29
click at [1113, 87] on span "Edit in Creator" at bounding box center [1126, 93] width 68 height 20
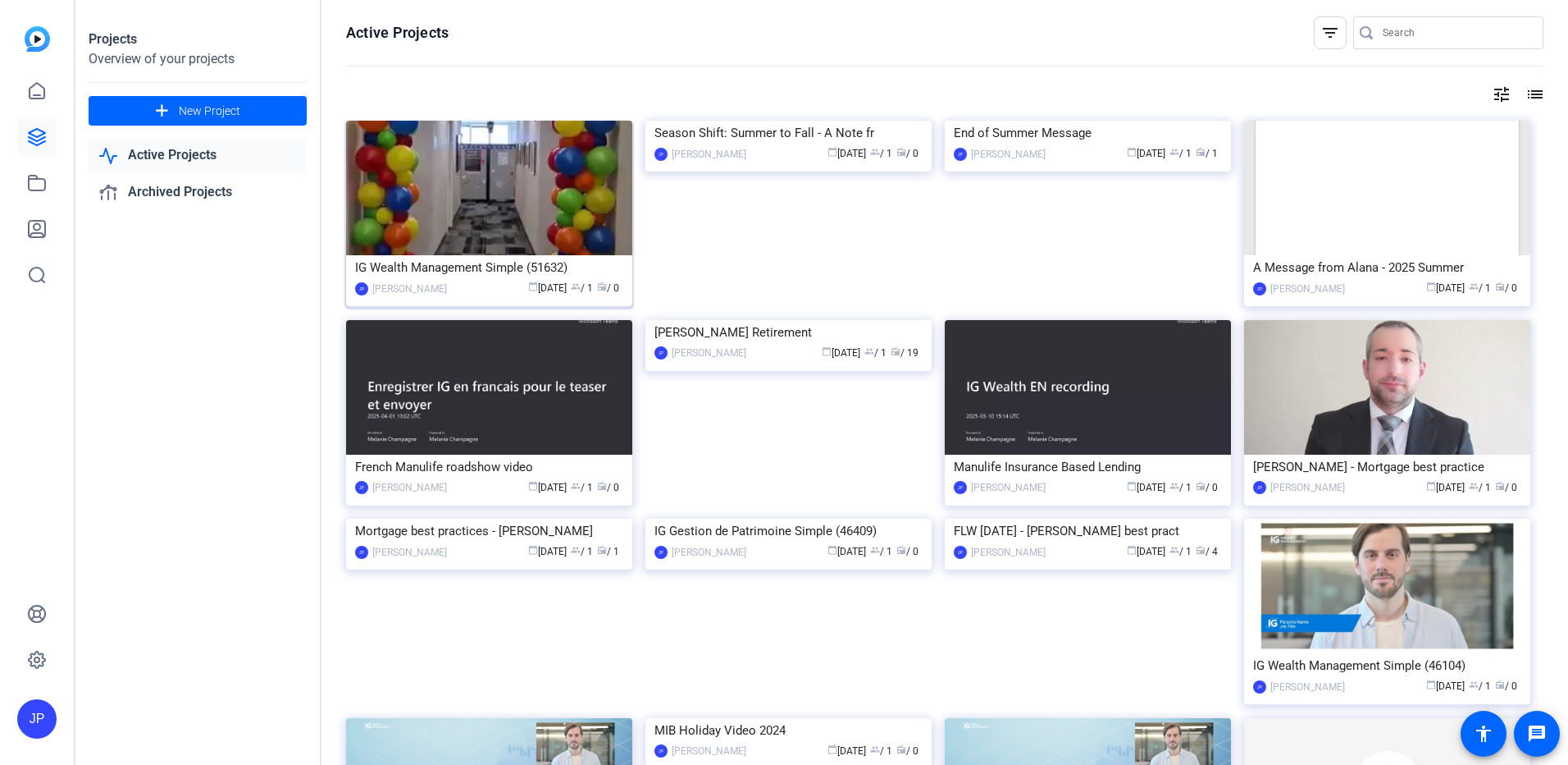
click at [516, 185] on img at bounding box center [489, 188] width 286 height 135
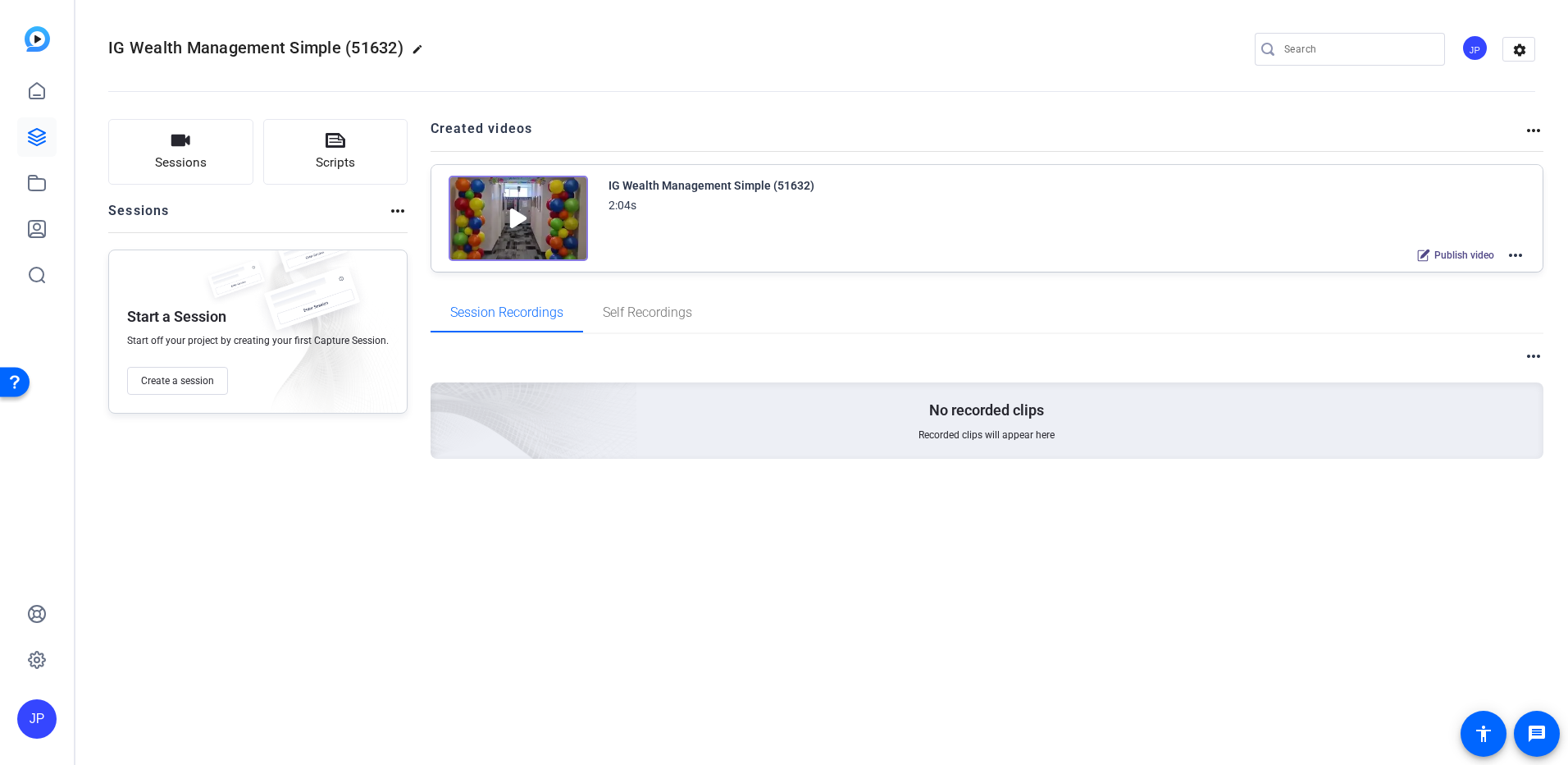
click at [1533, 133] on mat-icon "more_horiz" at bounding box center [1533, 130] width 20 height 20
click at [1533, 133] on div at bounding box center [784, 382] width 1568 height 765
click at [1516, 251] on mat-icon "more_horiz" at bounding box center [1515, 255] width 20 height 20
click at [1468, 273] on span "Edit in Creator" at bounding box center [1455, 274] width 114 height 20
